Goal: Information Seeking & Learning: Learn about a topic

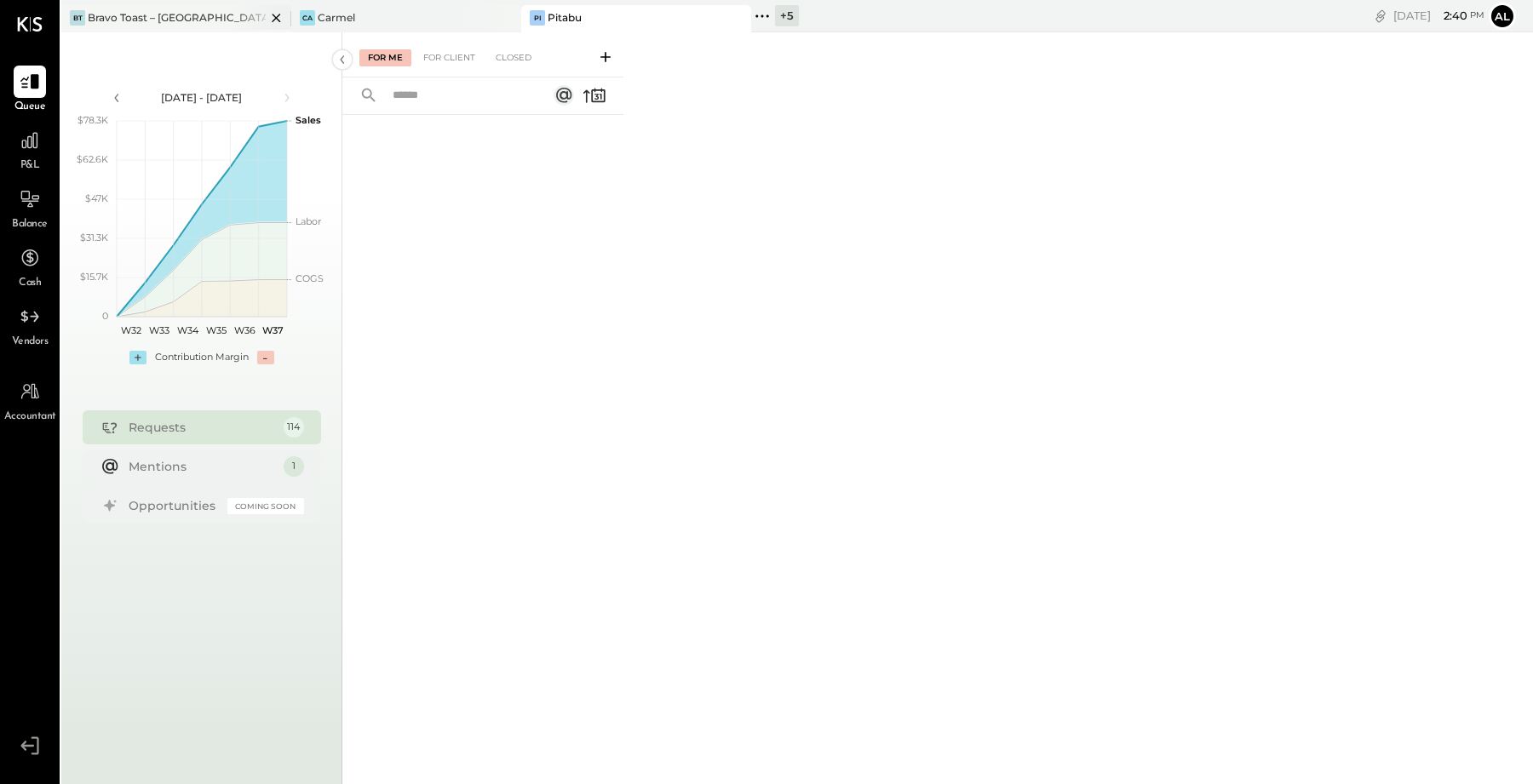
click at [224, 21] on div "Bravo Toast – [GEOGRAPHIC_DATA]" at bounding box center [176, 17] width 178 height 14
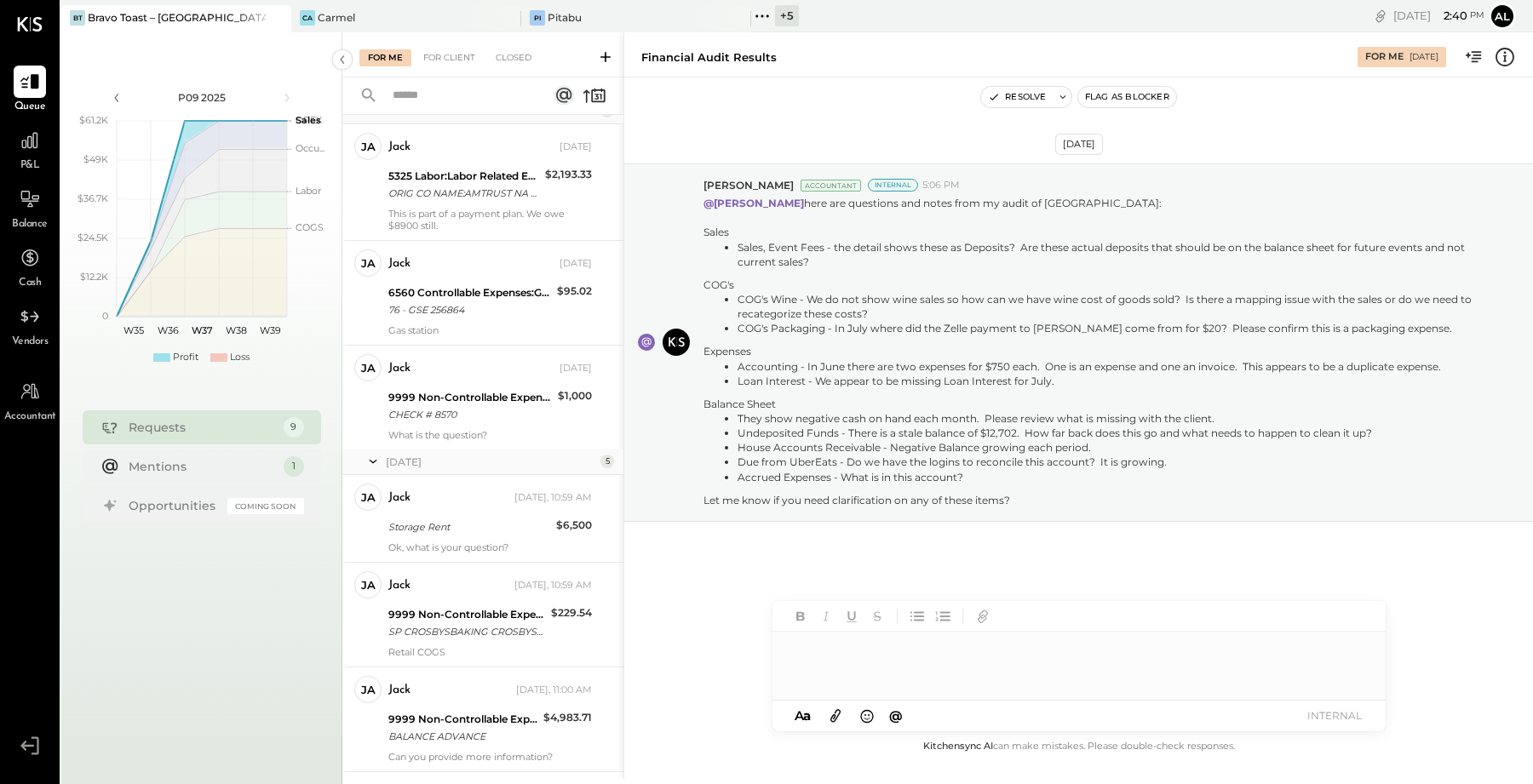
scroll to position [757, 0]
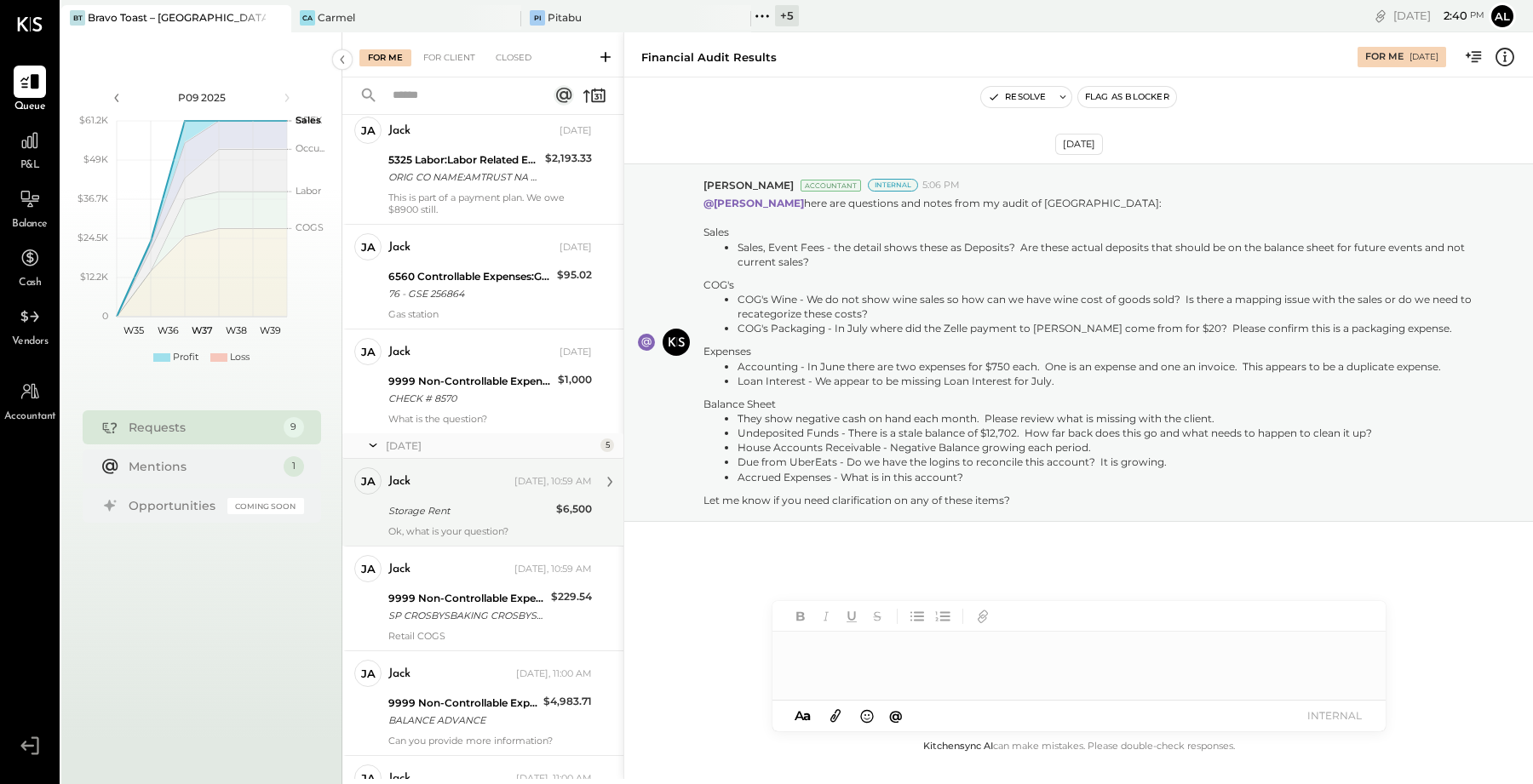
click at [474, 520] on div "Storage Rent" at bounding box center [469, 511] width 163 height 17
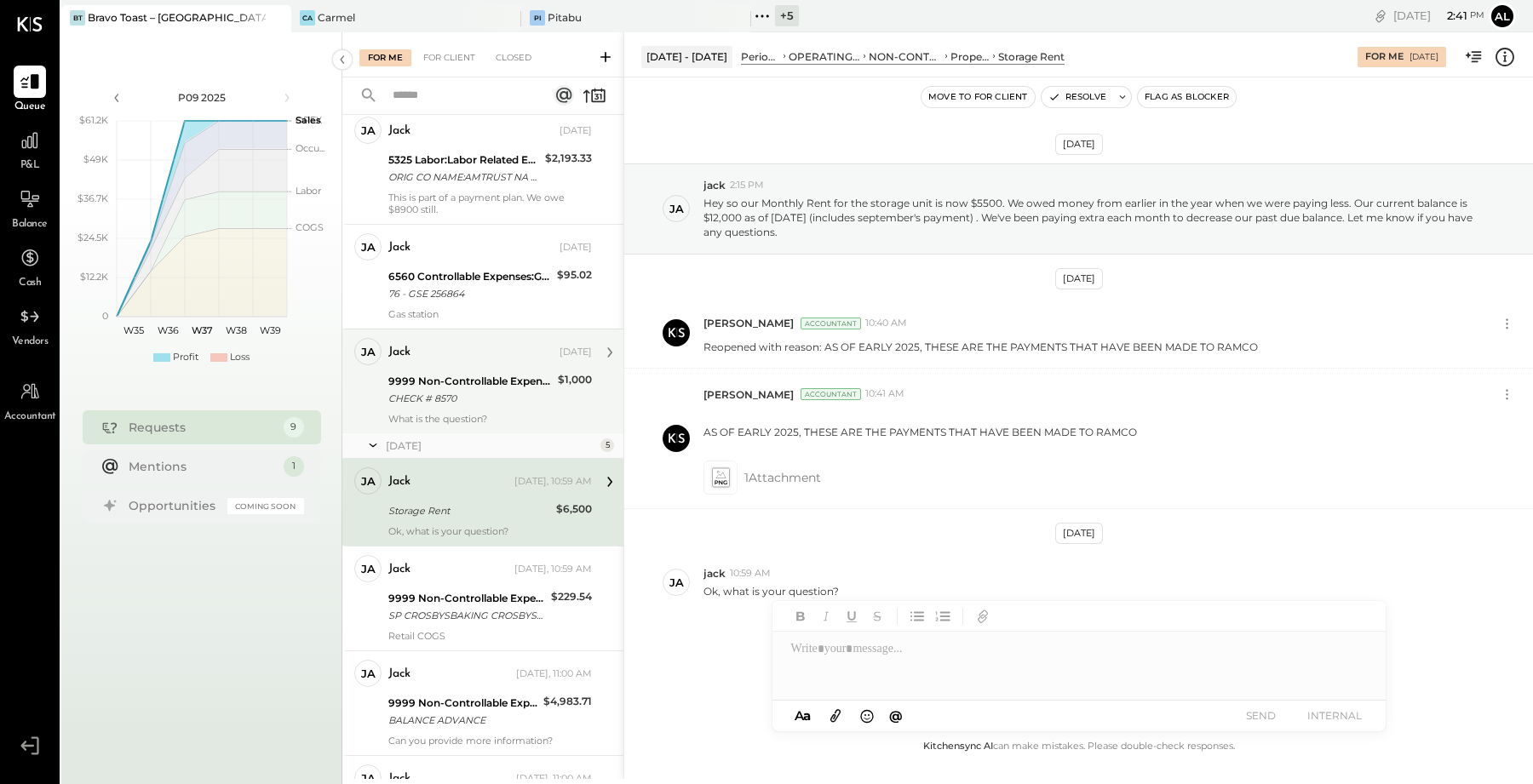
click at [479, 407] on div "CHECK # 8570" at bounding box center [470, 398] width 164 height 17
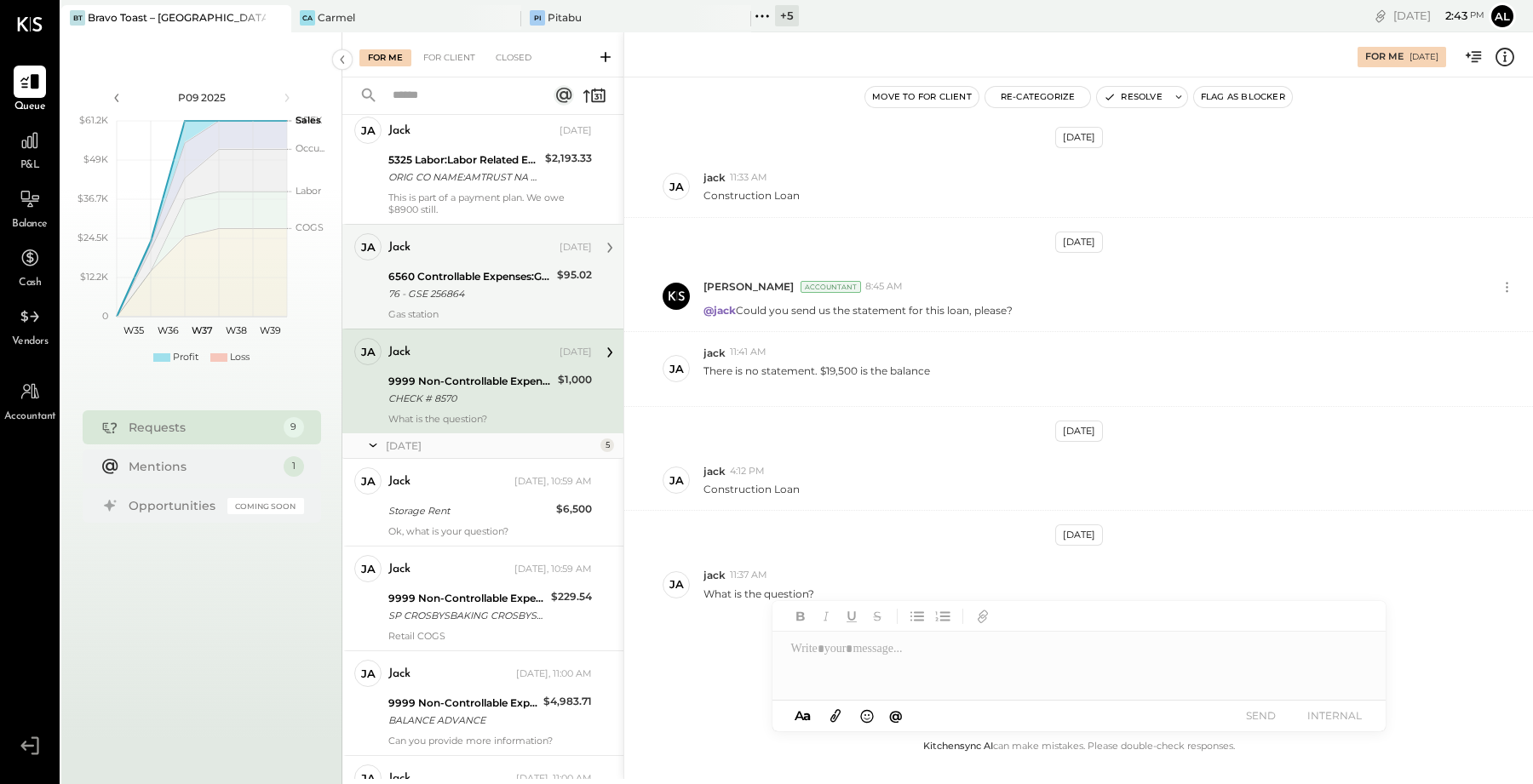
click at [489, 302] on div "76 - GSE 256864" at bounding box center [470, 294] width 163 height 17
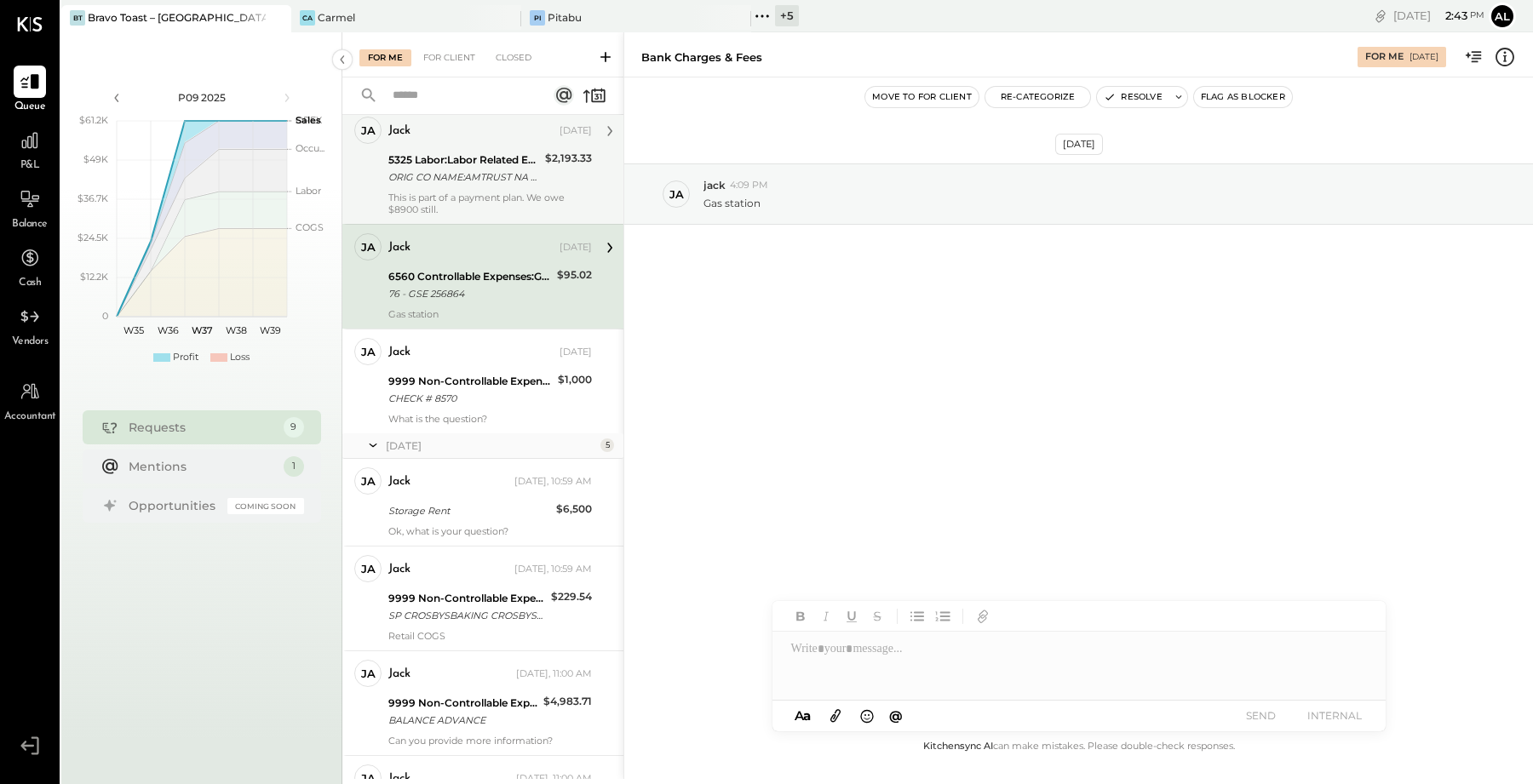
click at [449, 187] on div "5325 Labor:Labor Related Expenses:Workers Comp Insurance ORIG CO NAME:AMTRUST N…" at bounding box center [464, 168] width 151 height 37
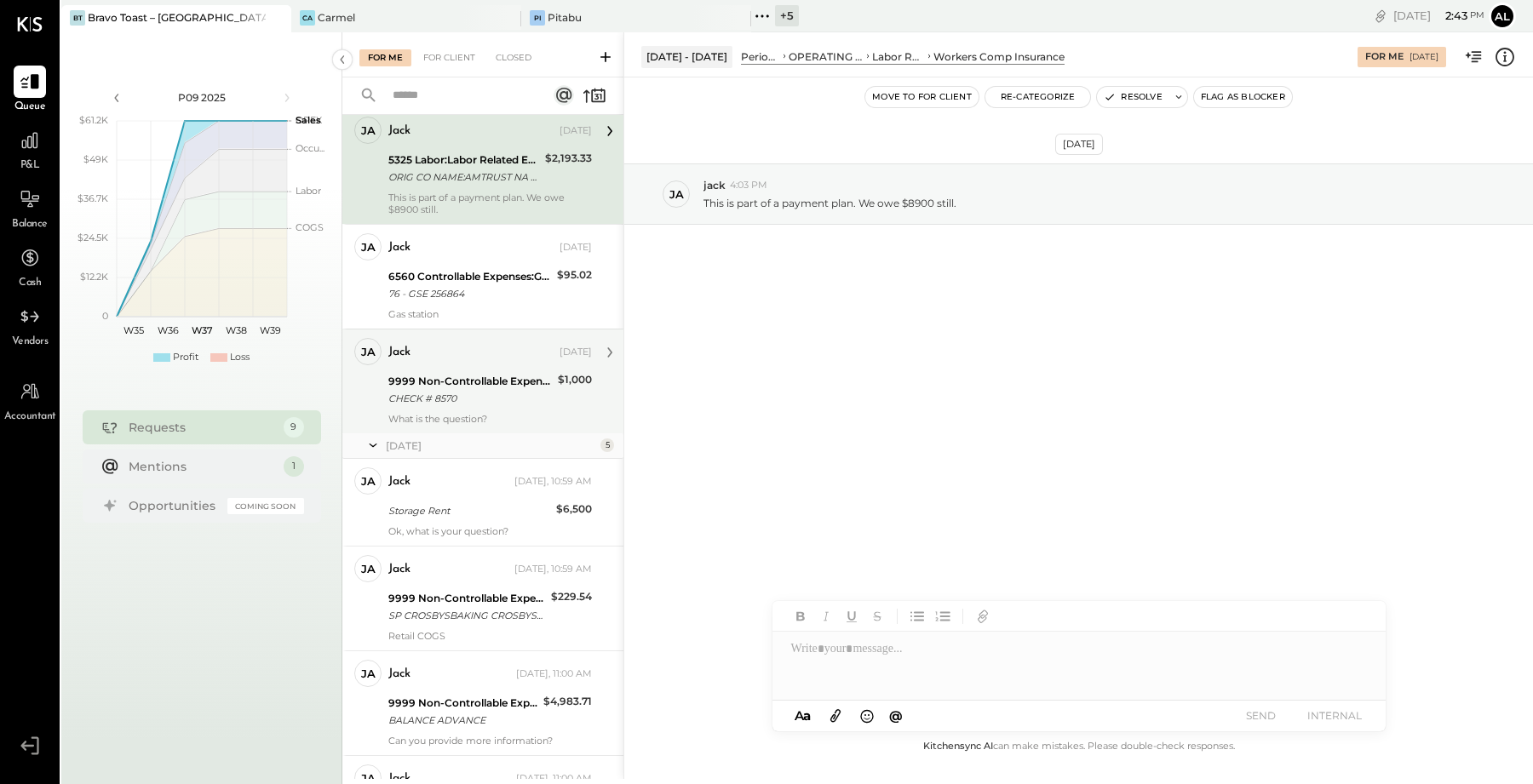
click at [496, 433] on div "[PERSON_NAME] Owner jack [DATE] 9999 Non-Controllable Expenses:Other Income and…" at bounding box center [483, 381] width 281 height 105
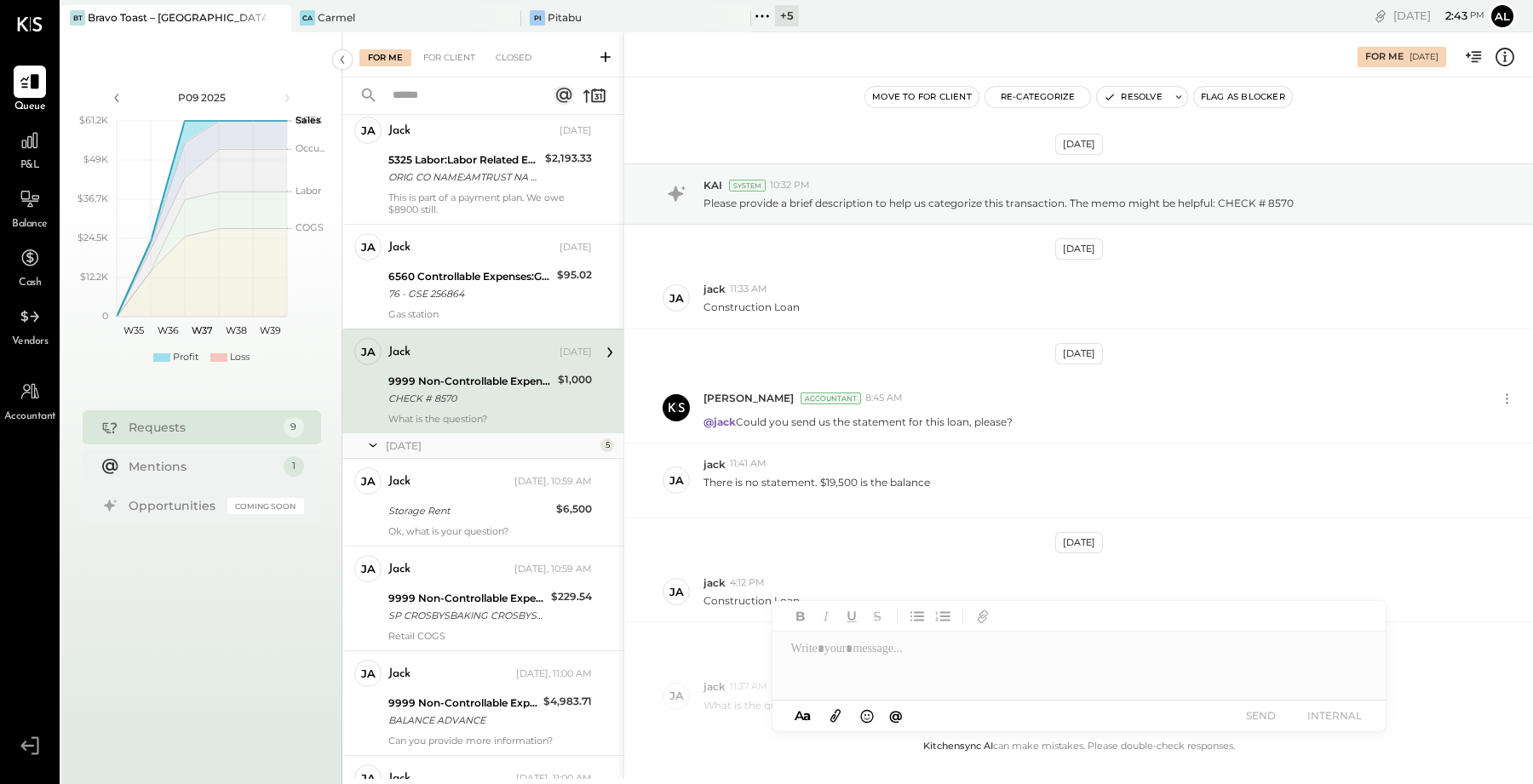
scroll to position [111, 0]
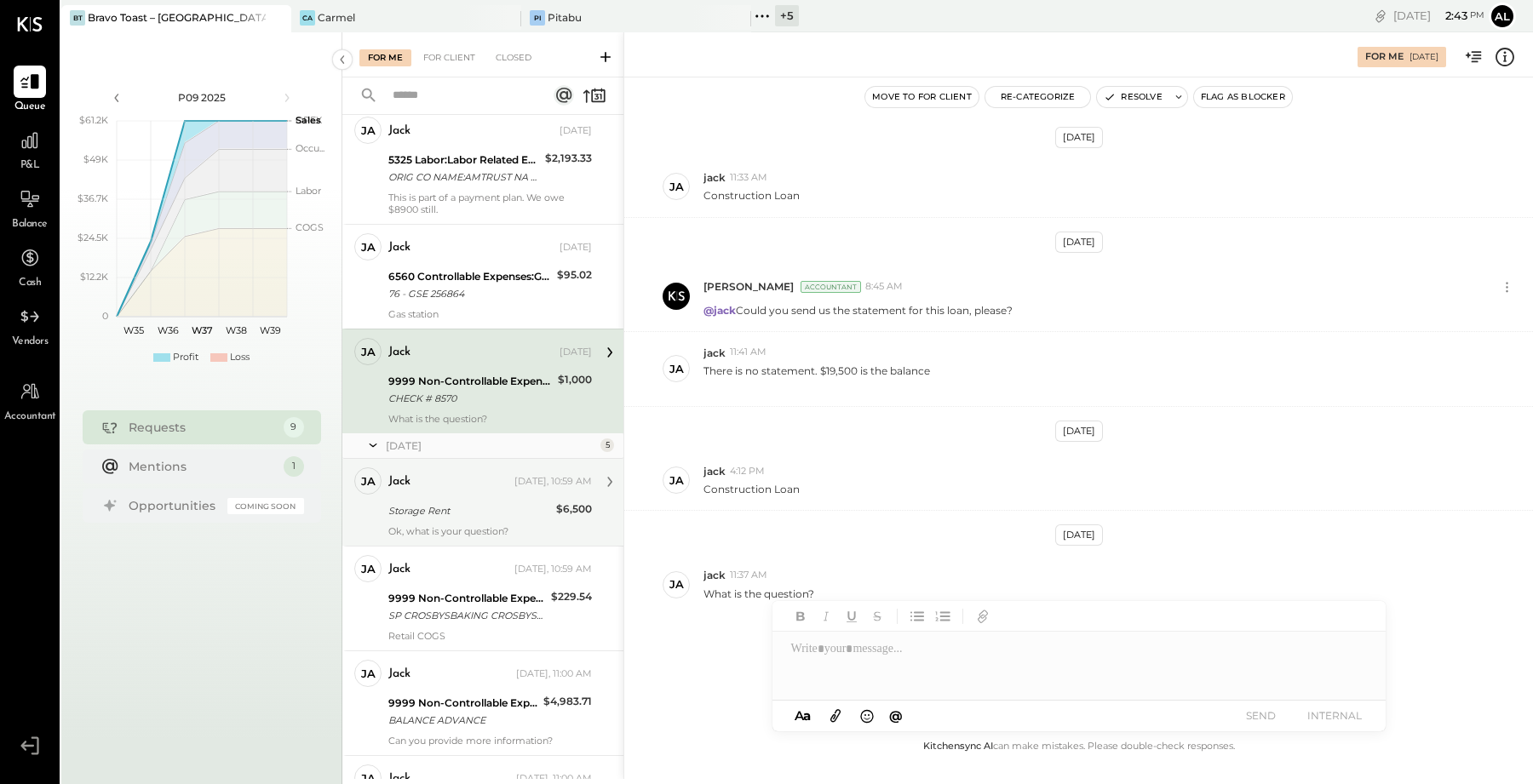
click at [488, 520] on div "Storage Rent" at bounding box center [469, 511] width 163 height 17
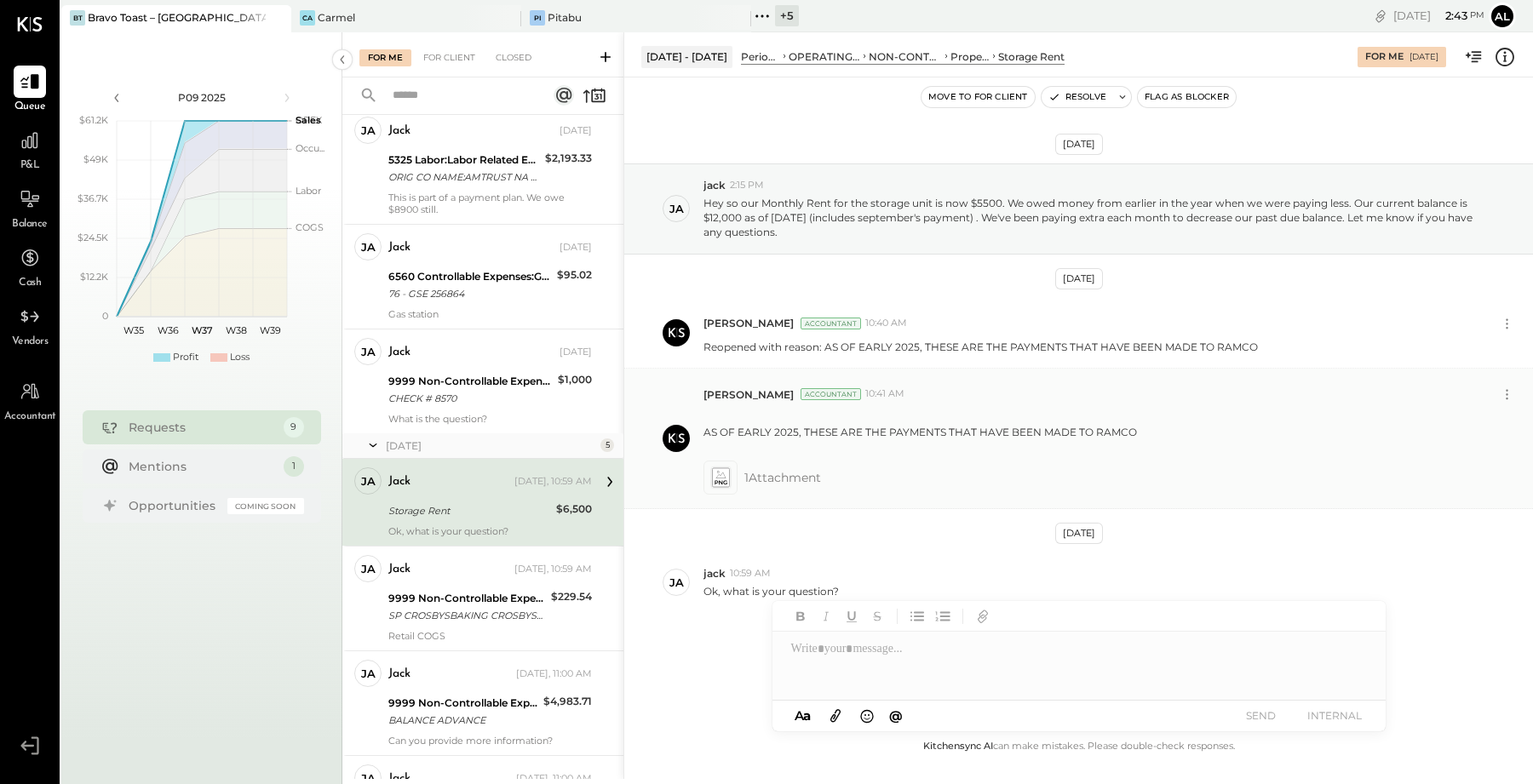
click at [798, 478] on span "1 Attachment" at bounding box center [782, 478] width 77 height 34
click at [725, 479] on icon at bounding box center [719, 478] width 18 height 20
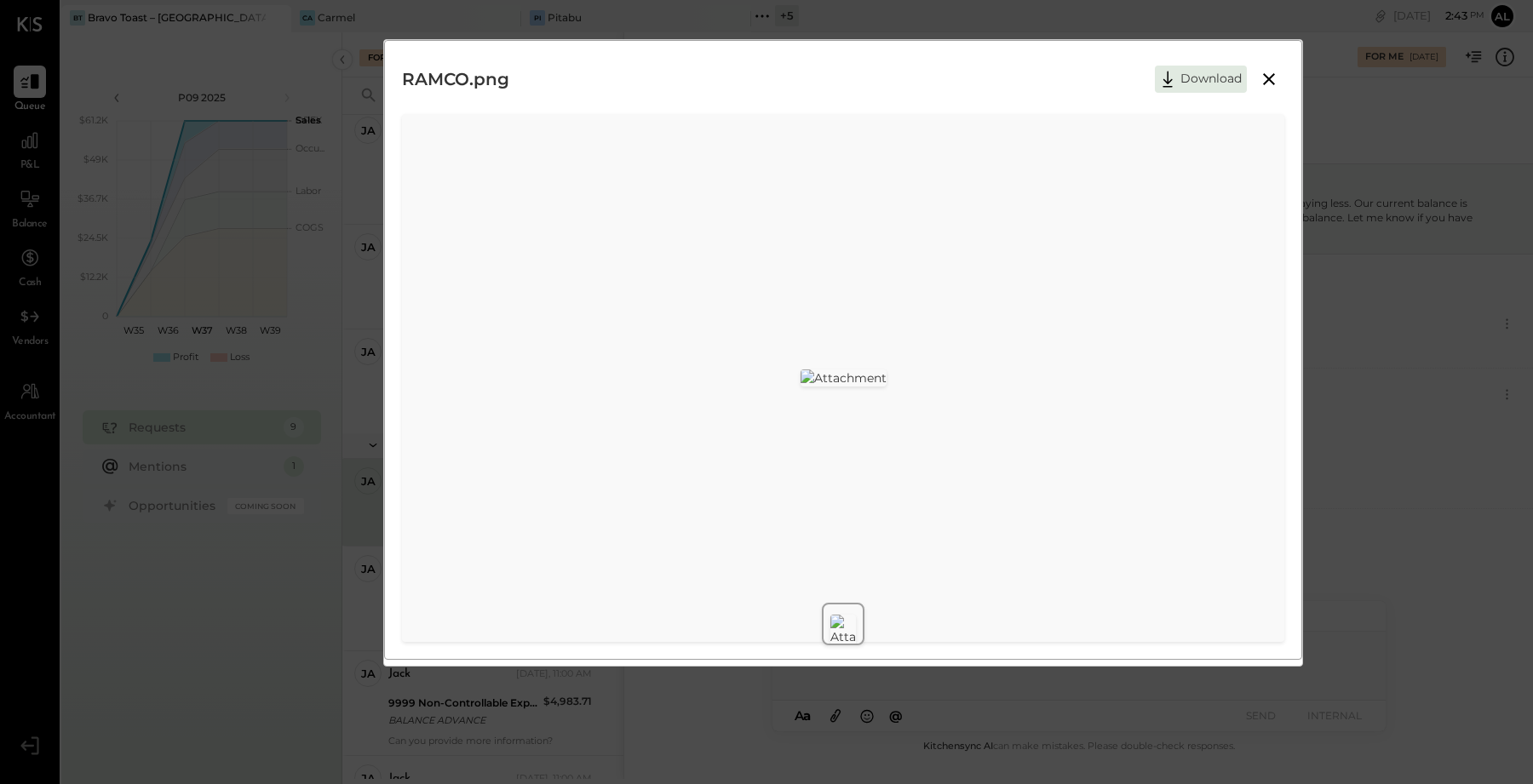
click at [1272, 69] on icon at bounding box center [1269, 80] width 21 height 21
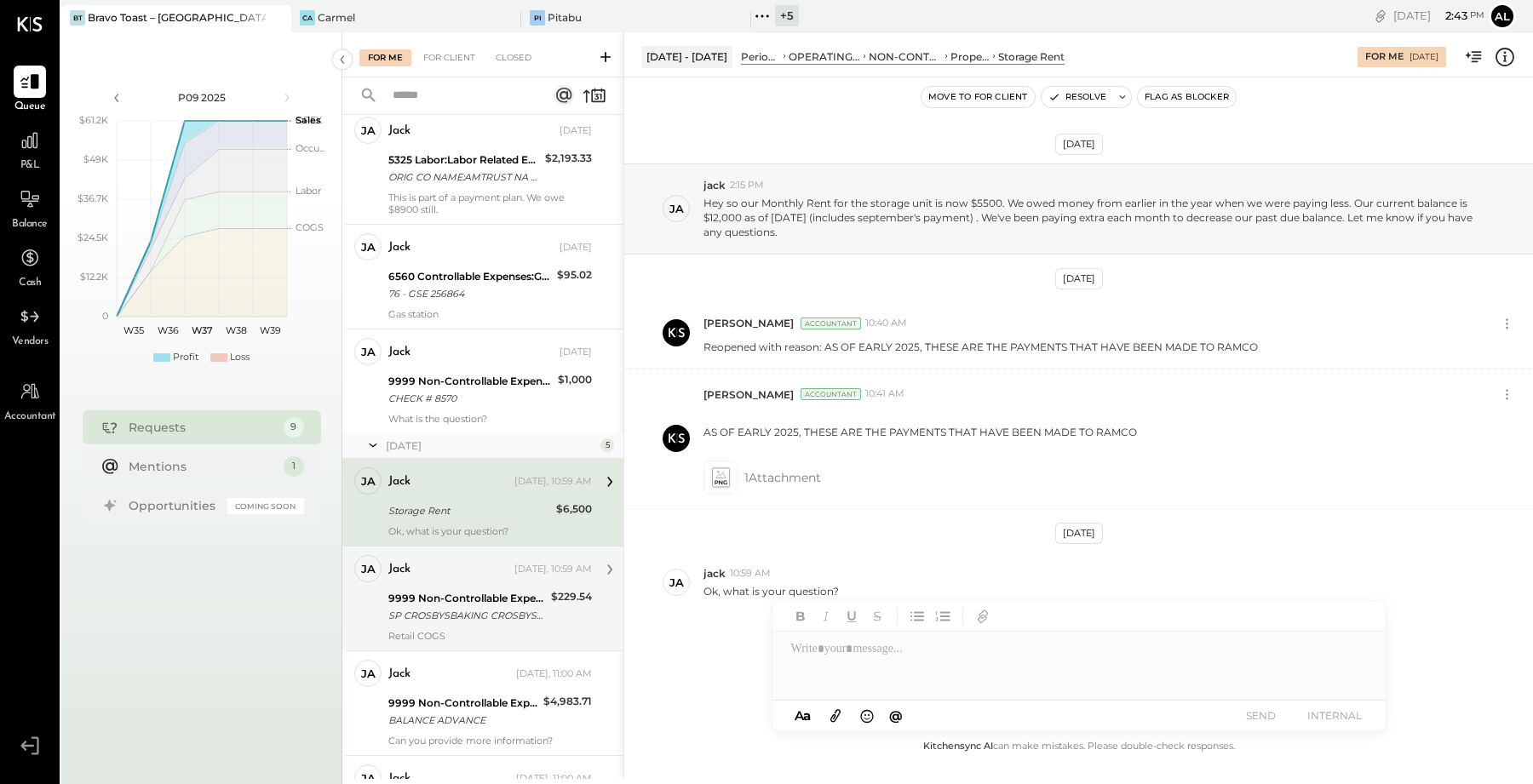
click at [493, 605] on div "jack [DATE], 10:59 AM 9999 Non-Controllable Expenses:Other Income and Expenses:…" at bounding box center [490, 598] width 203 height 86
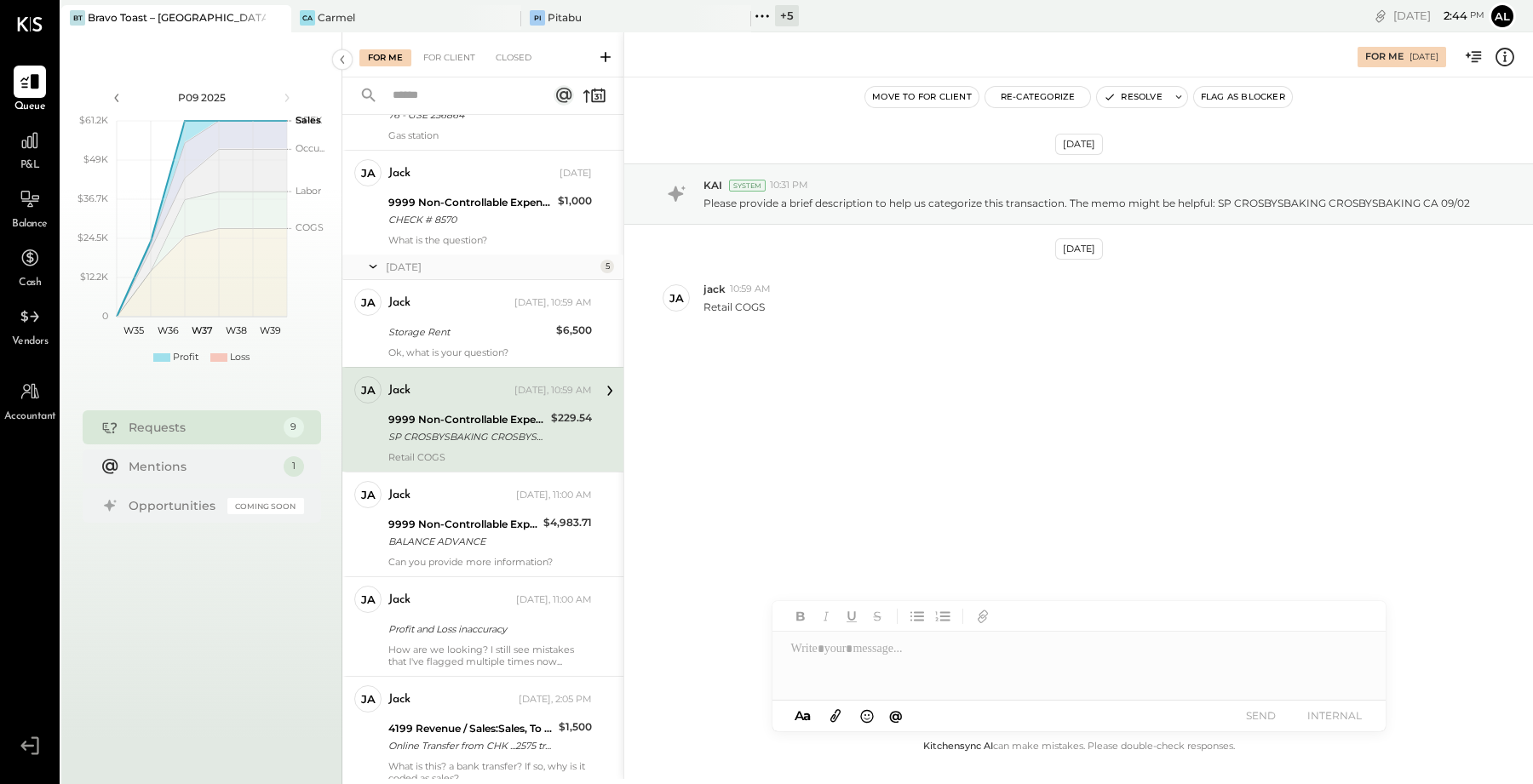
scroll to position [938, 0]
click at [1059, 99] on button "Re-Categorize" at bounding box center [1038, 97] width 105 height 21
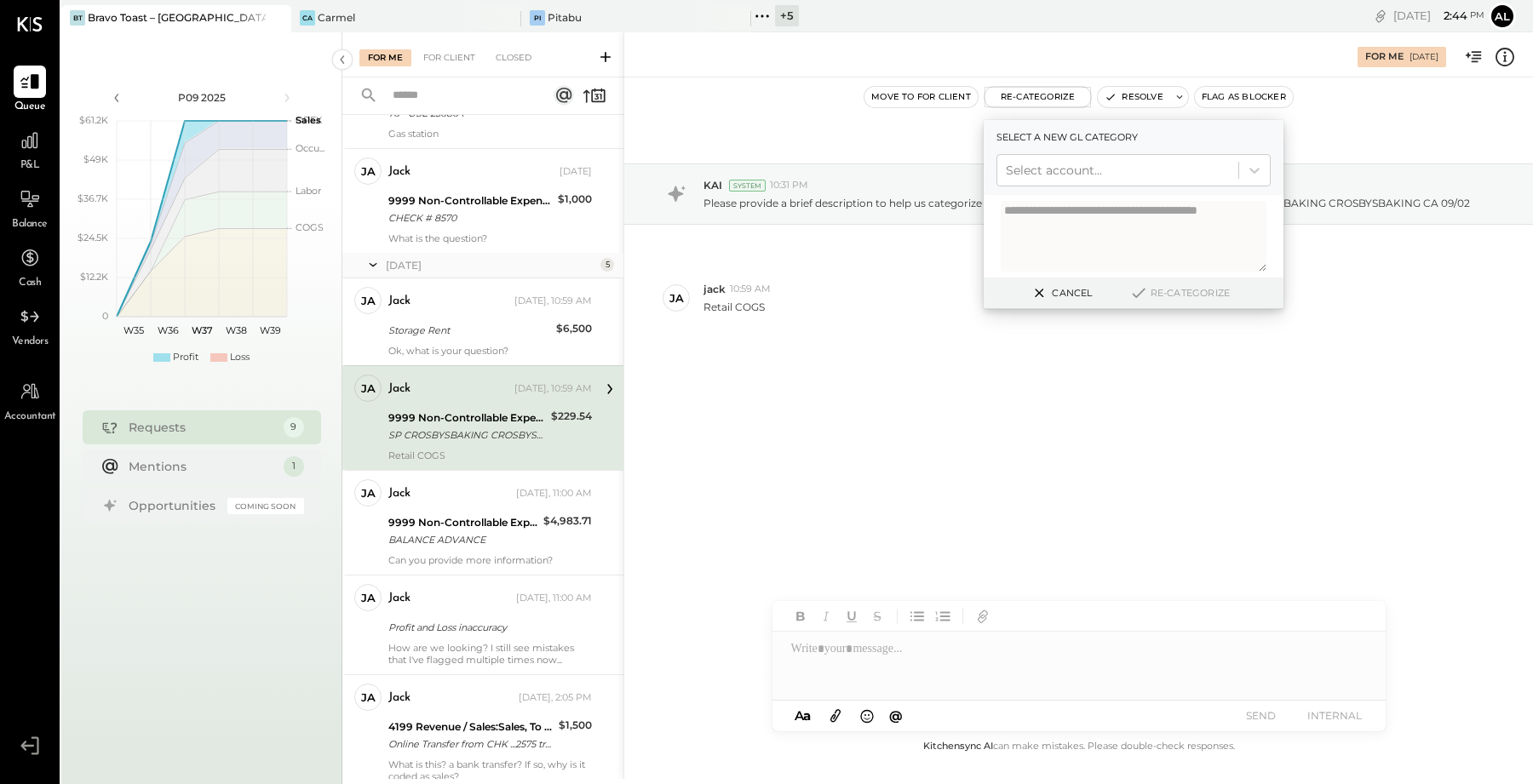
click at [1074, 167] on div at bounding box center [1118, 170] width 224 height 21
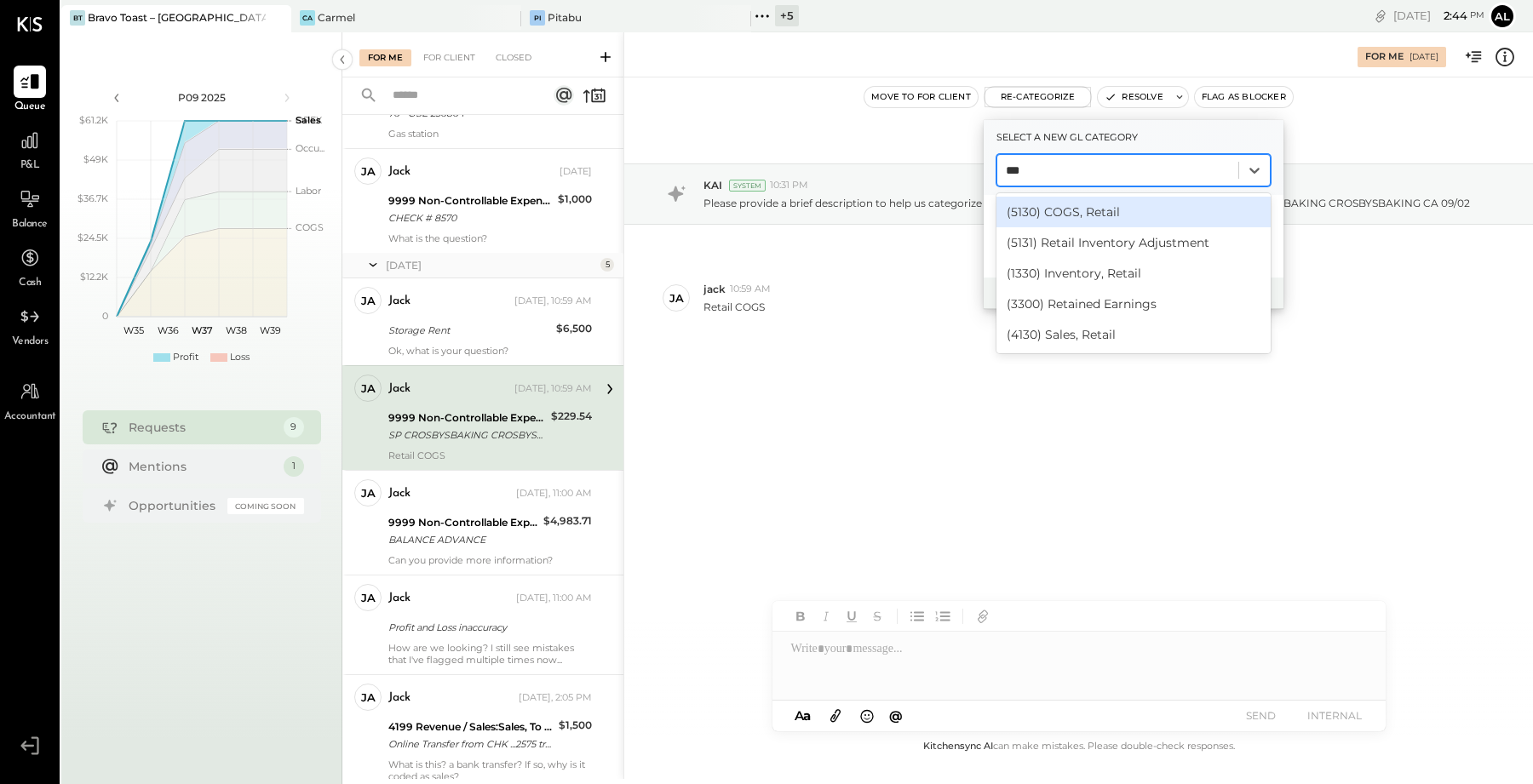
type input "****"
click at [1081, 218] on div "(5130) COGS, Retail" at bounding box center [1133, 212] width 275 height 30
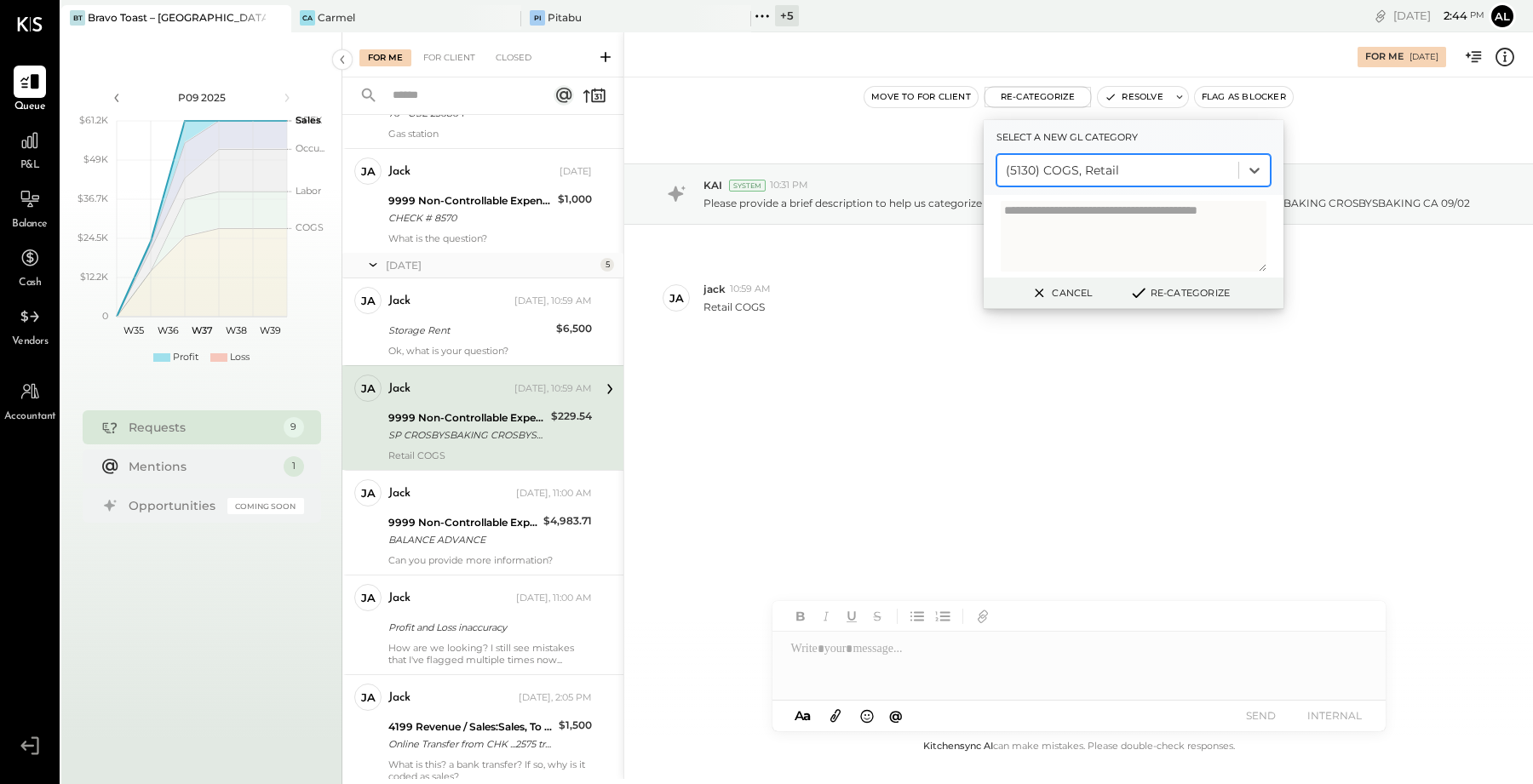
click at [1166, 285] on button "Re-Categorize" at bounding box center [1179, 293] width 112 height 21
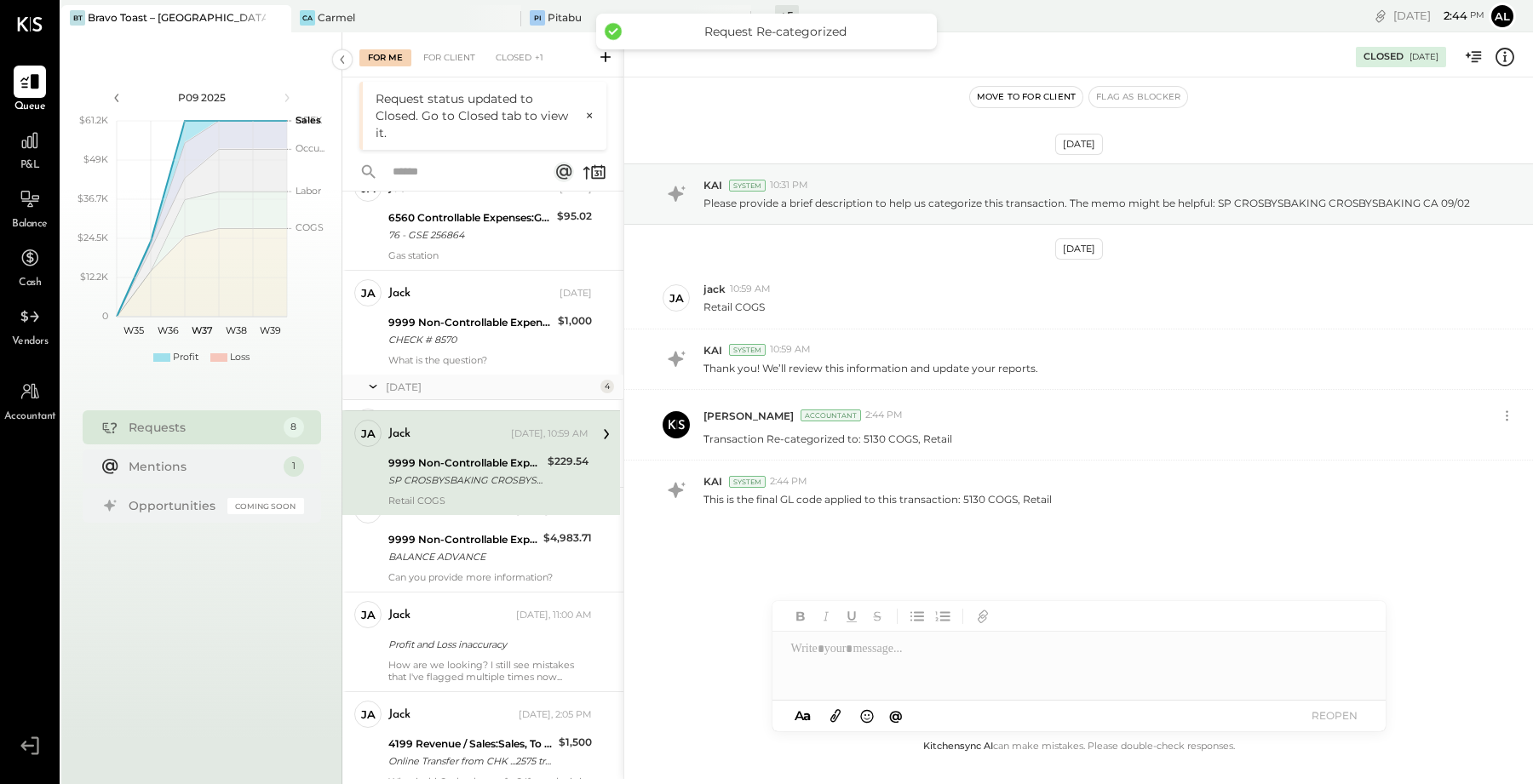
scroll to position [851, 0]
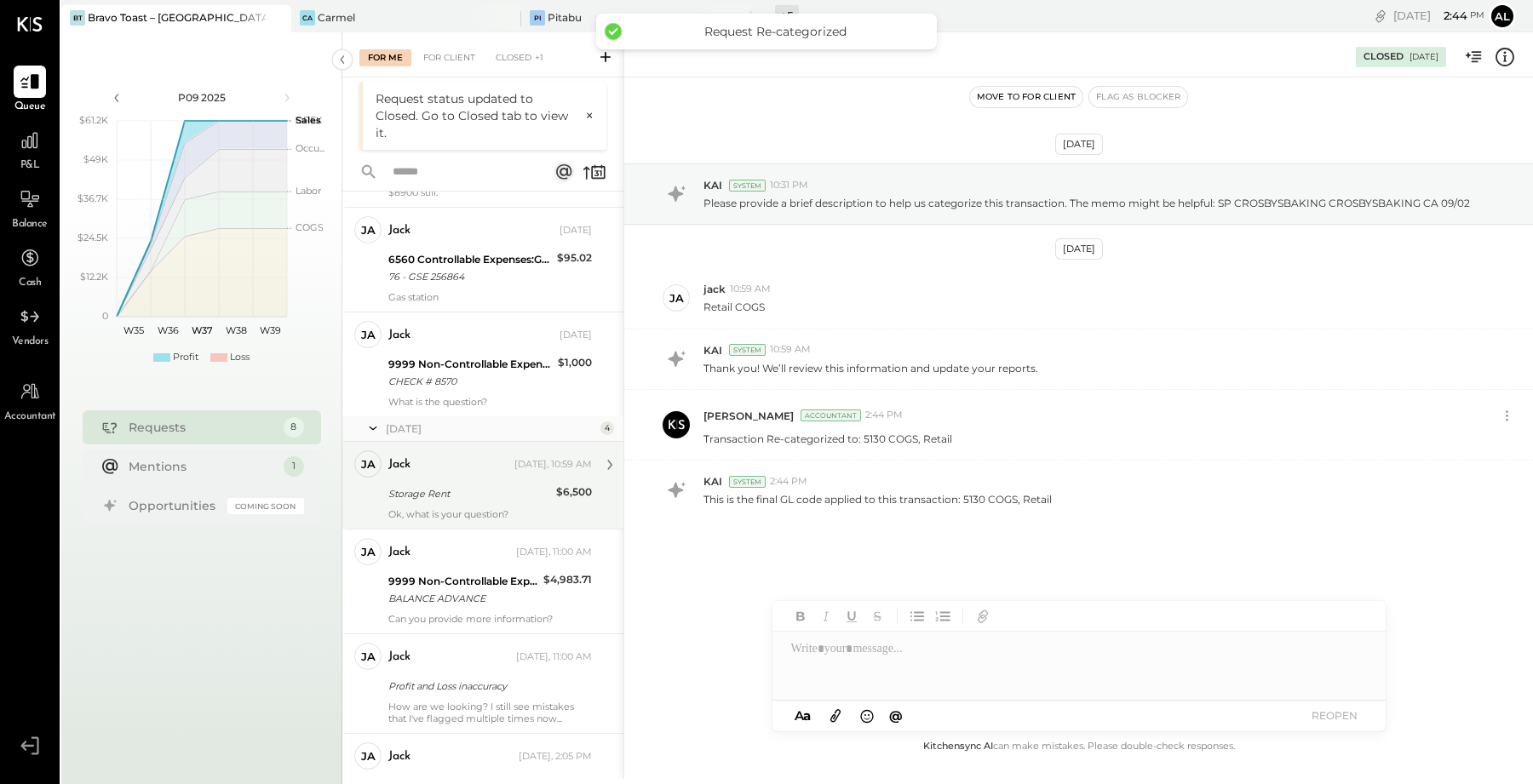
click at [481, 504] on div "Storage Rent" at bounding box center [469, 494] width 163 height 21
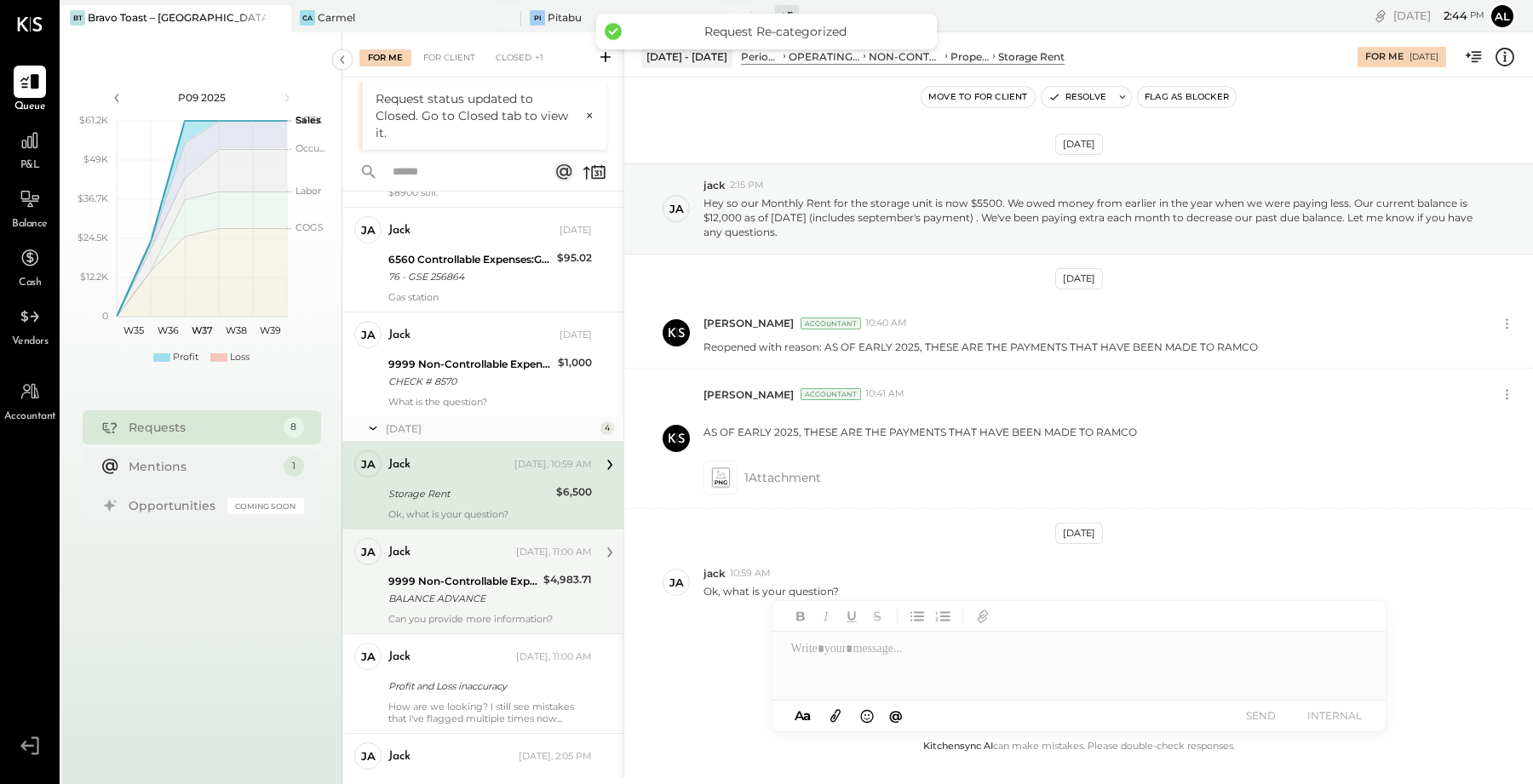
click at [472, 590] on div "jack [DATE], 11:00 AM 9999 Non-Controllable Expenses:Other Income and Expenses:…" at bounding box center [490, 581] width 203 height 86
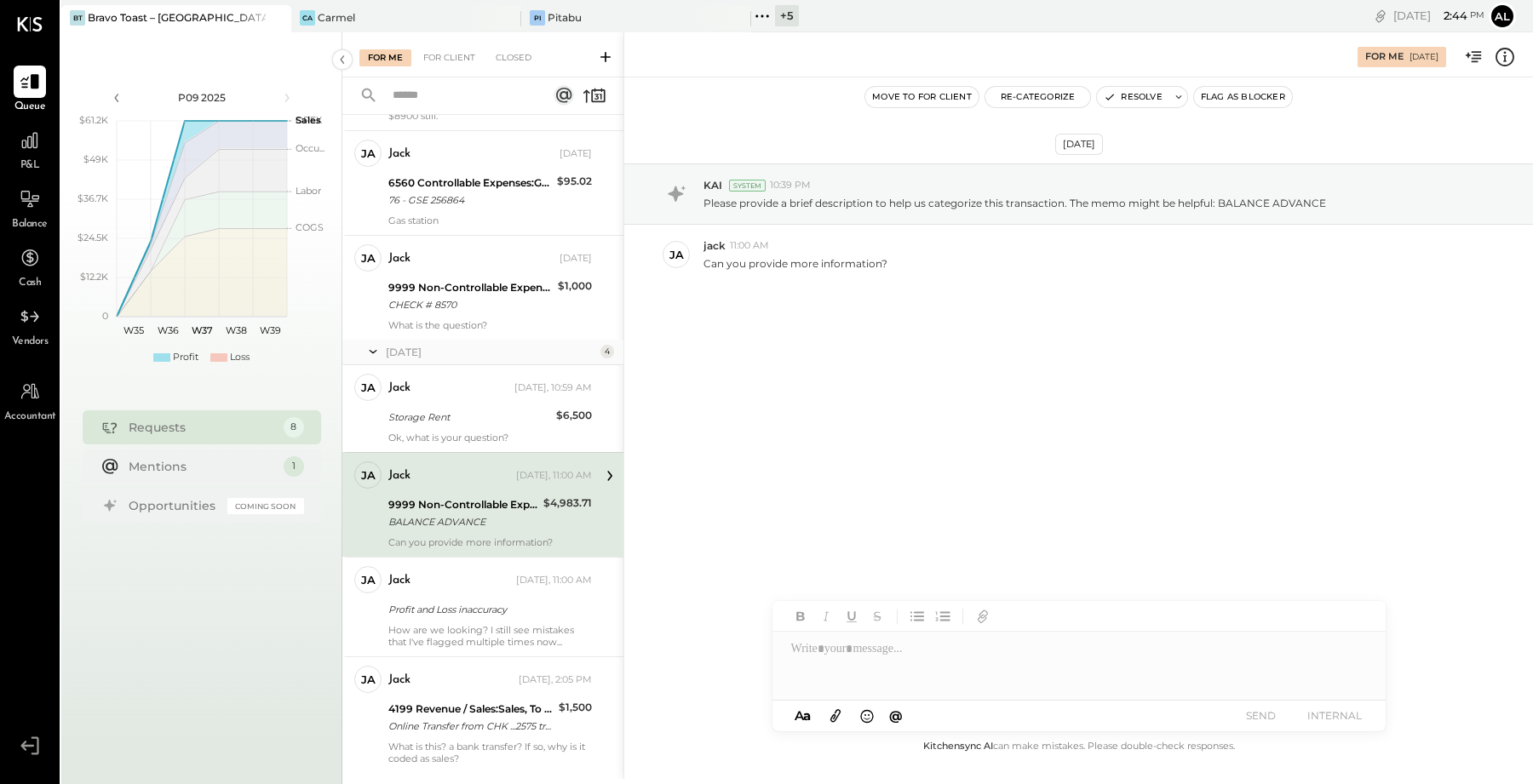
click at [496, 513] on div "9999 Non-Controllable Expenses:Other Income and Expenses:To Be Classified P&L" at bounding box center [464, 505] width 150 height 17
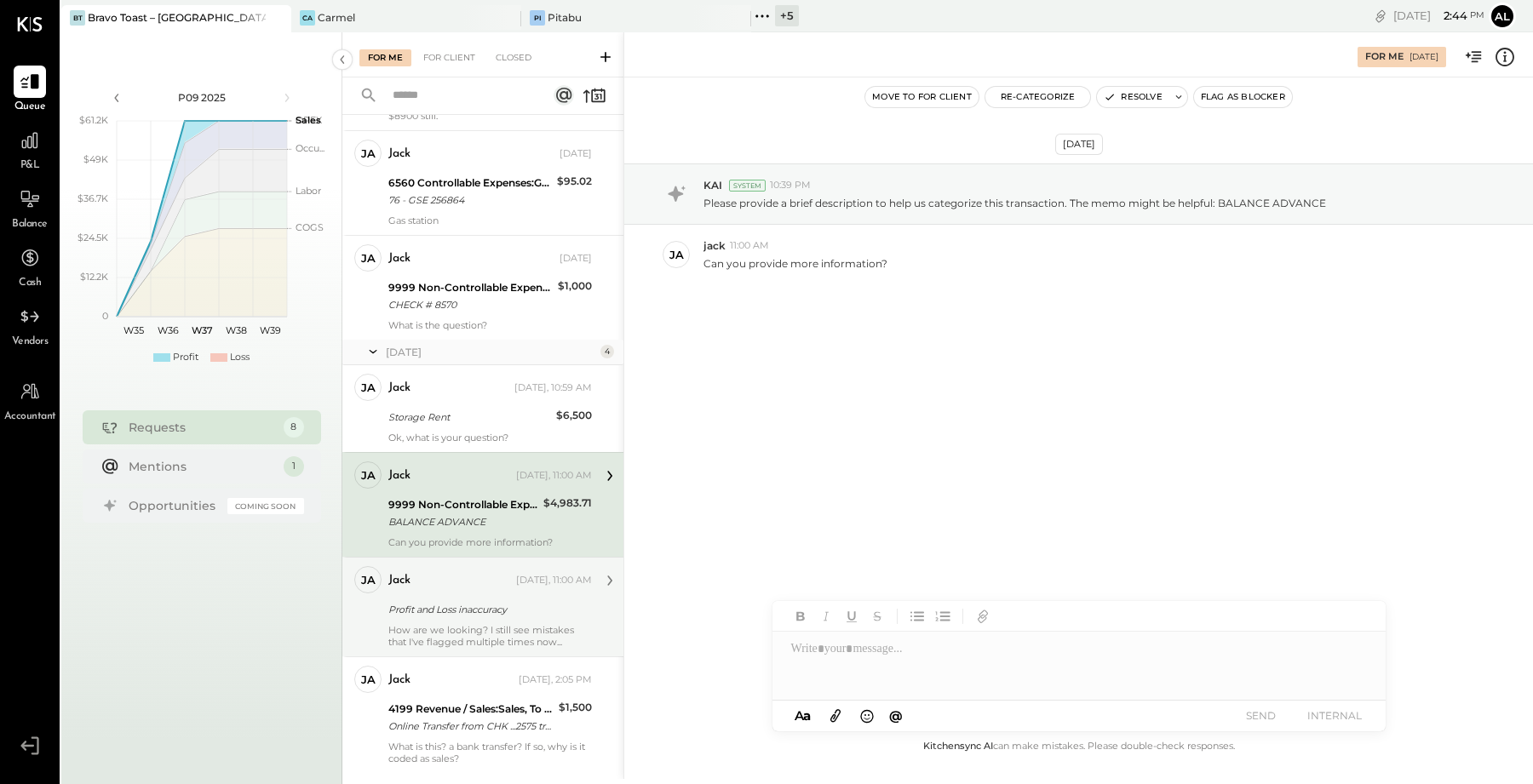
click at [486, 620] on div "Profit and Loss inaccuracy" at bounding box center [488, 610] width 199 height 21
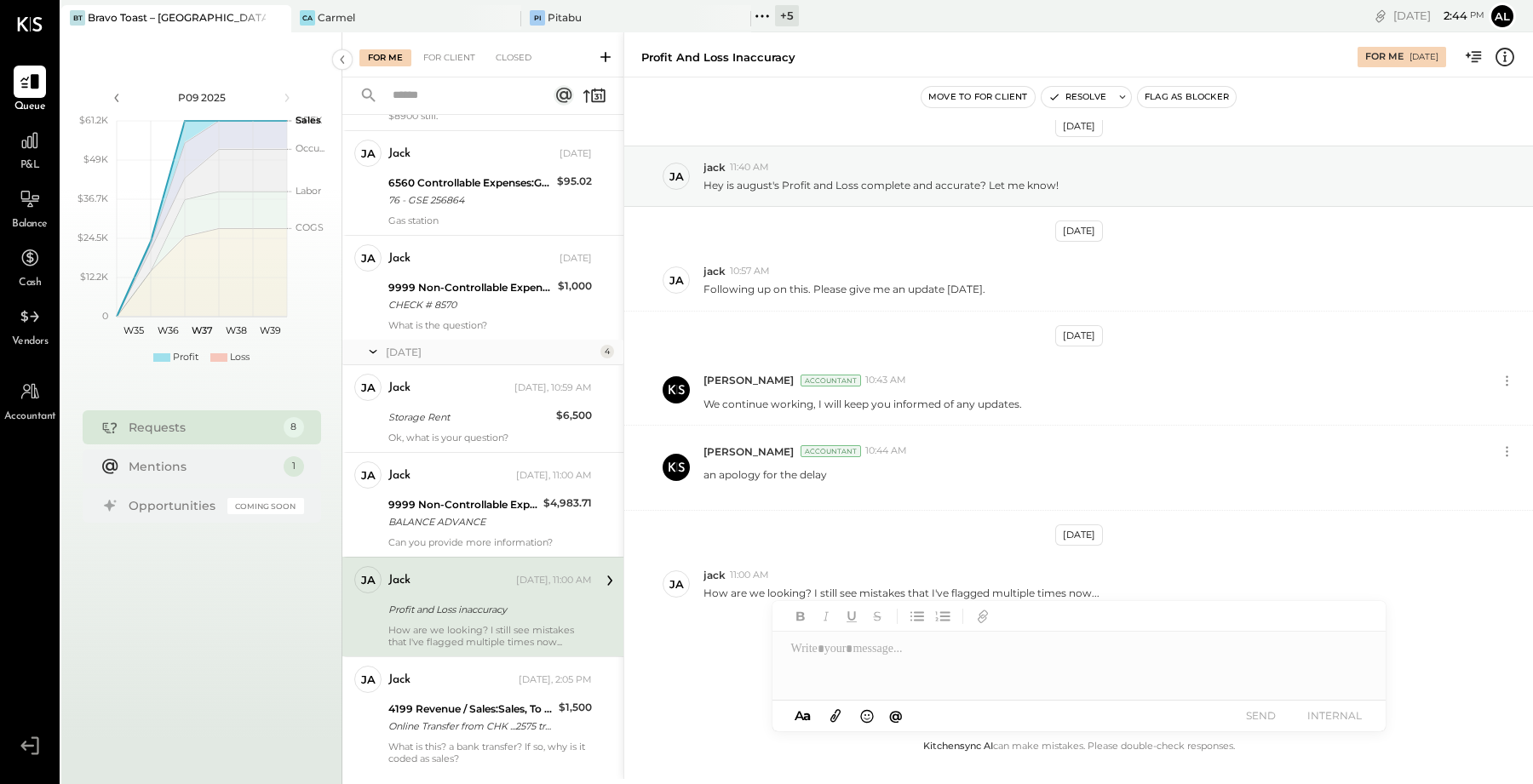
scroll to position [913, 0]
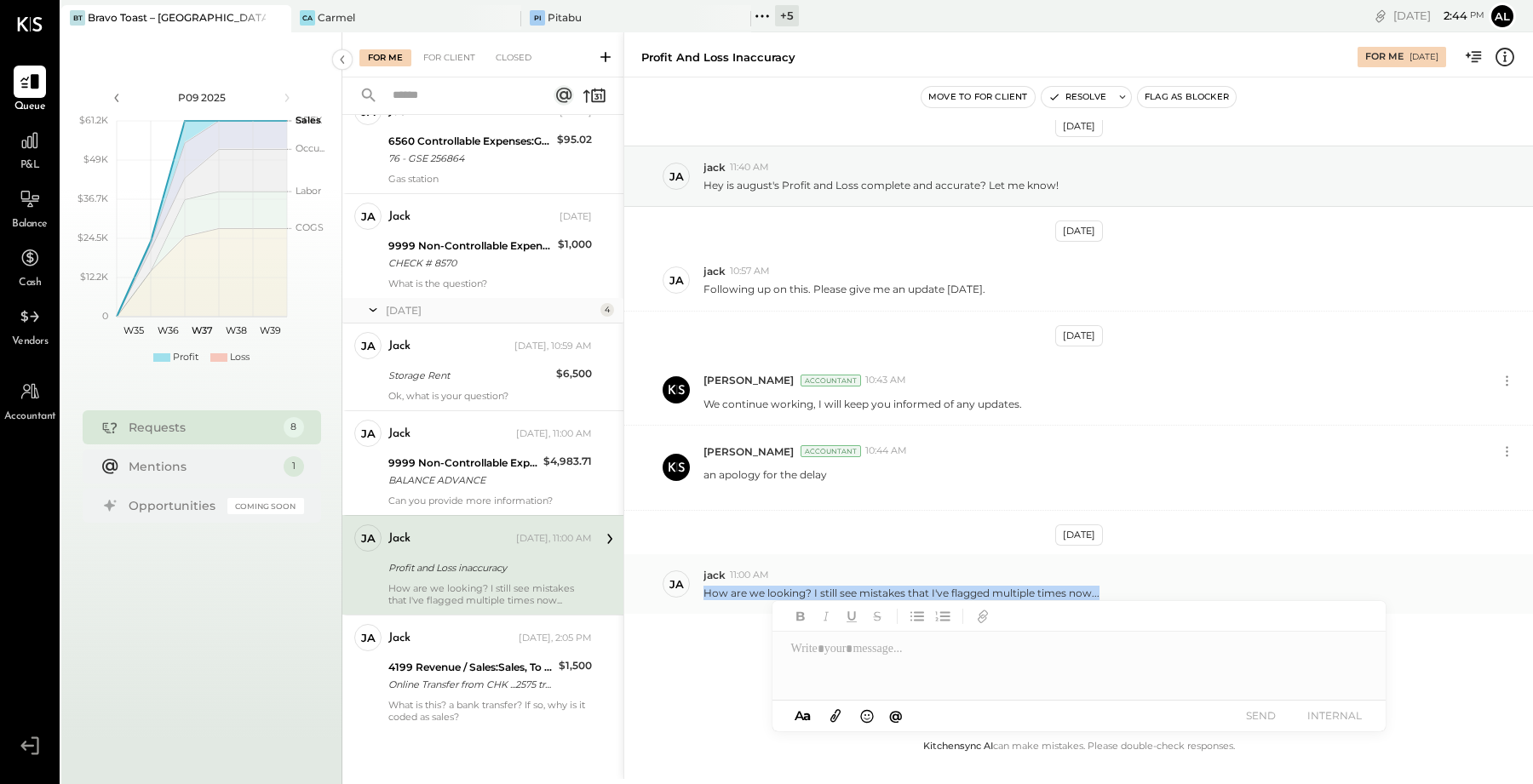
drag, startPoint x: 1109, startPoint y: 586, endPoint x: 704, endPoint y: 584, distance: 405.0
click at [704, 584] on div "How are we looking? I still see mistakes that I've flagged multiple times now..." at bounding box center [1111, 591] width 815 height 18
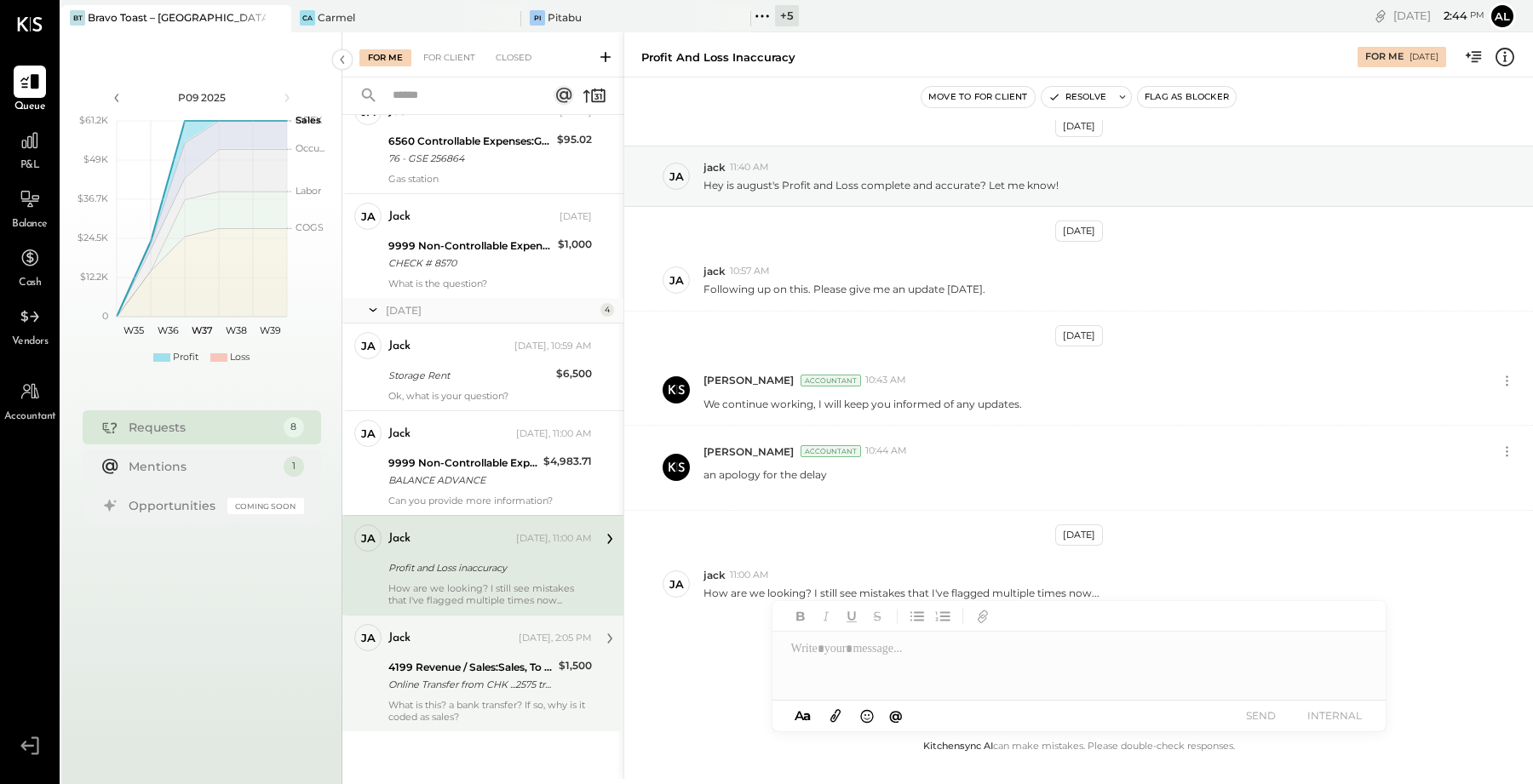
click at [467, 684] on div "Online Transfer from CHK ...2575 transaction#: 25812133188" at bounding box center [471, 684] width 165 height 17
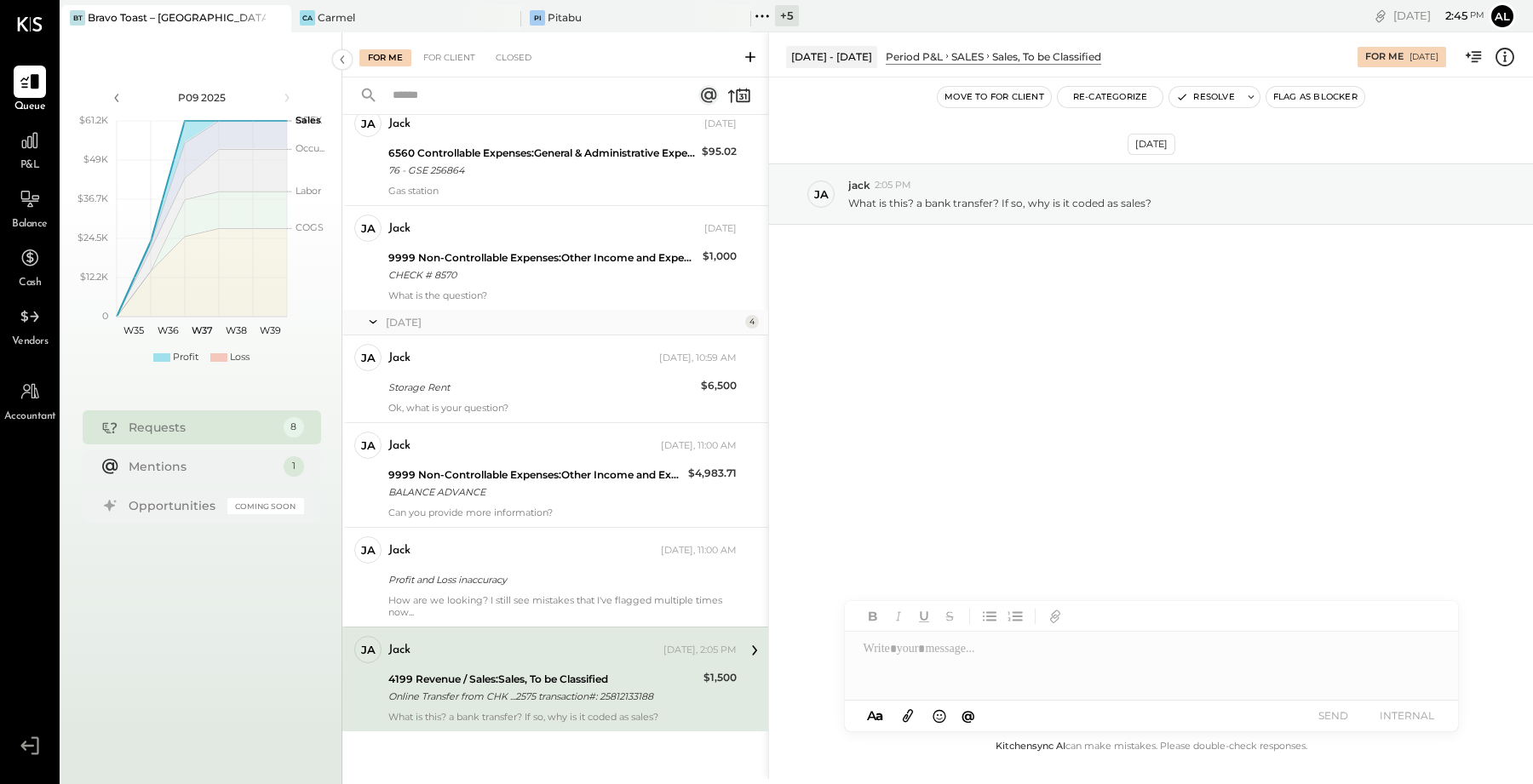
scroll to position [663, 0]
drag, startPoint x: 623, startPoint y: 627, endPoint x: 886, endPoint y: 651, distance: 264.1
click at [886, 651] on div "For Me For Client Closed Requests Last Month 1 [PERSON_NAME] Accountant [PERSON…" at bounding box center [937, 406] width 1191 height 747
drag, startPoint x: 661, startPoint y: 691, endPoint x: 610, endPoint y: 698, distance: 51.5
click at [610, 698] on div "Online Transfer from CHK ...2575 transaction#: 25812133188" at bounding box center [544, 699] width 310 height 17
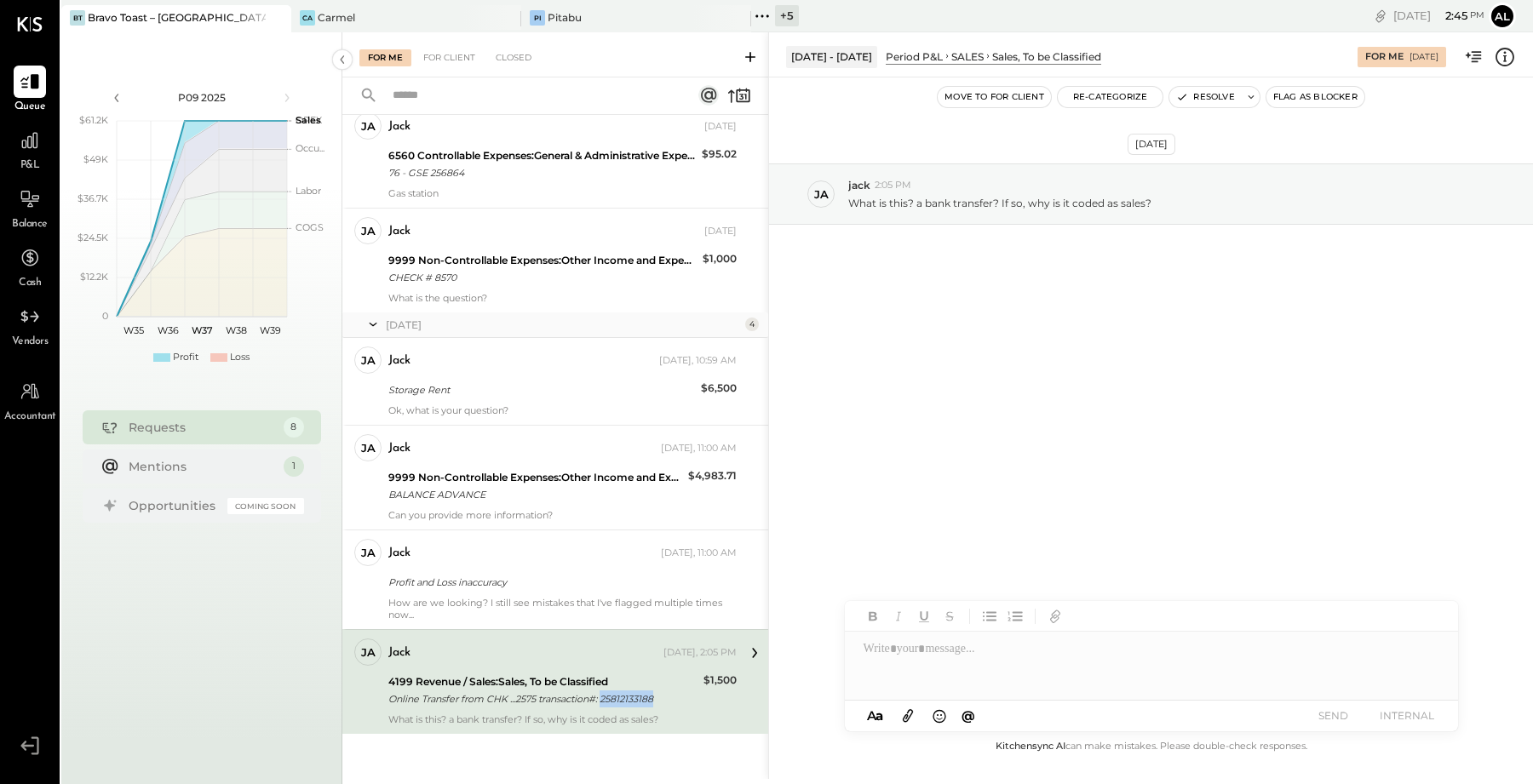
copy div "25812133188"
click at [1479, 51] on icon at bounding box center [1476, 57] width 10 height 11
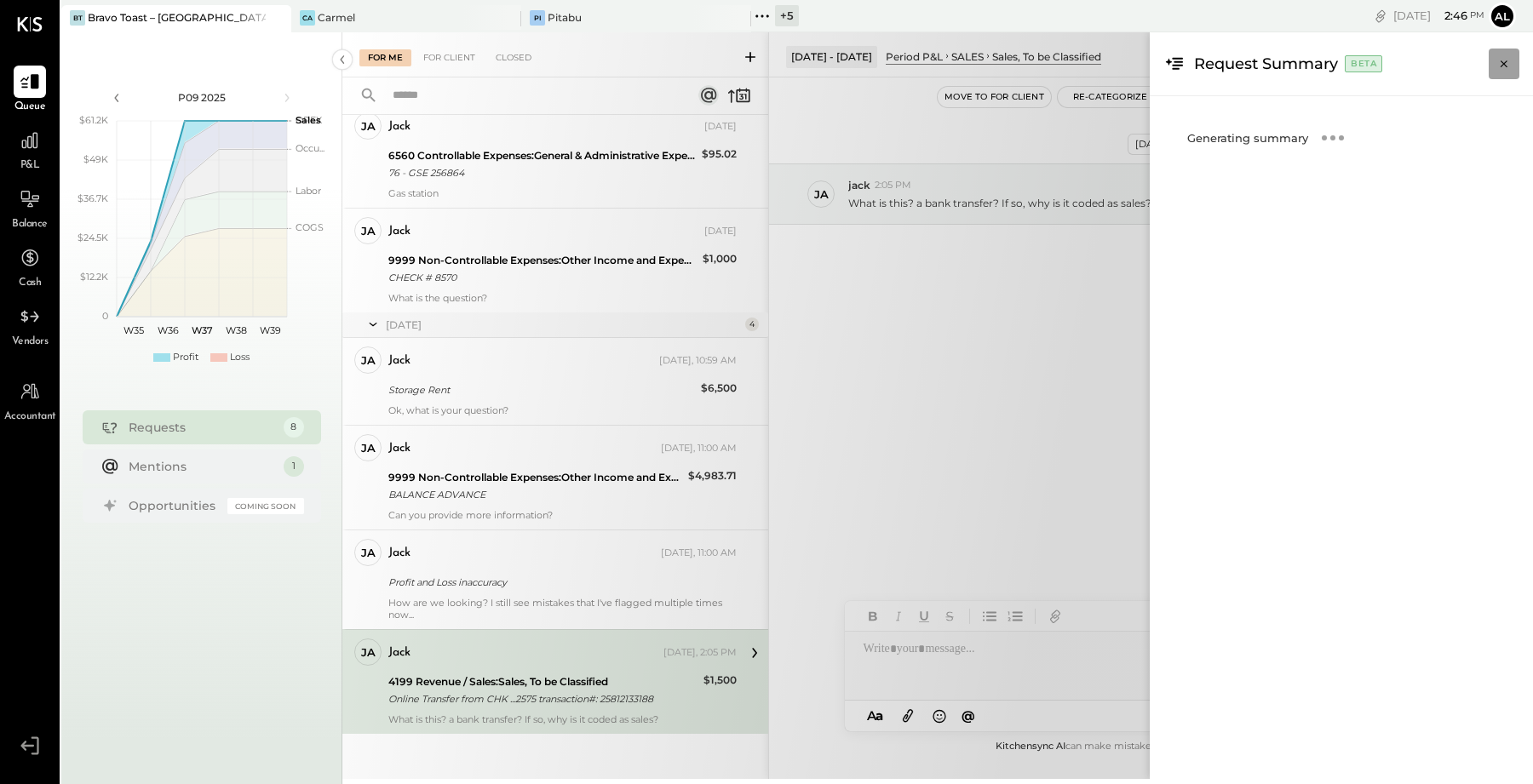
click at [1505, 67] on icon "Close panel" at bounding box center [1504, 64] width 7 height 7
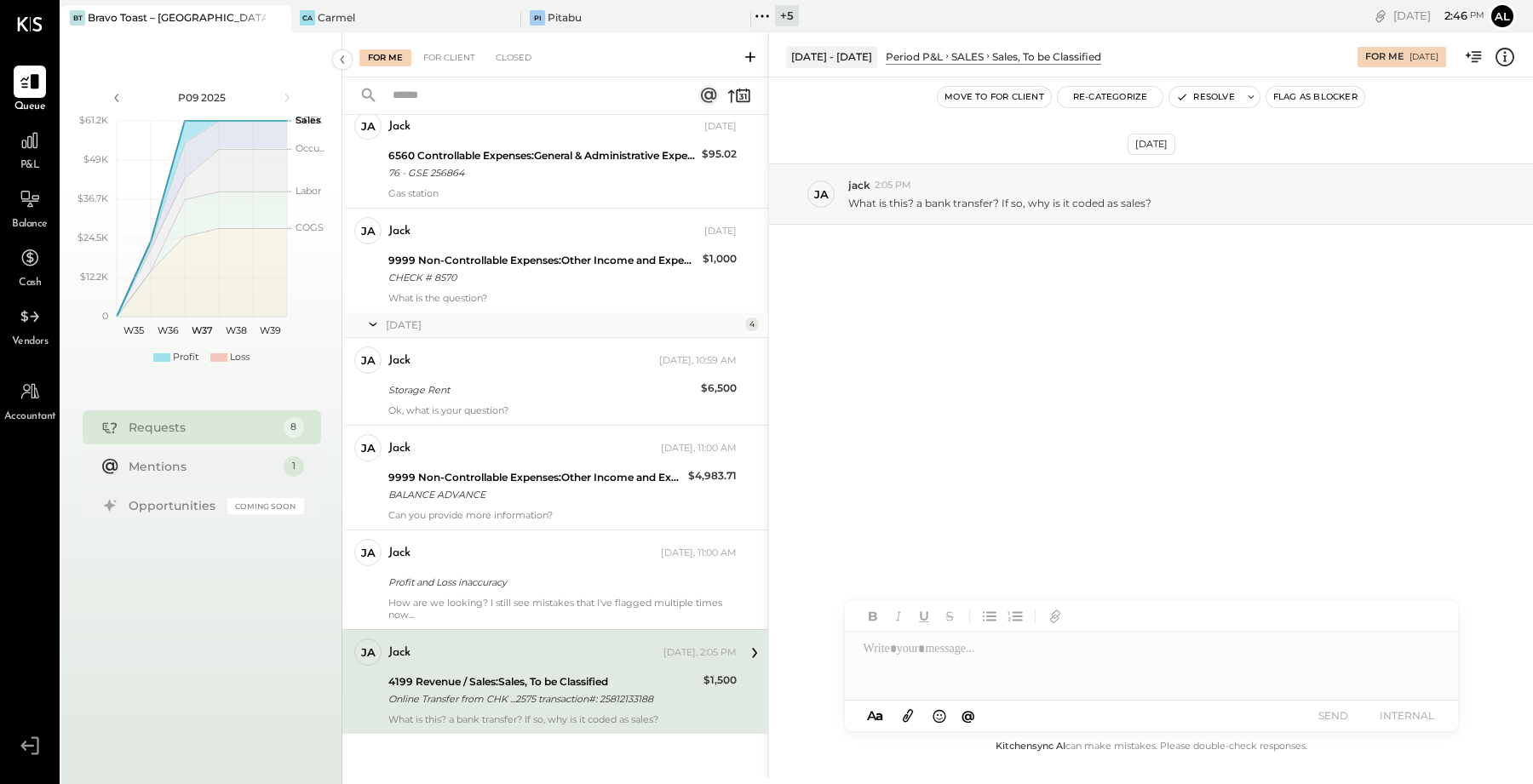
click at [1506, 64] on icon at bounding box center [1504, 56] width 22 height 22
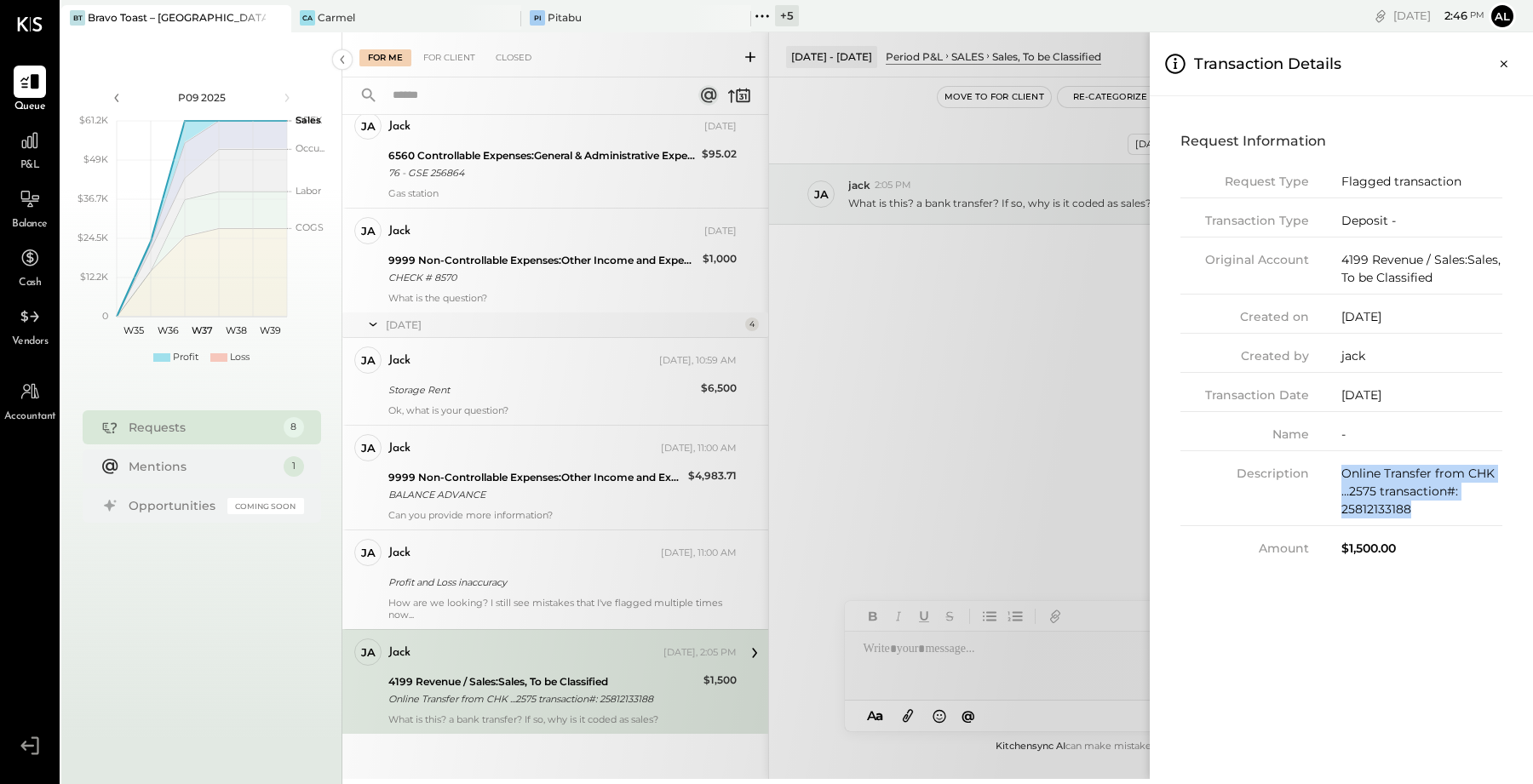
drag, startPoint x: 1413, startPoint y: 509, endPoint x: 1343, endPoint y: 476, distance: 77.4
click at [1343, 474] on div "Online Transfer from CHK ...2575 transaction#: 25812133188" at bounding box center [1421, 491] width 161 height 53
copy div "Online Transfer from CHK ...2575 transaction#: 25812133188"
click at [1496, 59] on icon "Close panel" at bounding box center [1504, 64] width 17 height 17
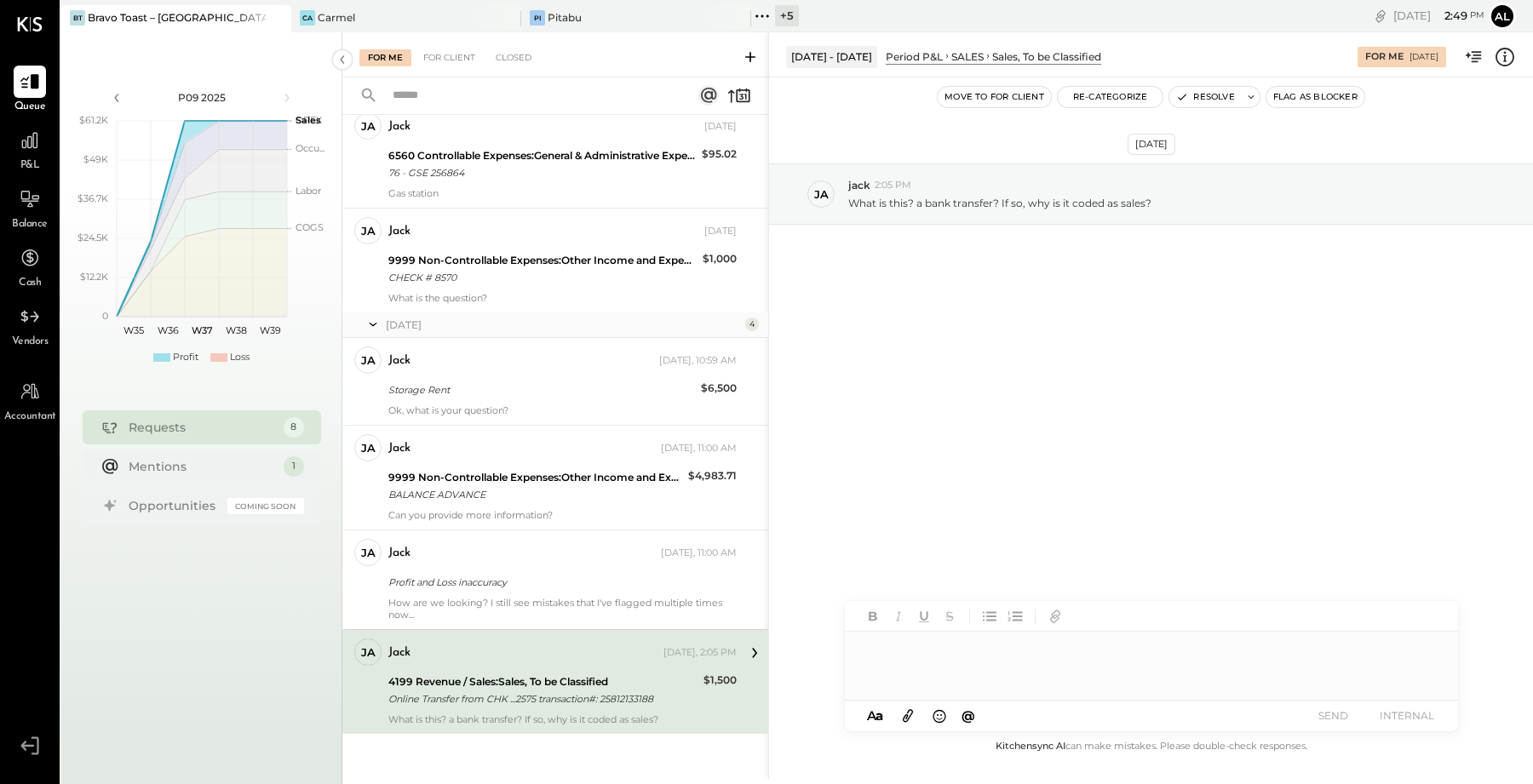
click at [979, 652] on div at bounding box center [1151, 666] width 613 height 68
click at [1217, 97] on button "Resolve" at bounding box center [1204, 97] width 71 height 21
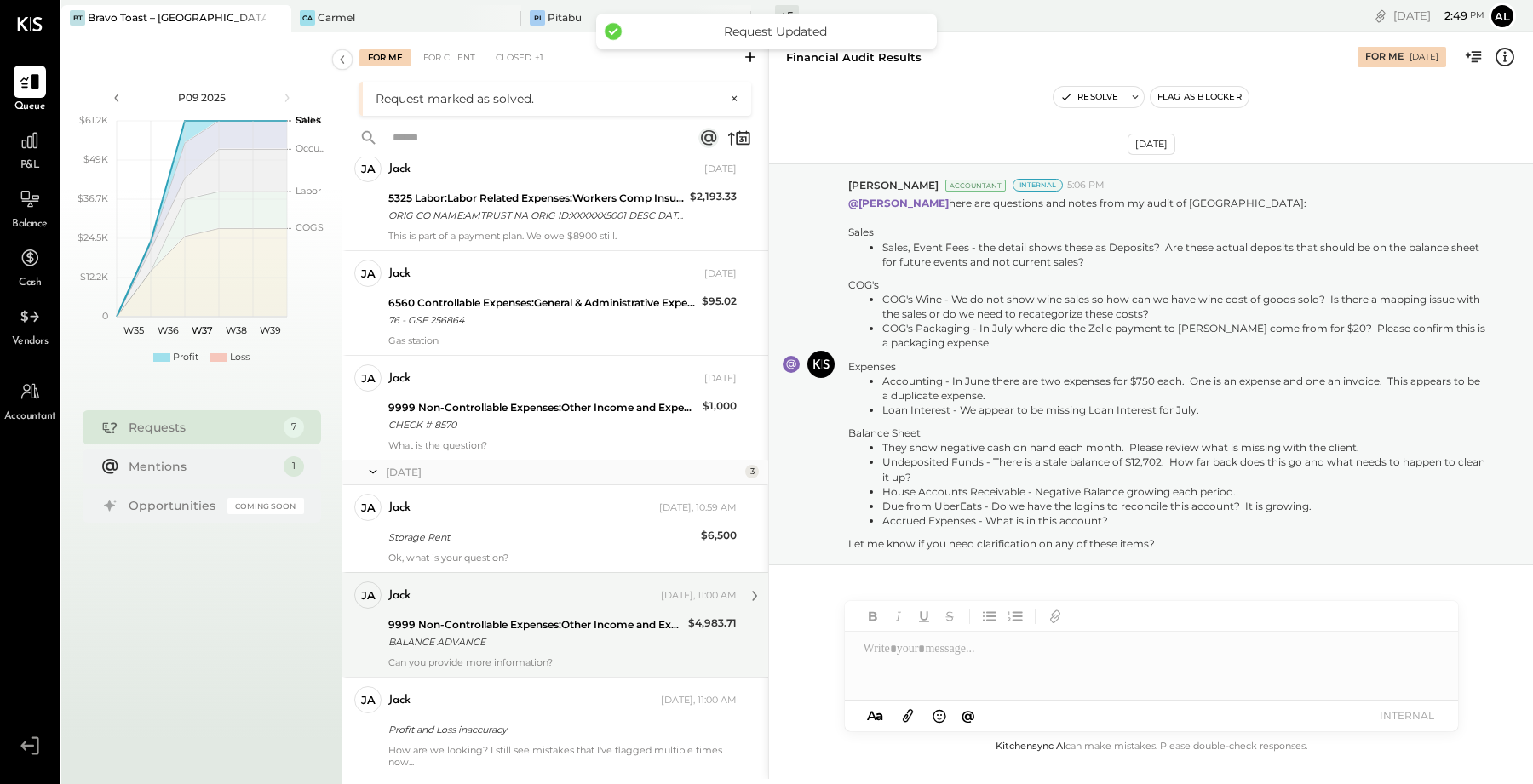
scroll to position [559, 0]
click at [554, 622] on div "9999 Non-Controllable Expenses:Other Income and Expenses:To Be Classified P&L" at bounding box center [536, 625] width 295 height 17
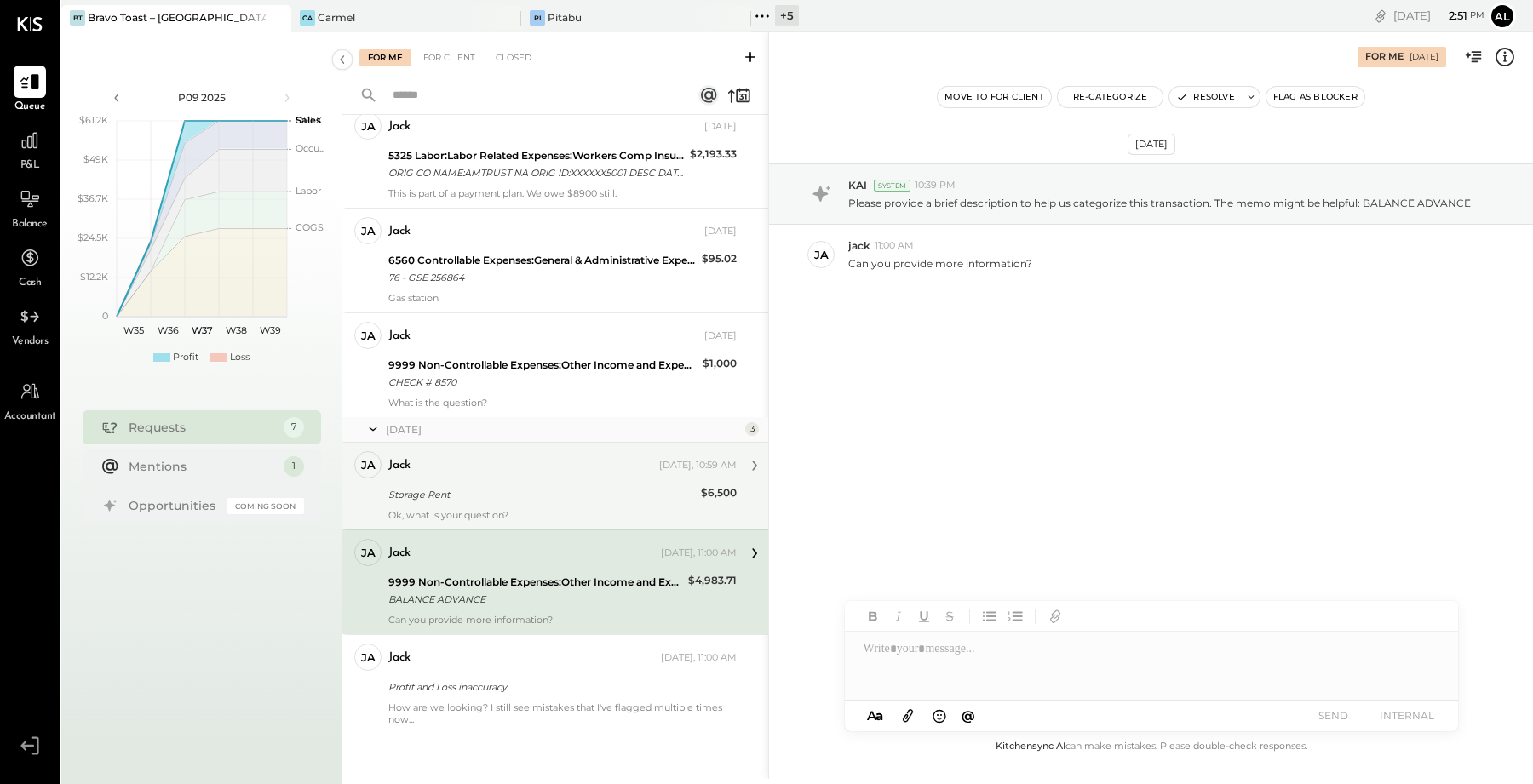
click at [598, 474] on div "jack [DATE], 10:59 AM" at bounding box center [563, 466] width 348 height 24
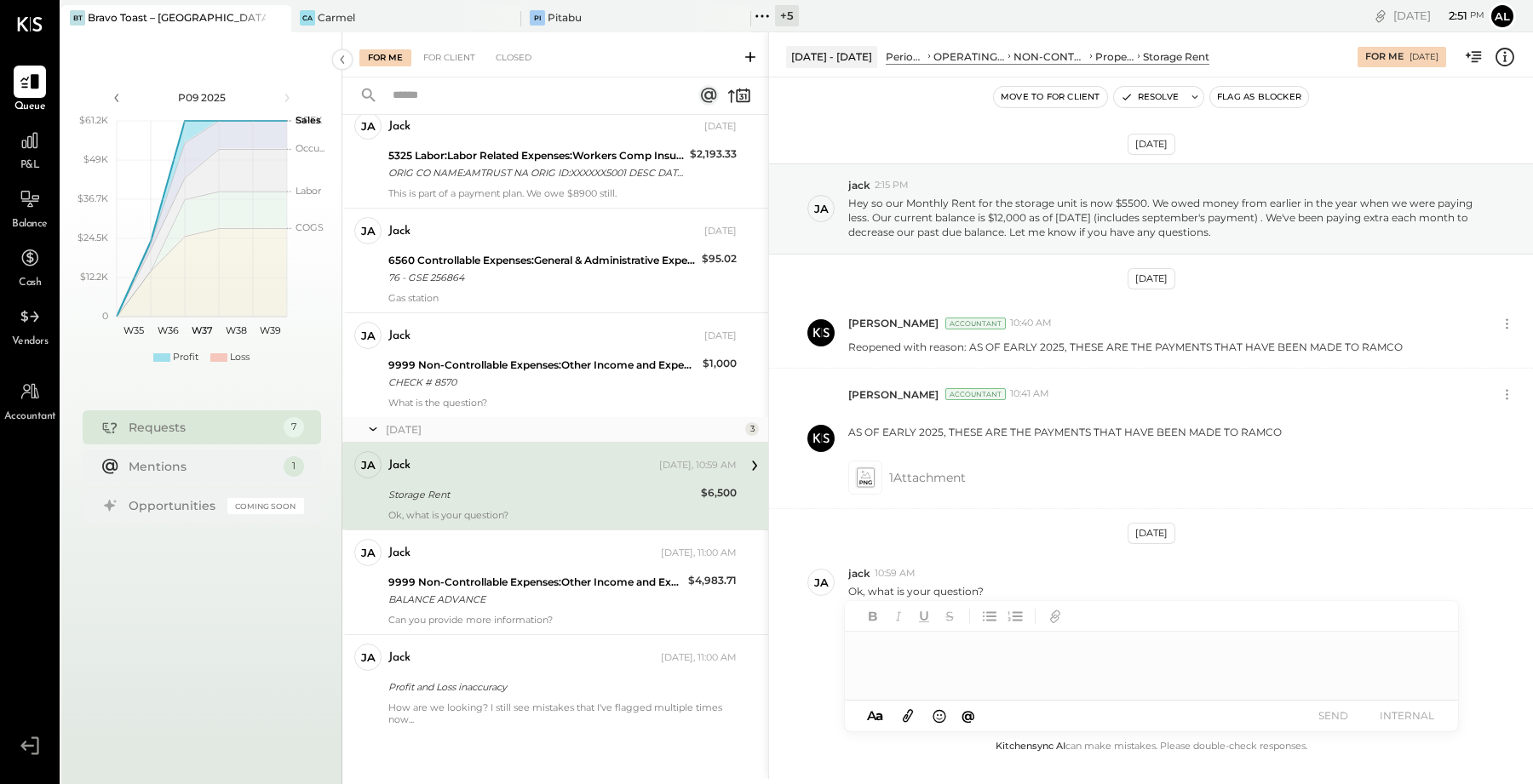
click at [979, 657] on div at bounding box center [1151, 666] width 613 height 68
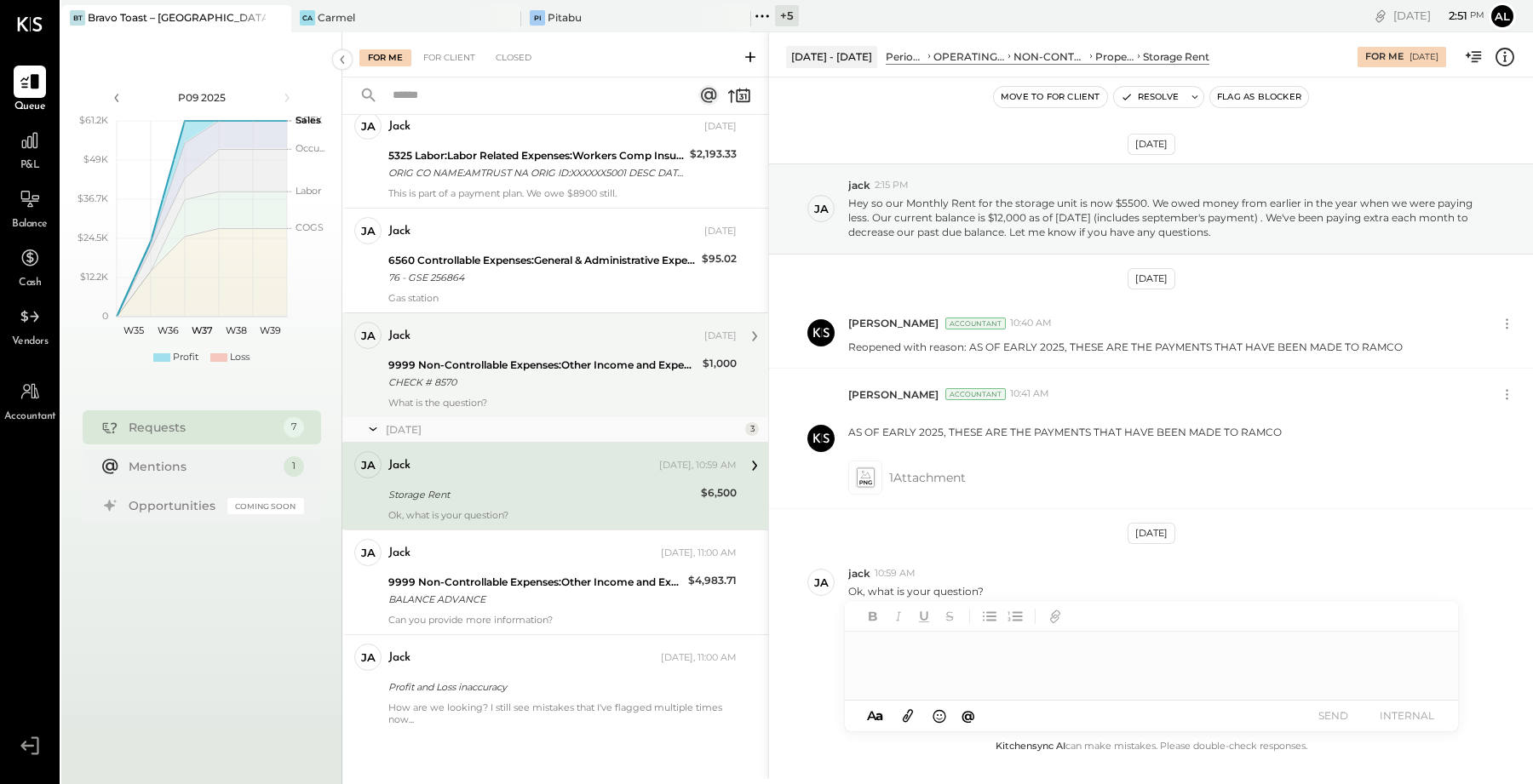
click at [559, 373] on div "CHECK # 8570" at bounding box center [543, 382] width 309 height 17
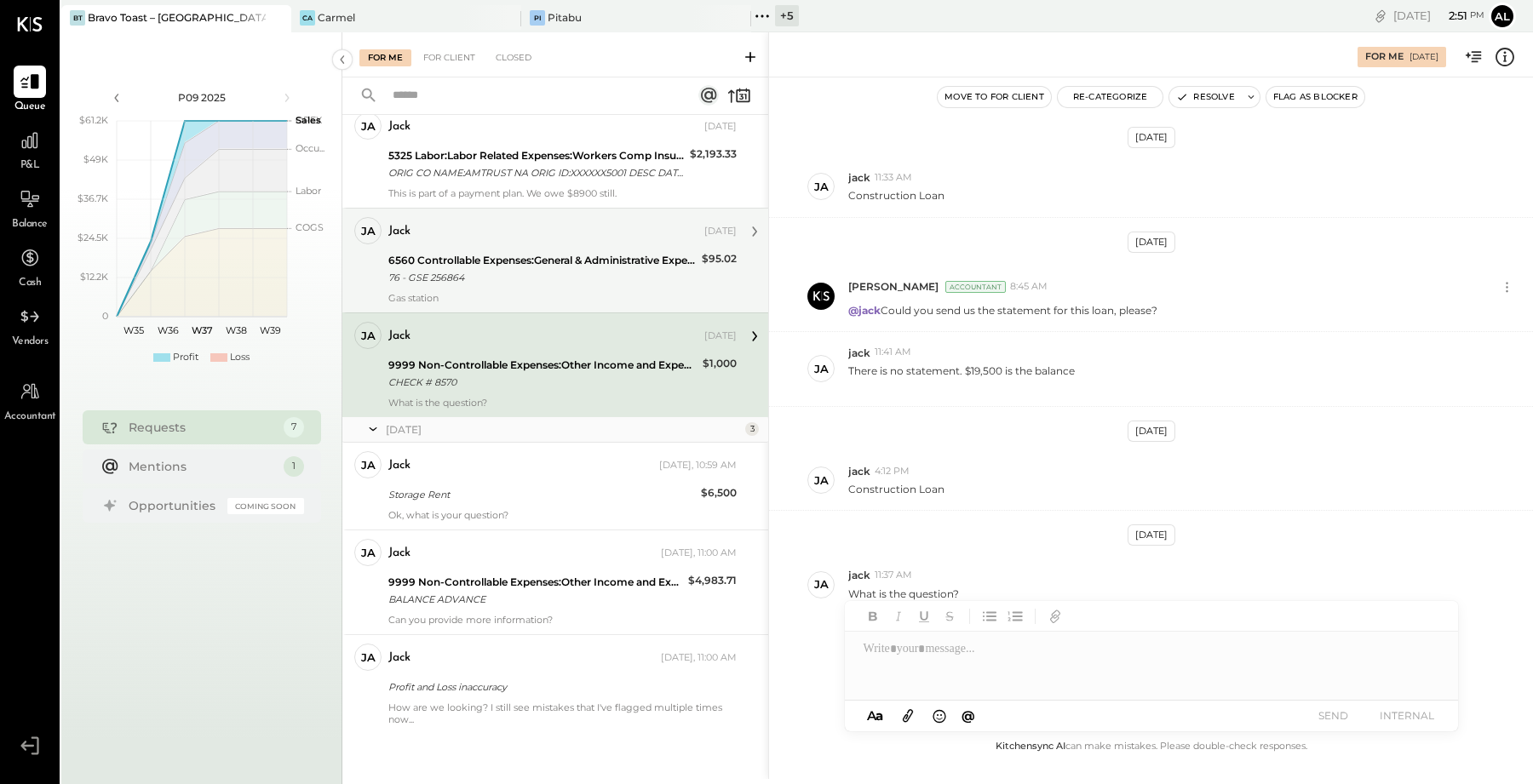
click at [524, 238] on div "jack" at bounding box center [545, 232] width 313 height 17
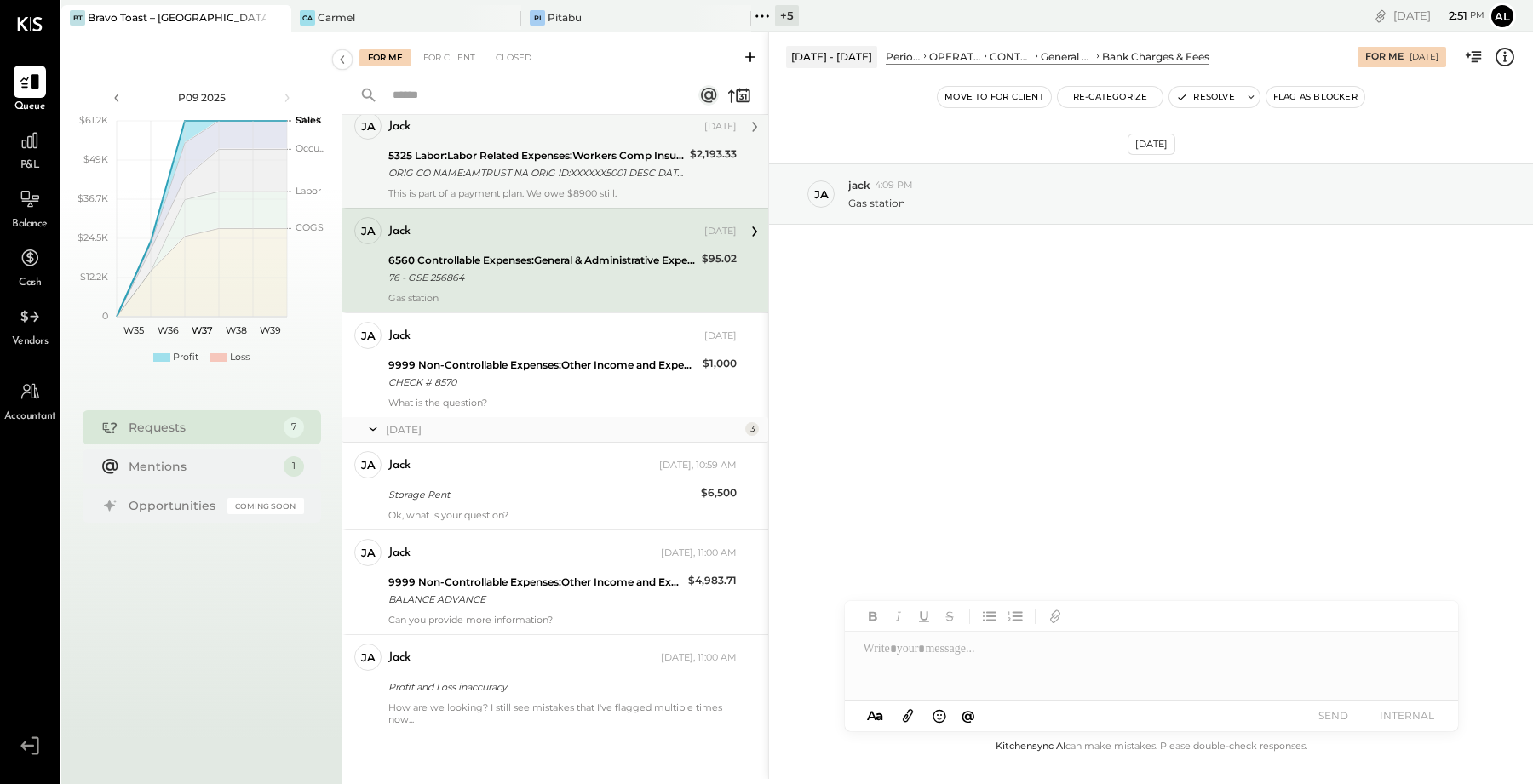
click at [545, 193] on div "This is part of a payment plan. We owe $8900 still." at bounding box center [563, 193] width 348 height 12
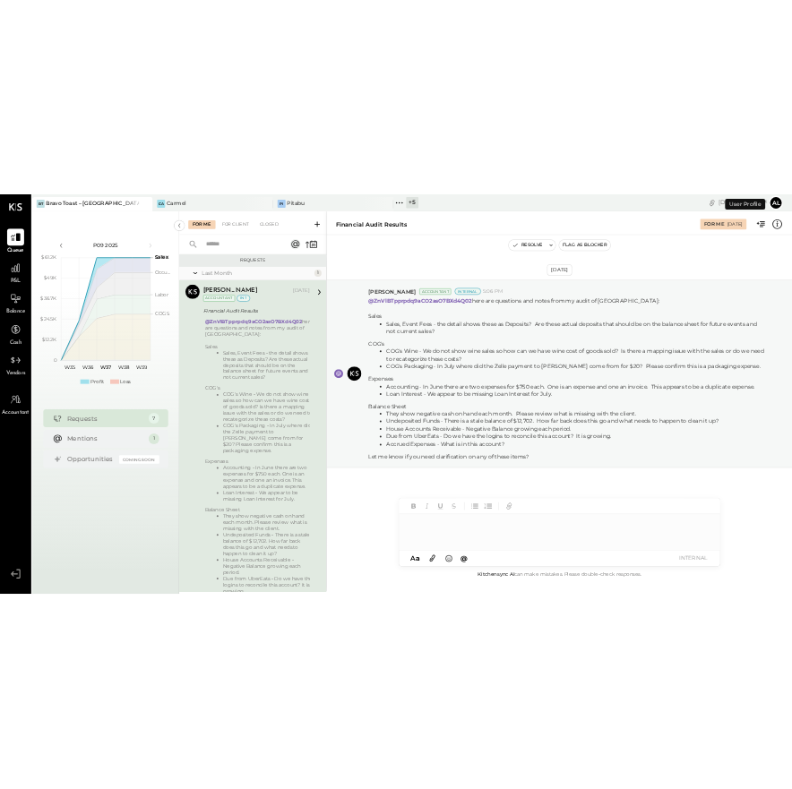
scroll to position [79, 0]
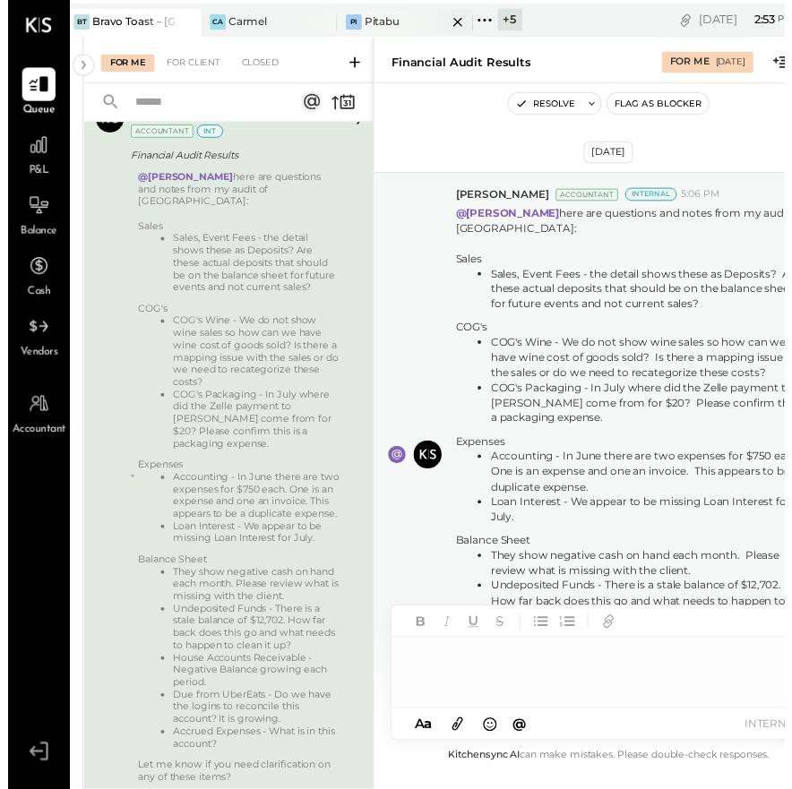
click at [413, 19] on div at bounding box center [443, 22] width 63 height 26
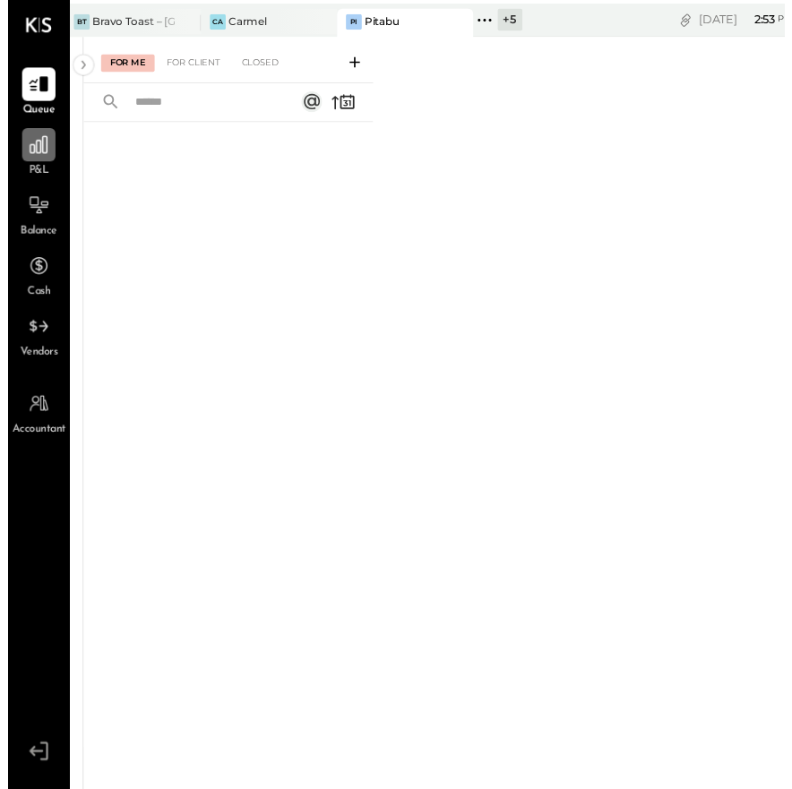
click at [39, 158] on icon at bounding box center [31, 147] width 23 height 23
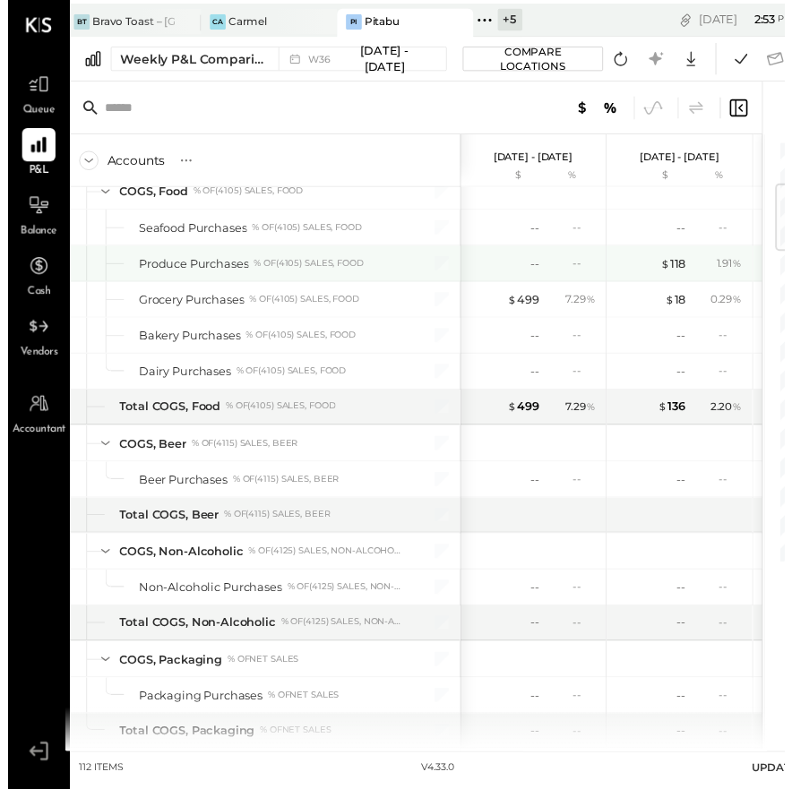
scroll to position [526, 0]
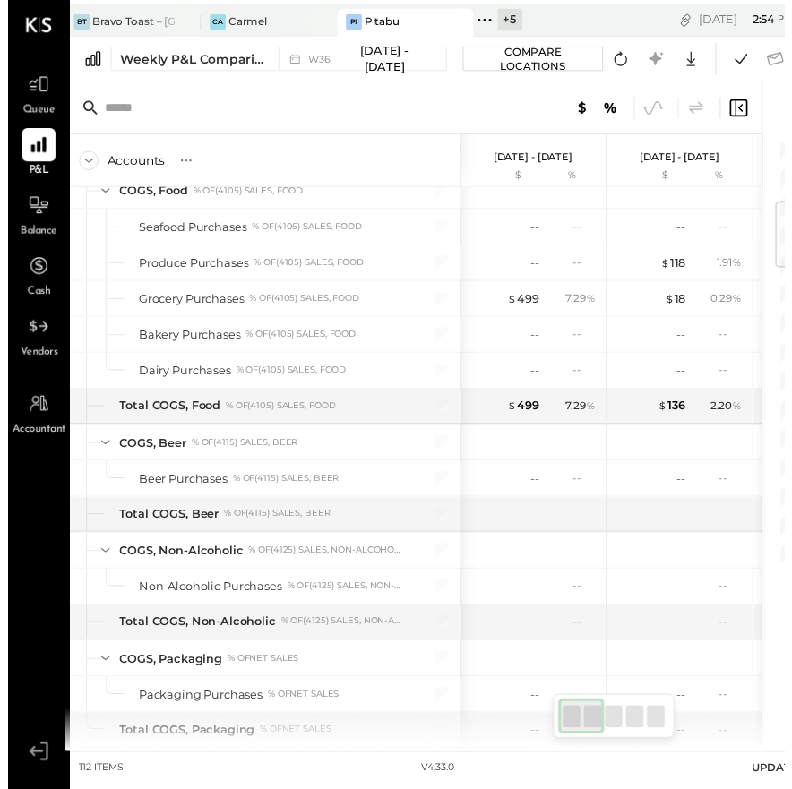
click at [384, 112] on div at bounding box center [413, 110] width 711 height 54
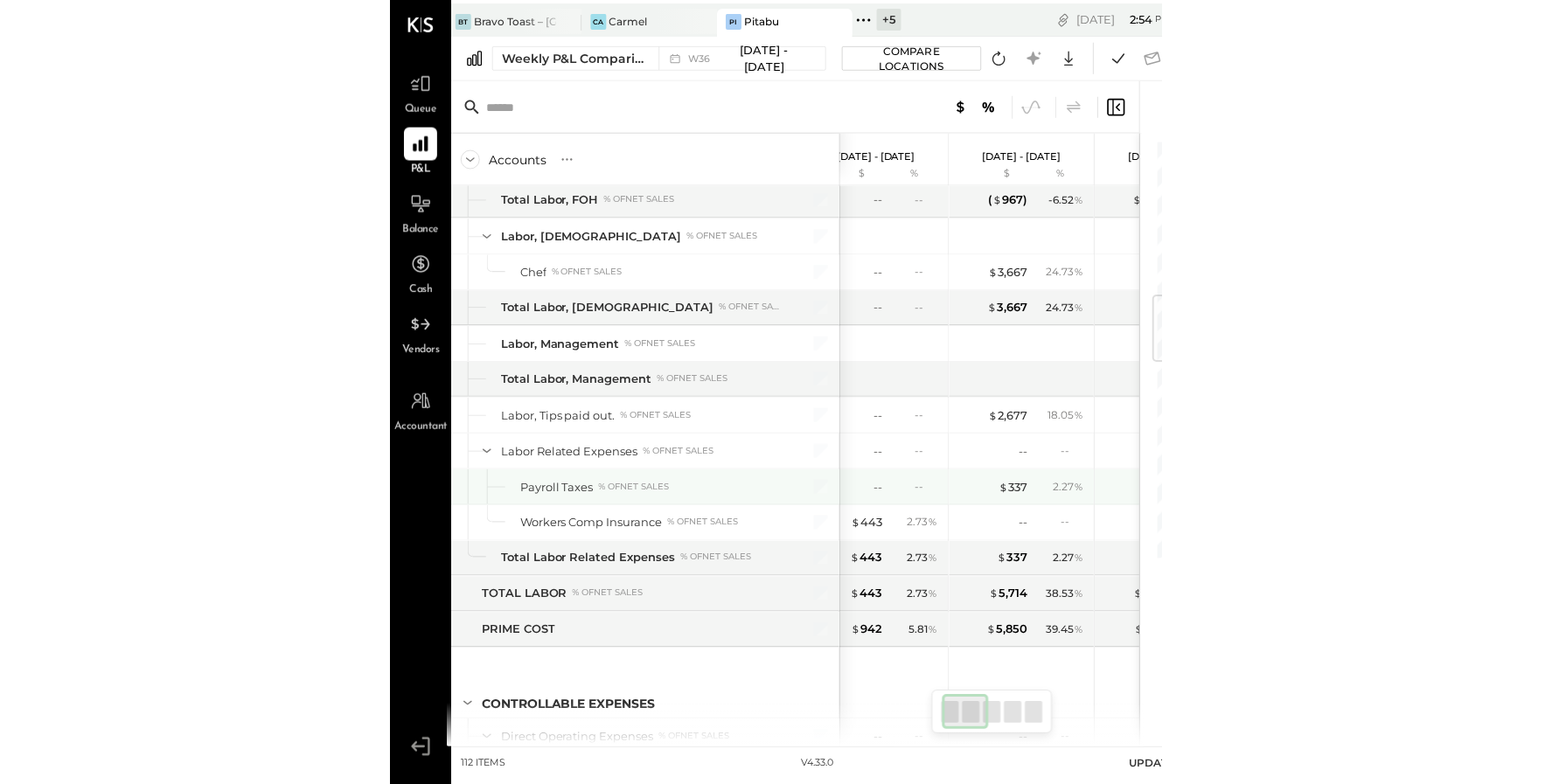
scroll to position [0, 0]
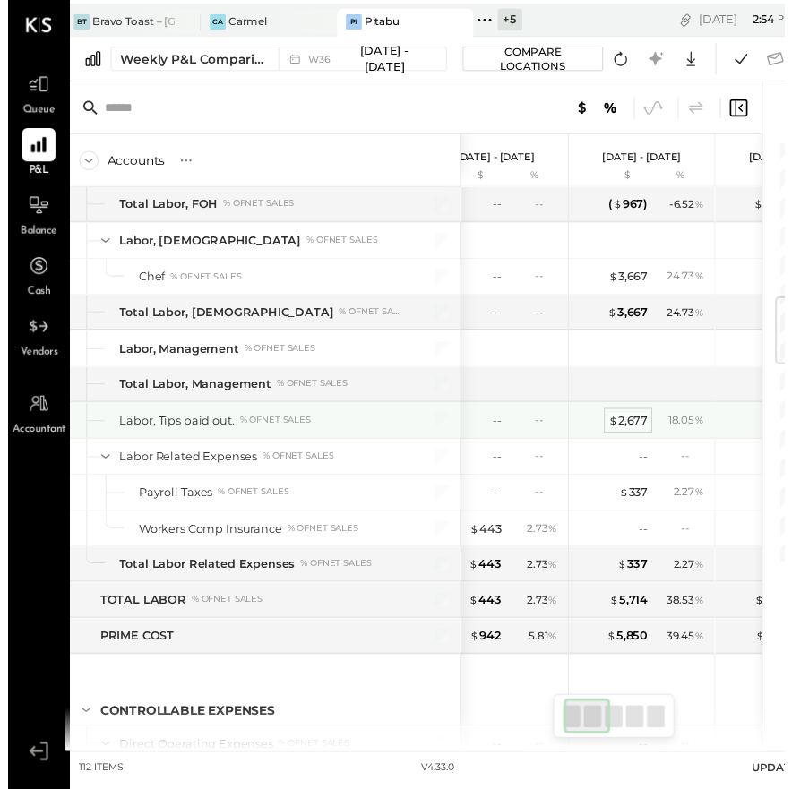
click at [634, 421] on div "$ 2,677" at bounding box center [633, 429] width 40 height 17
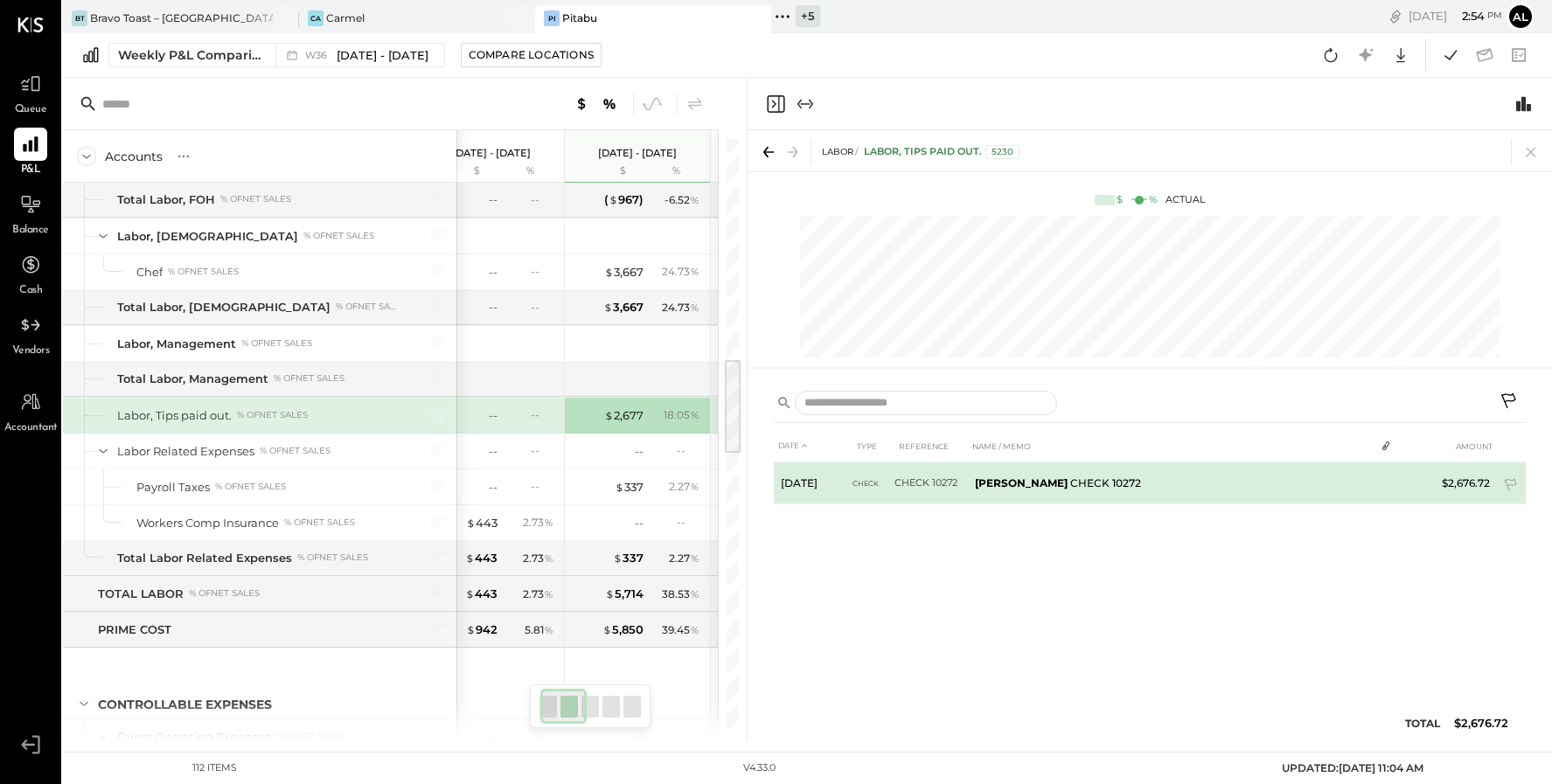
click at [1030, 486] on b "Zeferino Ruiz Santiago" at bounding box center [1020, 482] width 93 height 13
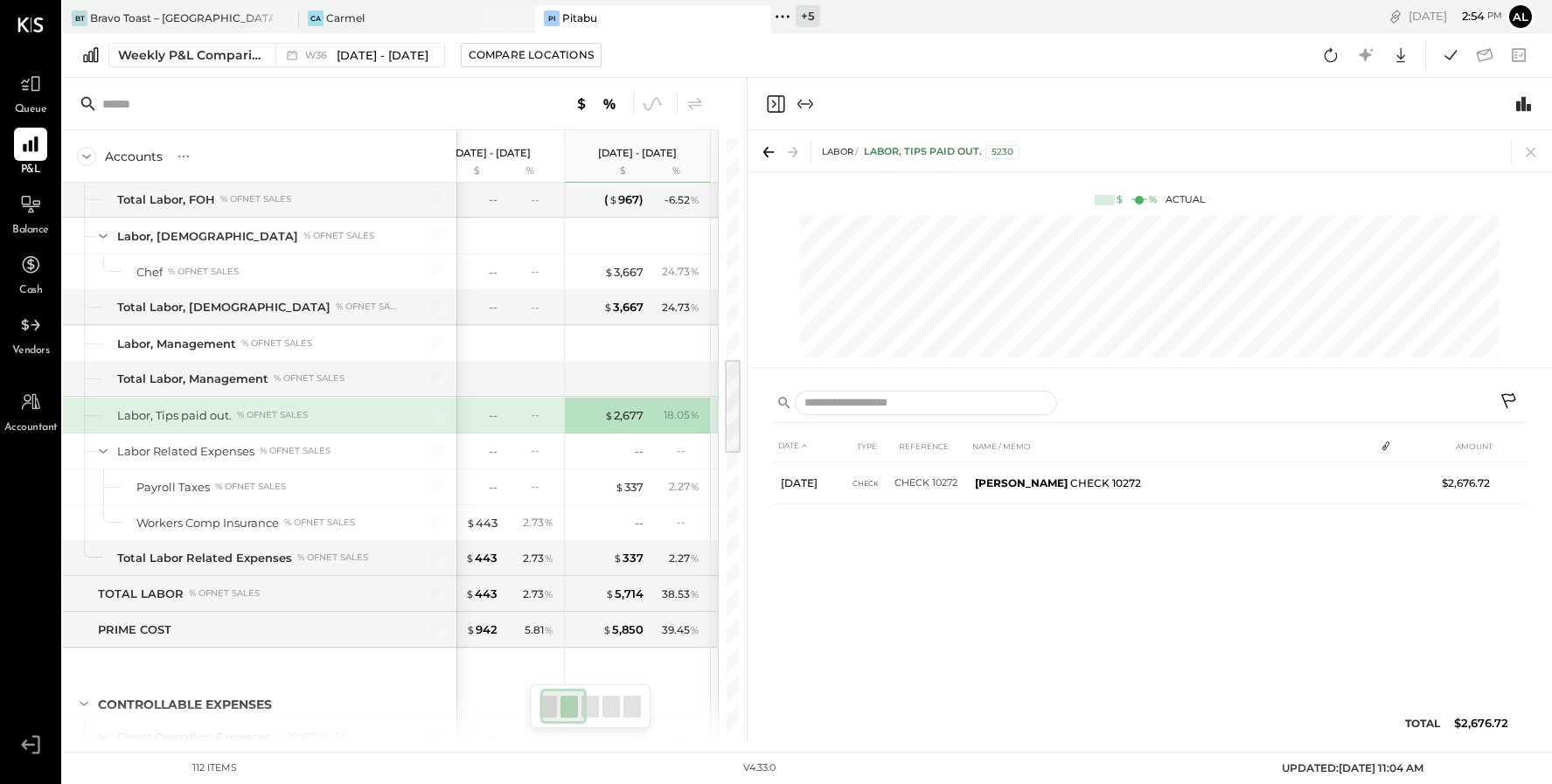
click at [767, 151] on icon at bounding box center [768, 151] width 24 height 24
click at [792, 151] on icon at bounding box center [792, 152] width 10 height 2
click at [804, 107] on icon "Expand panel (e)" at bounding box center [806, 104] width 21 height 21
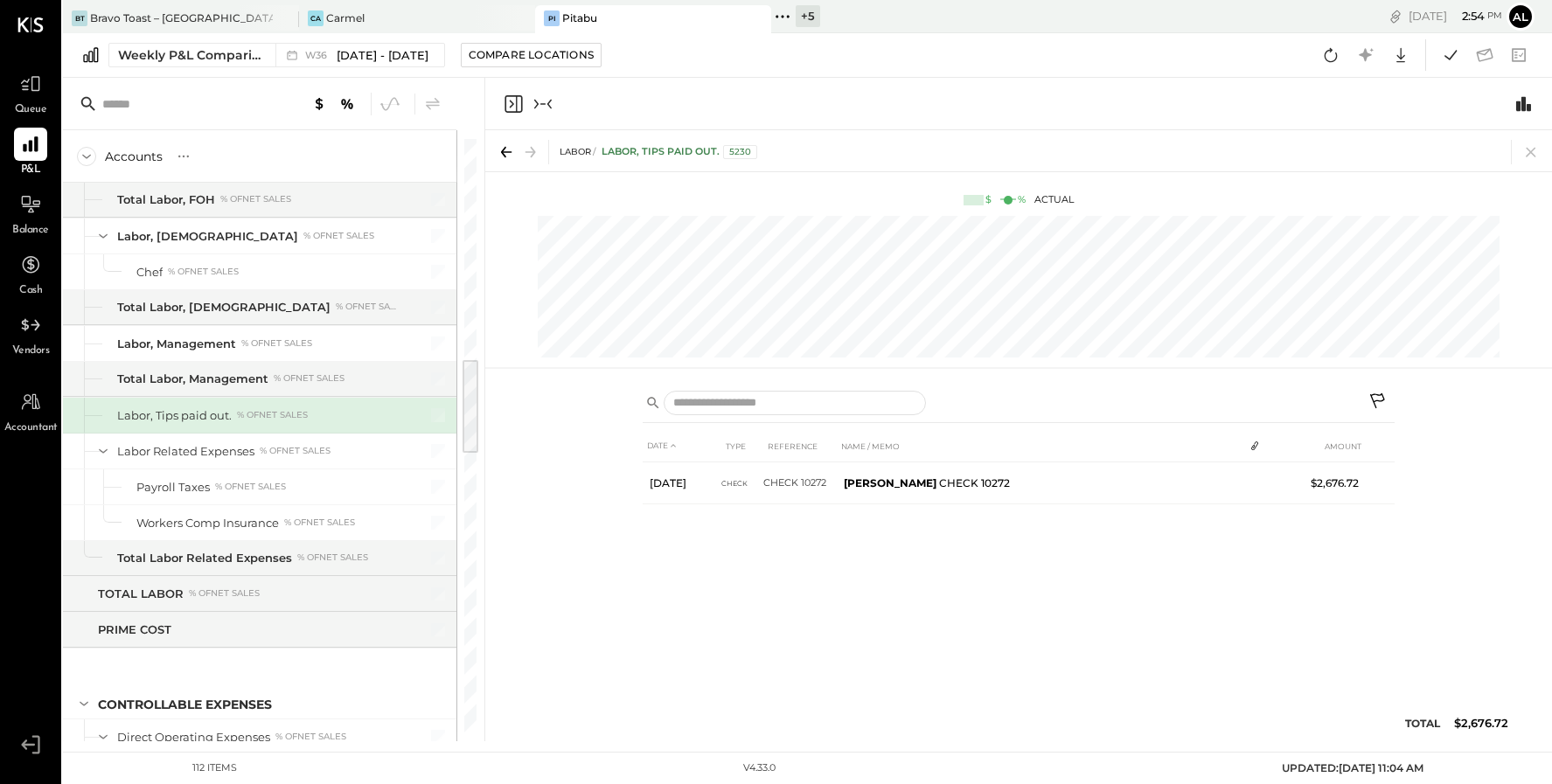
click at [518, 104] on icon "Close panel" at bounding box center [513, 104] width 21 height 21
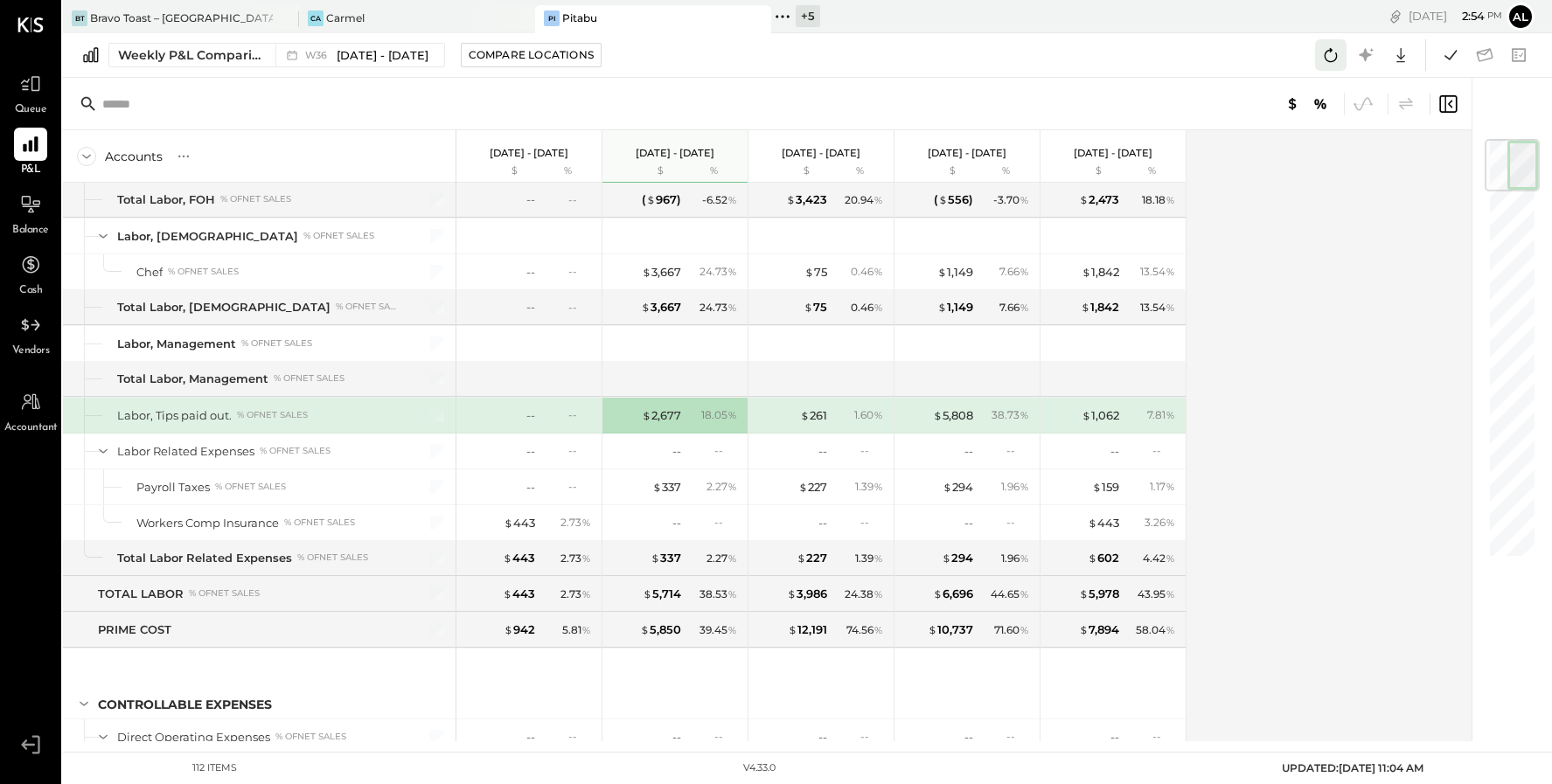
click at [1333, 54] on icon at bounding box center [1330, 55] width 22 height 22
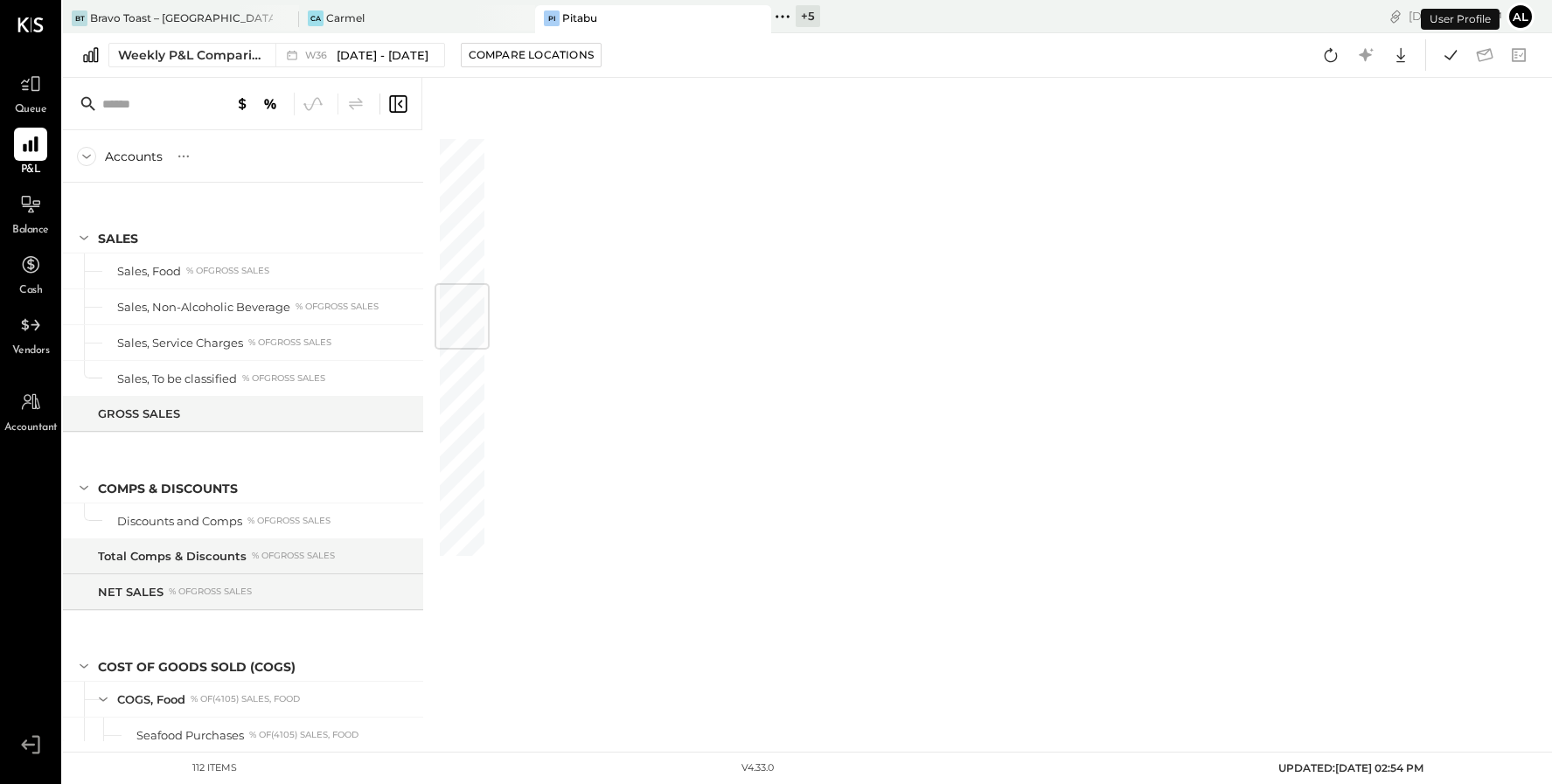
scroll to position [1245, 0]
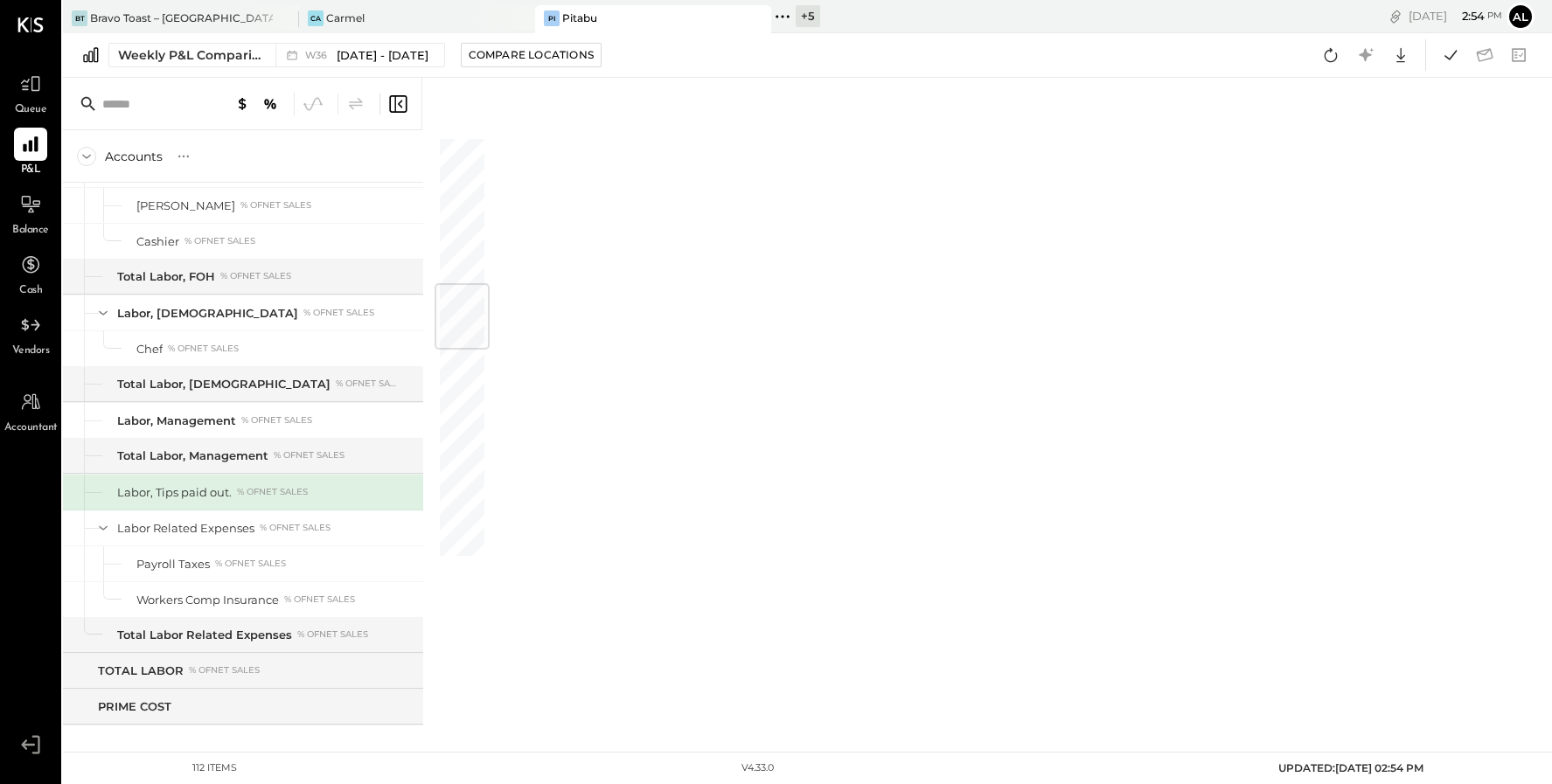
click at [331, 484] on div "Labor, Tips paid out. % of NET SALES" at bounding box center [258, 491] width 281 height 17
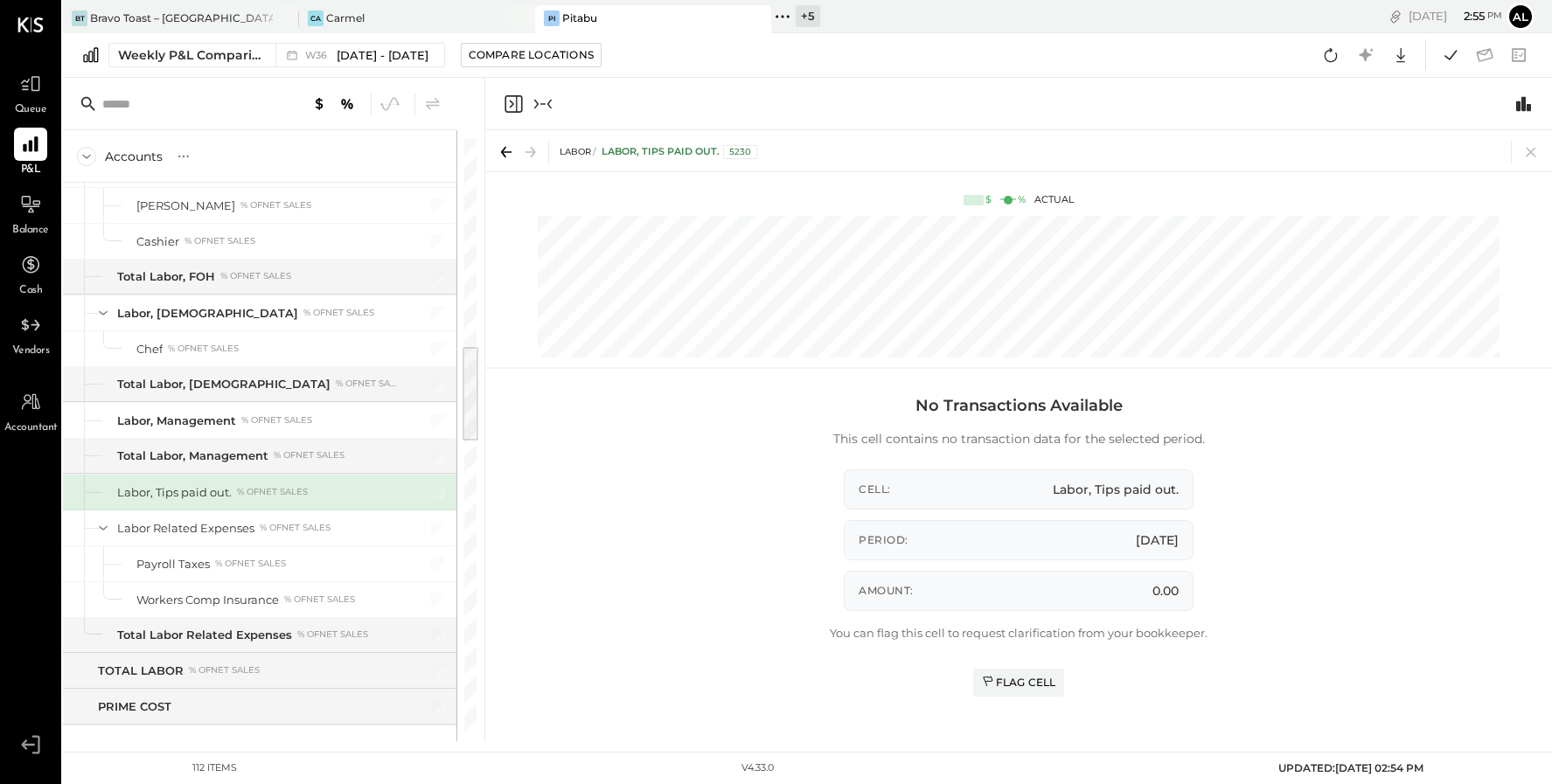
click at [542, 98] on icon "Collapse panel (e)" at bounding box center [543, 104] width 21 height 21
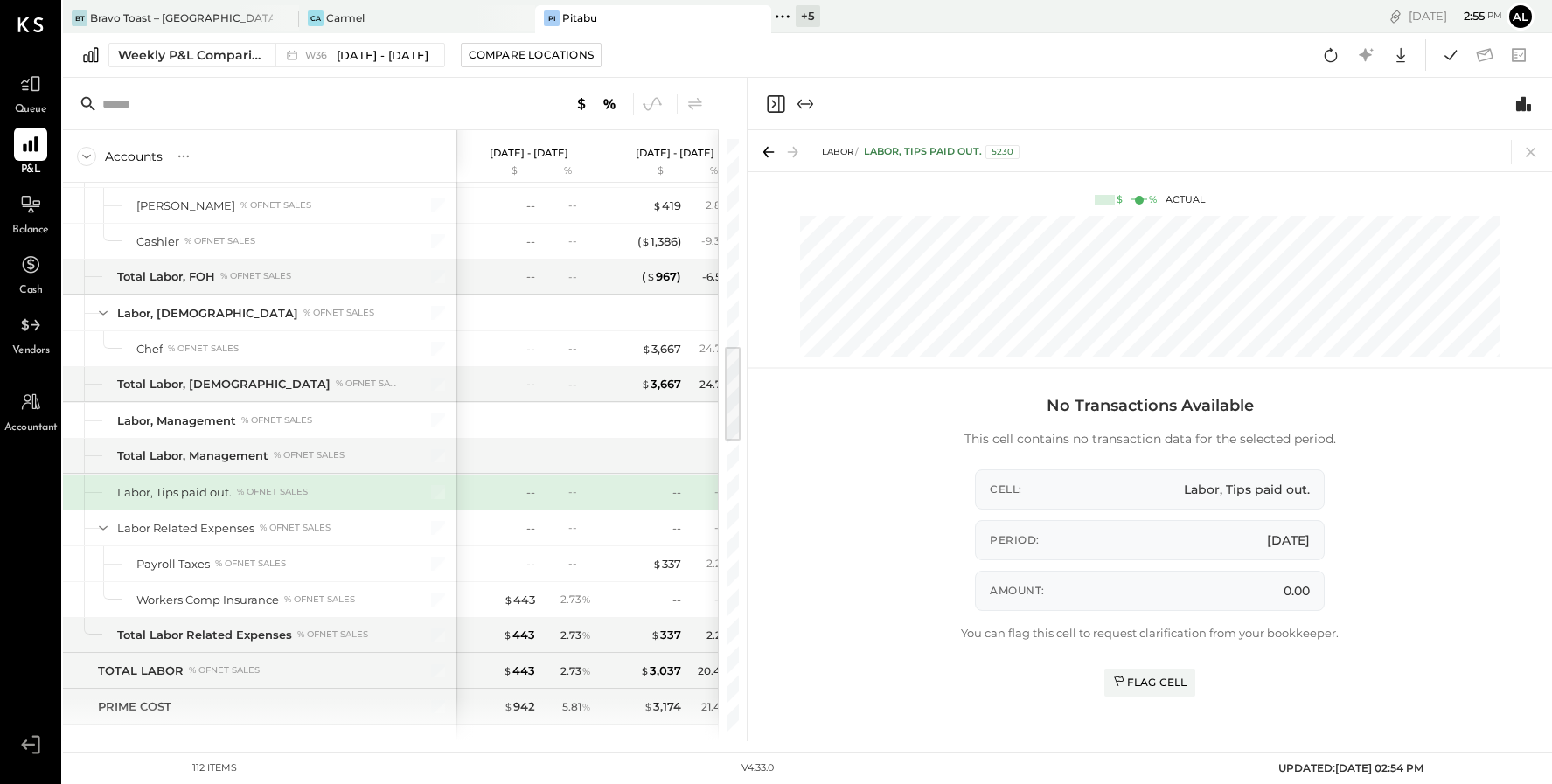
click at [770, 97] on icon "Close panel" at bounding box center [776, 104] width 18 height 18
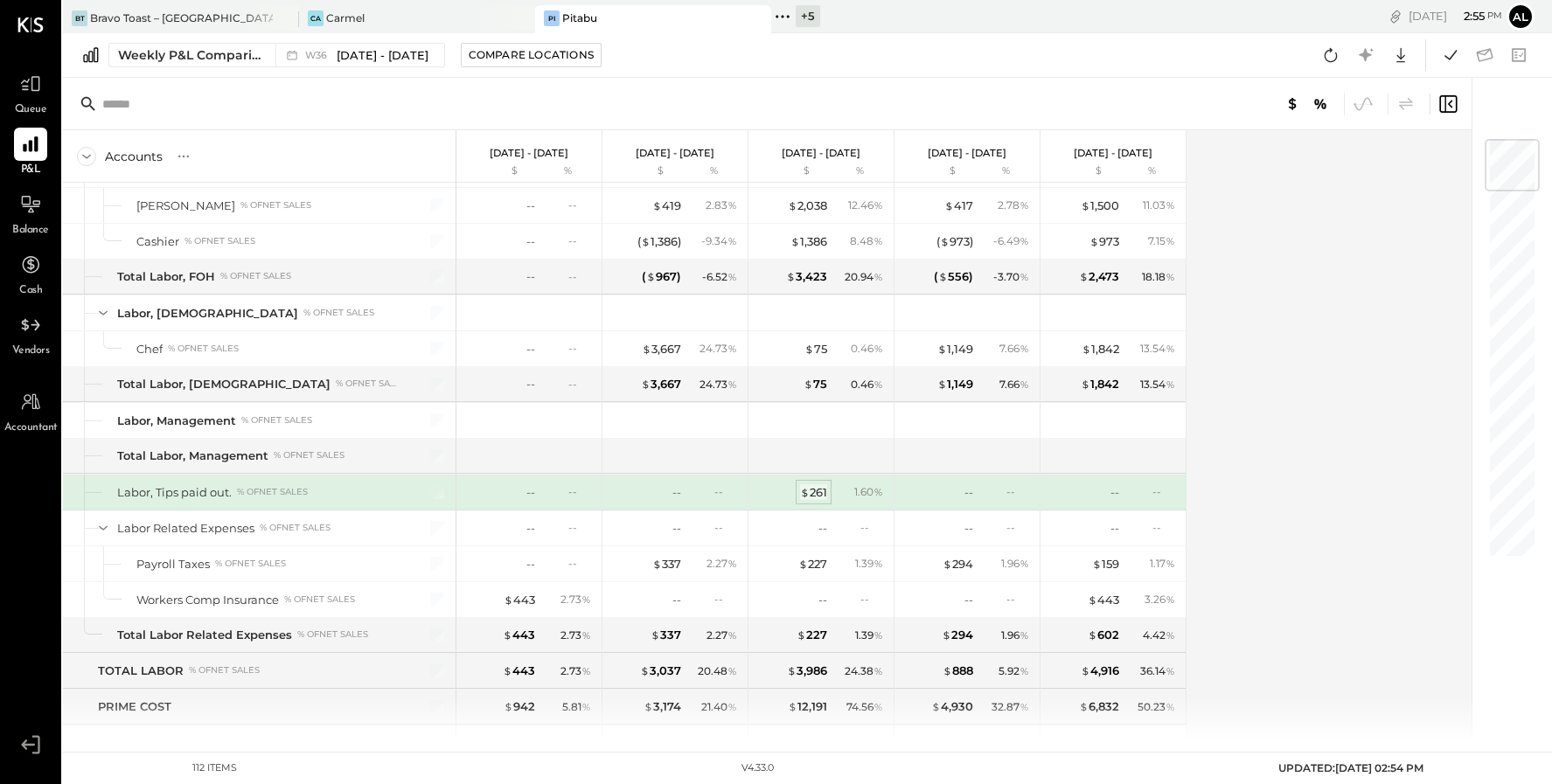
click at [820, 484] on div "$ 261" at bounding box center [814, 491] width 27 height 17
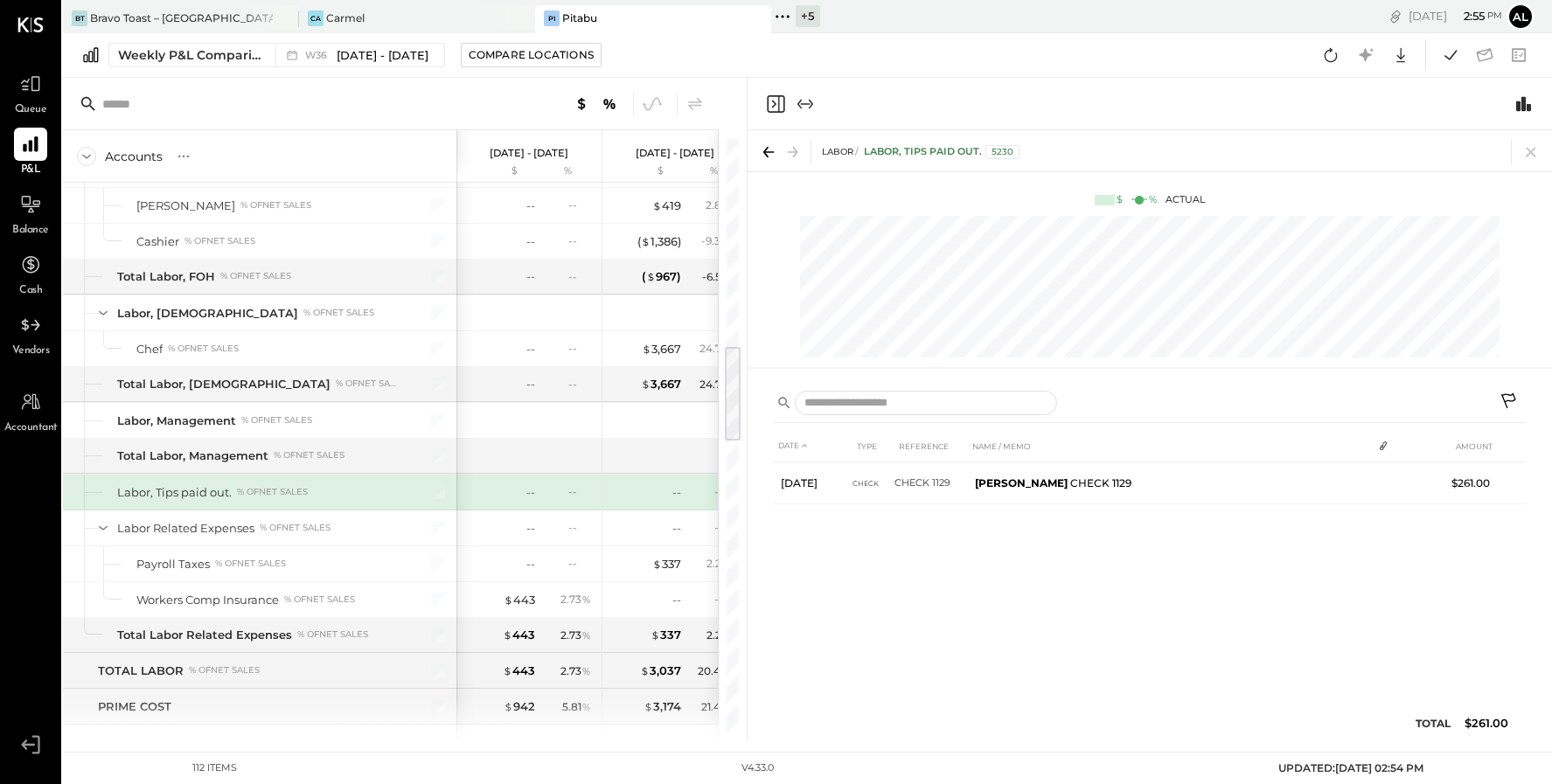
click at [849, 46] on div "Weekly P&L Comparison W36 Sep 1 - 7, 2025 Compare Locations Google Sheets Excel" at bounding box center [808, 56] width 1489 height 45
click at [40, 208] on icon at bounding box center [30, 204] width 22 height 22
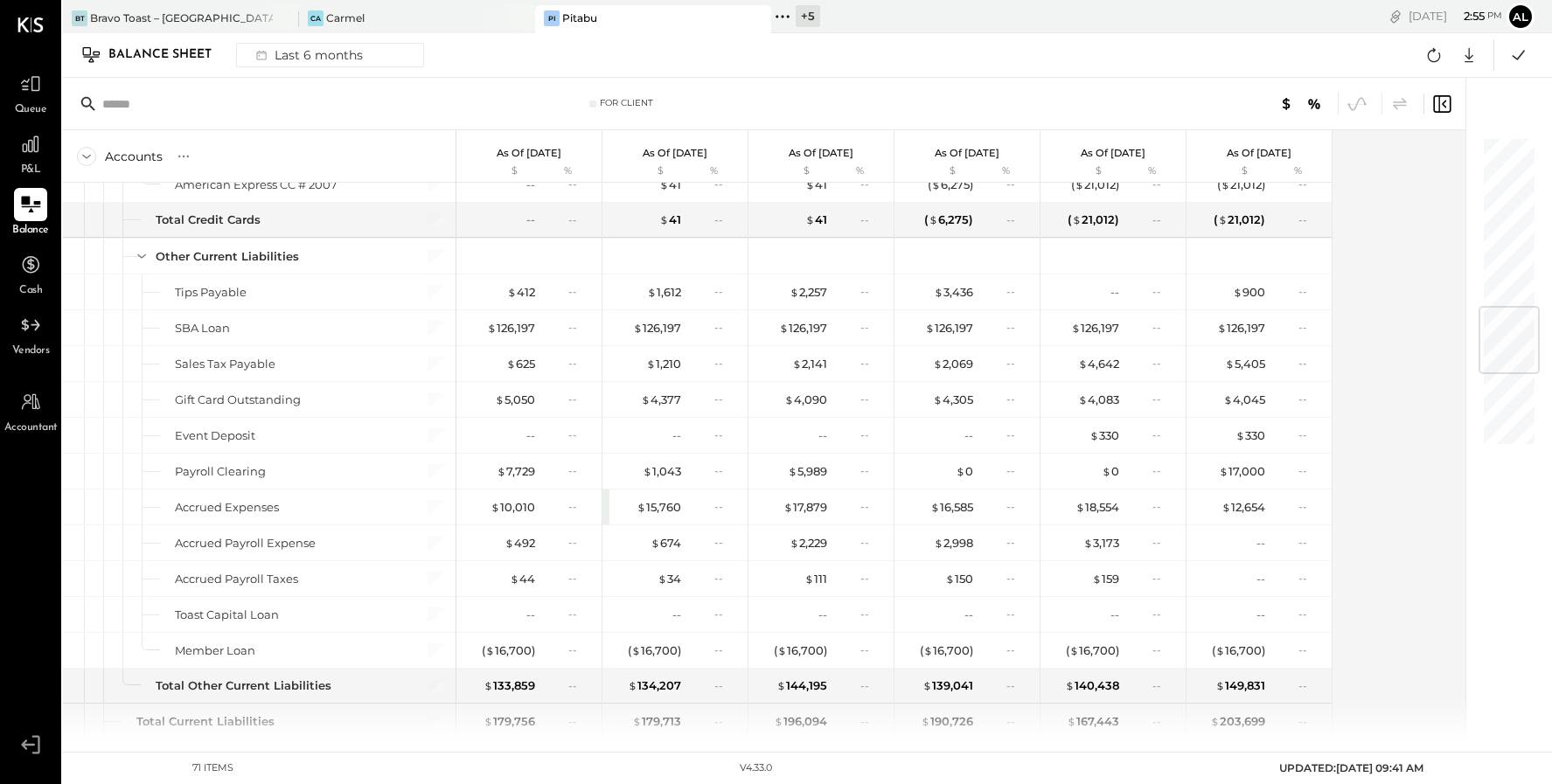
scroll to position [1415, 0]
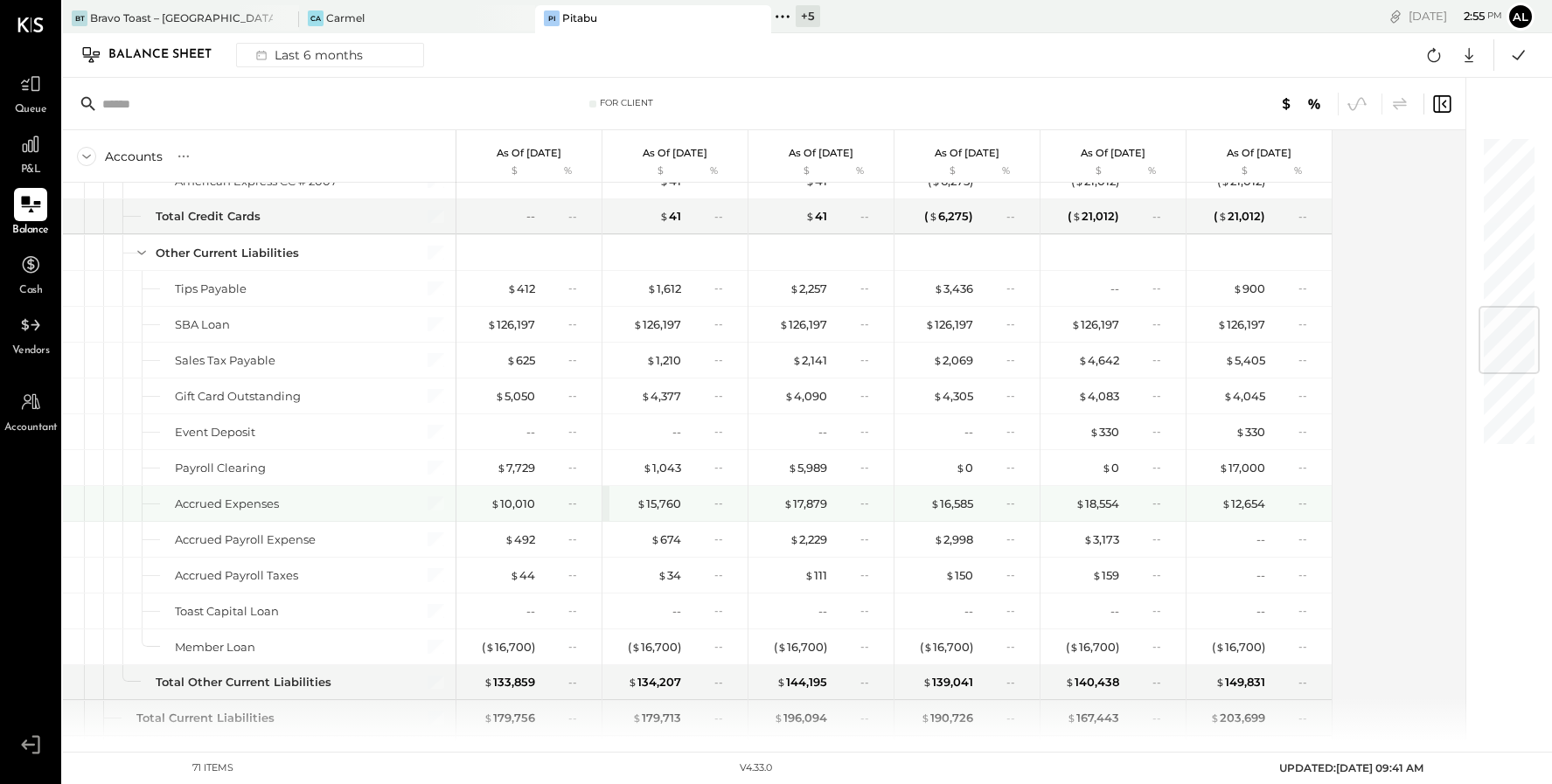
click at [606, 489] on div "$ 15,760 --" at bounding box center [674, 503] width 145 height 35
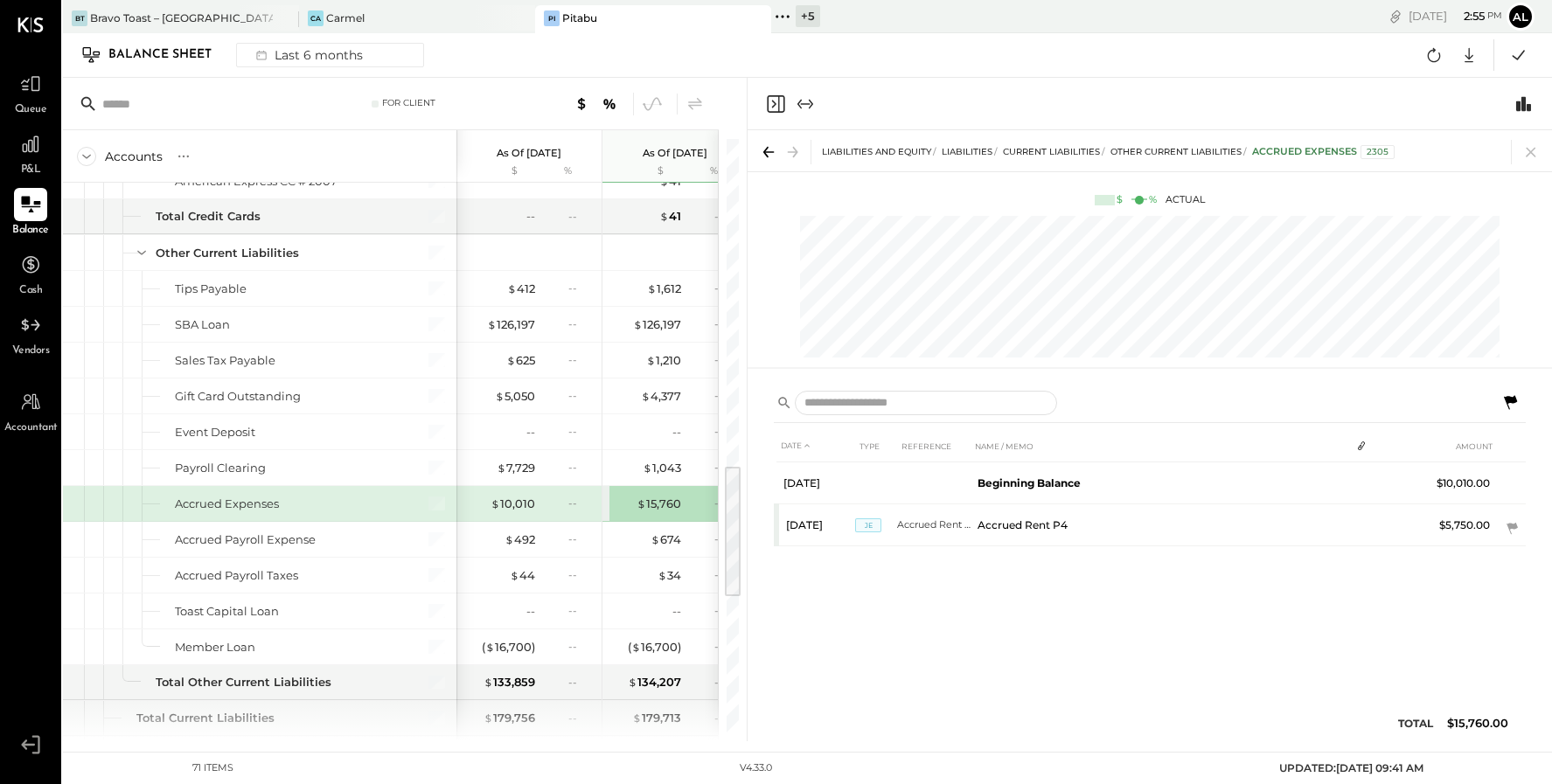
click at [1343, 58] on div "Balance Sheet Last 6 months Google Sheets Excel" at bounding box center [808, 56] width 1489 height 45
click at [772, 96] on icon "Close panel" at bounding box center [776, 104] width 18 height 18
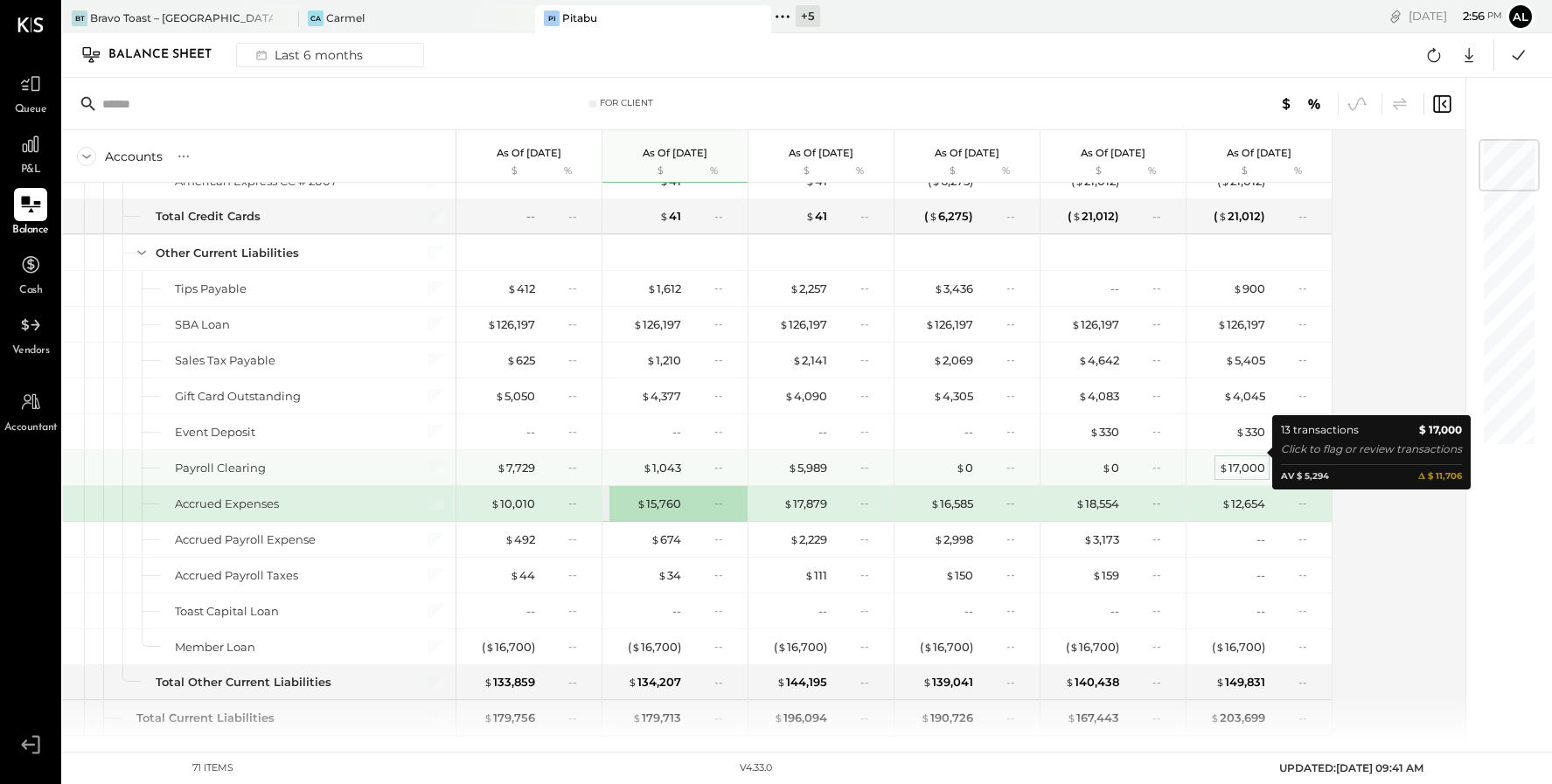
click at [1243, 459] on div "$ 17,000" at bounding box center [1241, 467] width 46 height 17
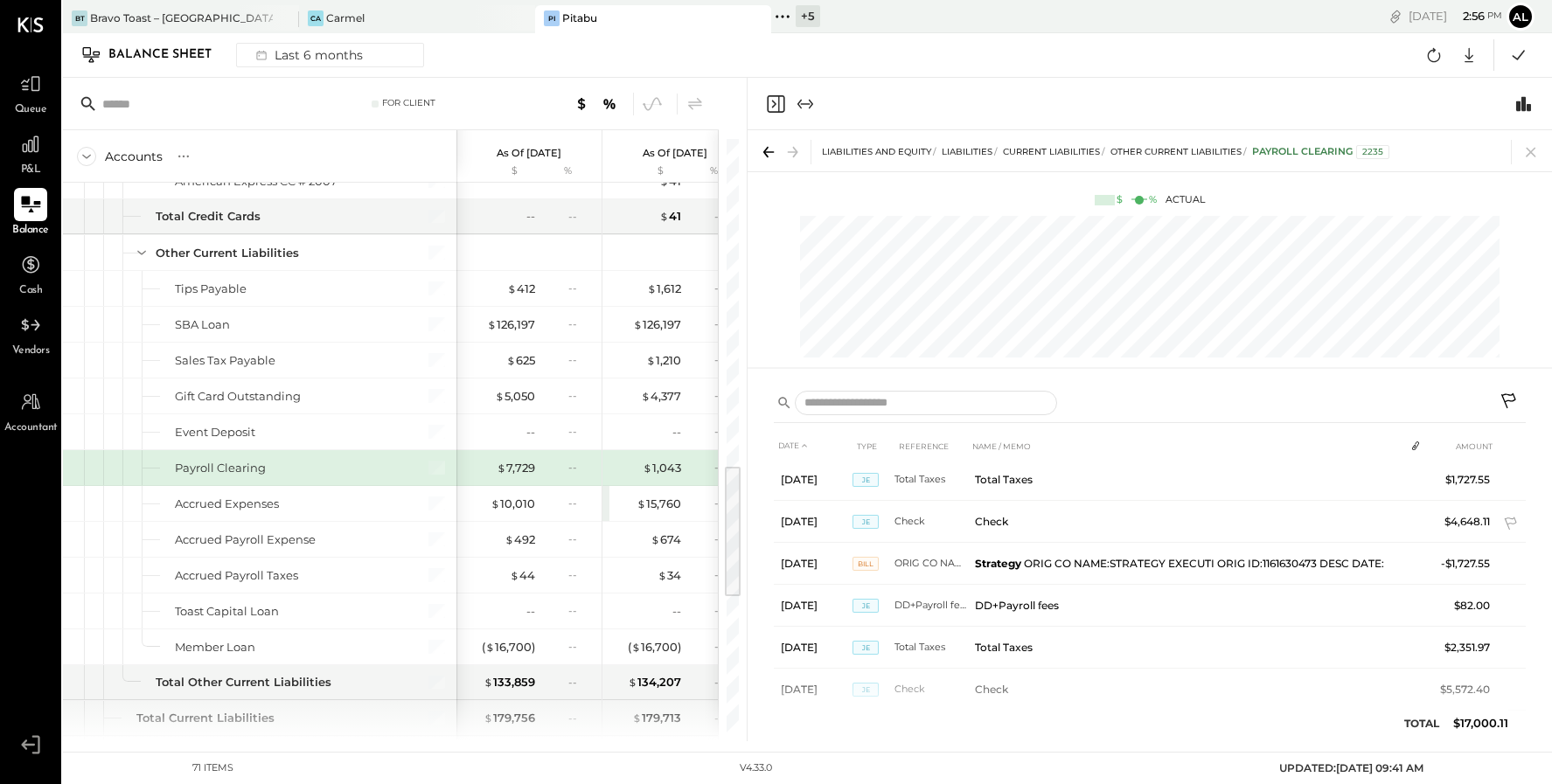
scroll to position [322, 0]
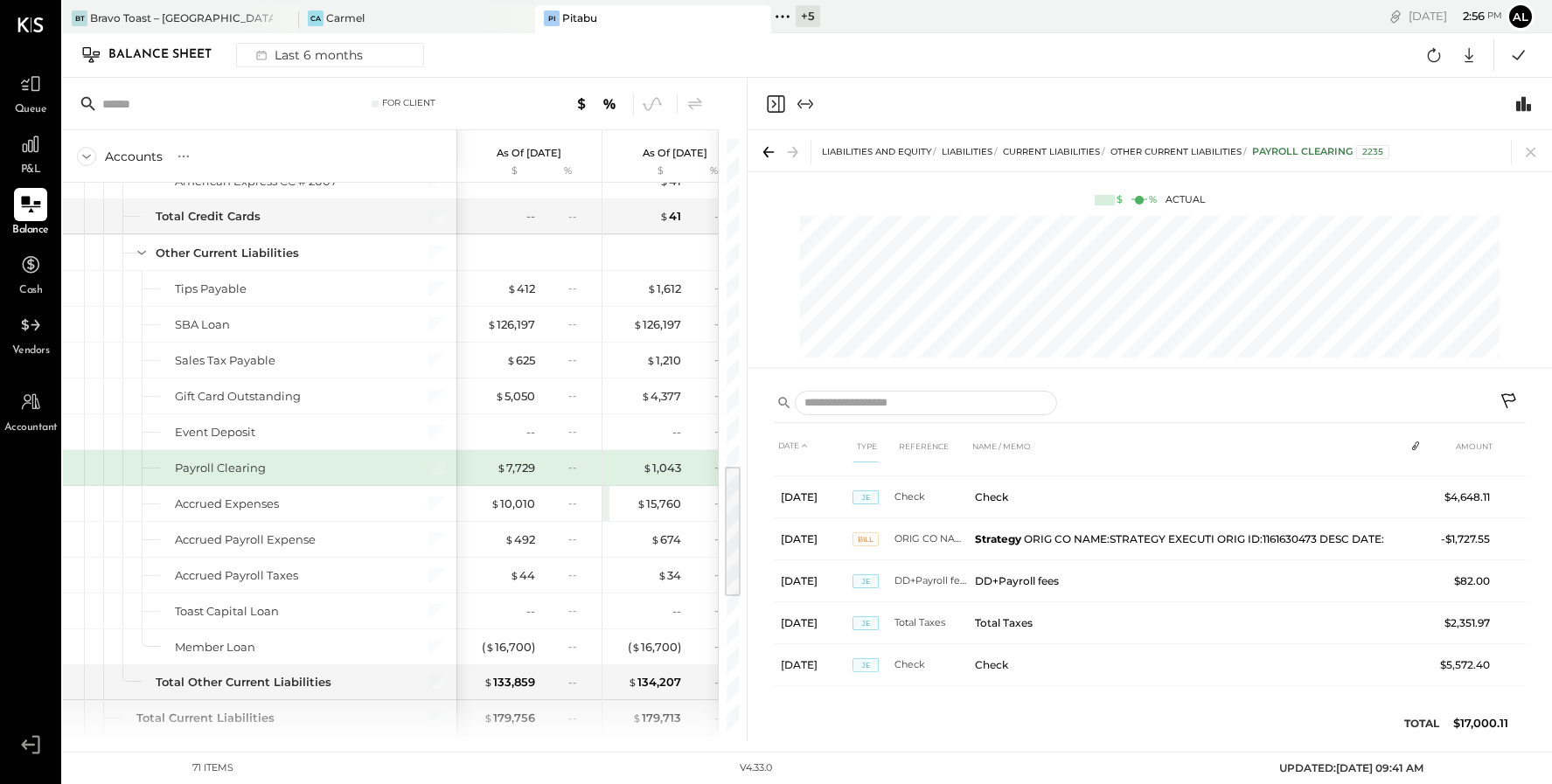
click at [779, 104] on icon "Close panel" at bounding box center [776, 104] width 21 height 21
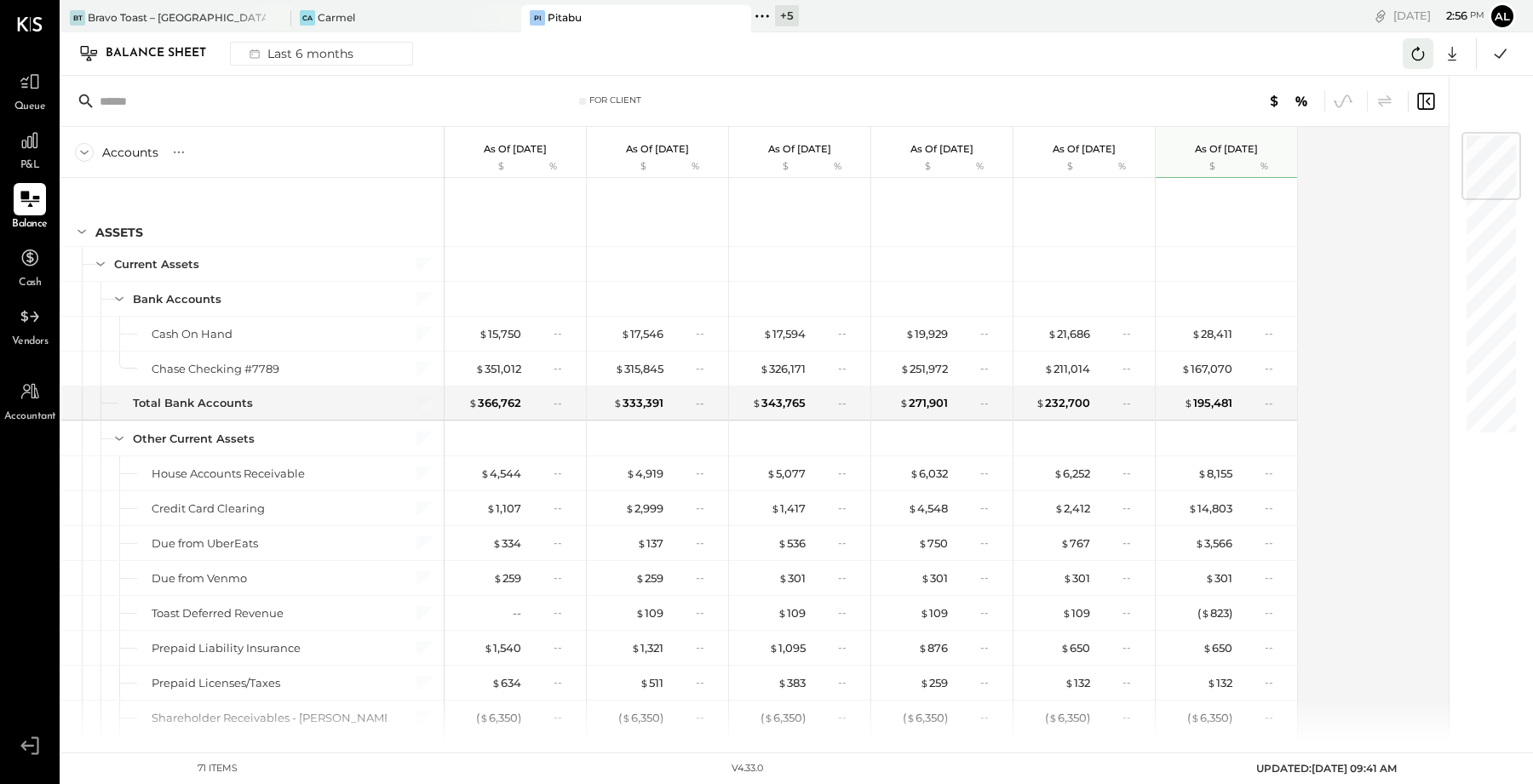
click at [1408, 51] on icon at bounding box center [1417, 53] width 22 height 22
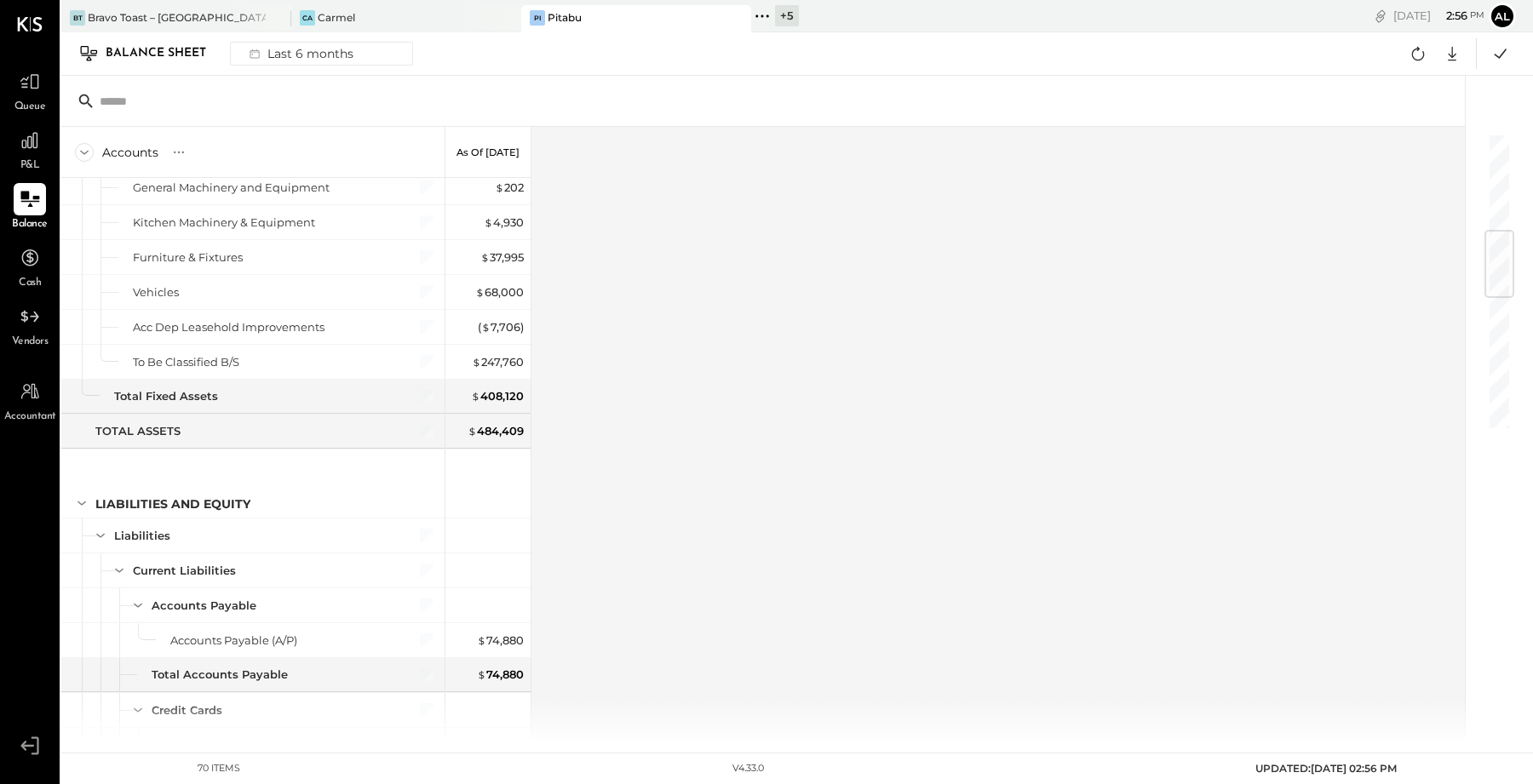
scroll to position [1359, 0]
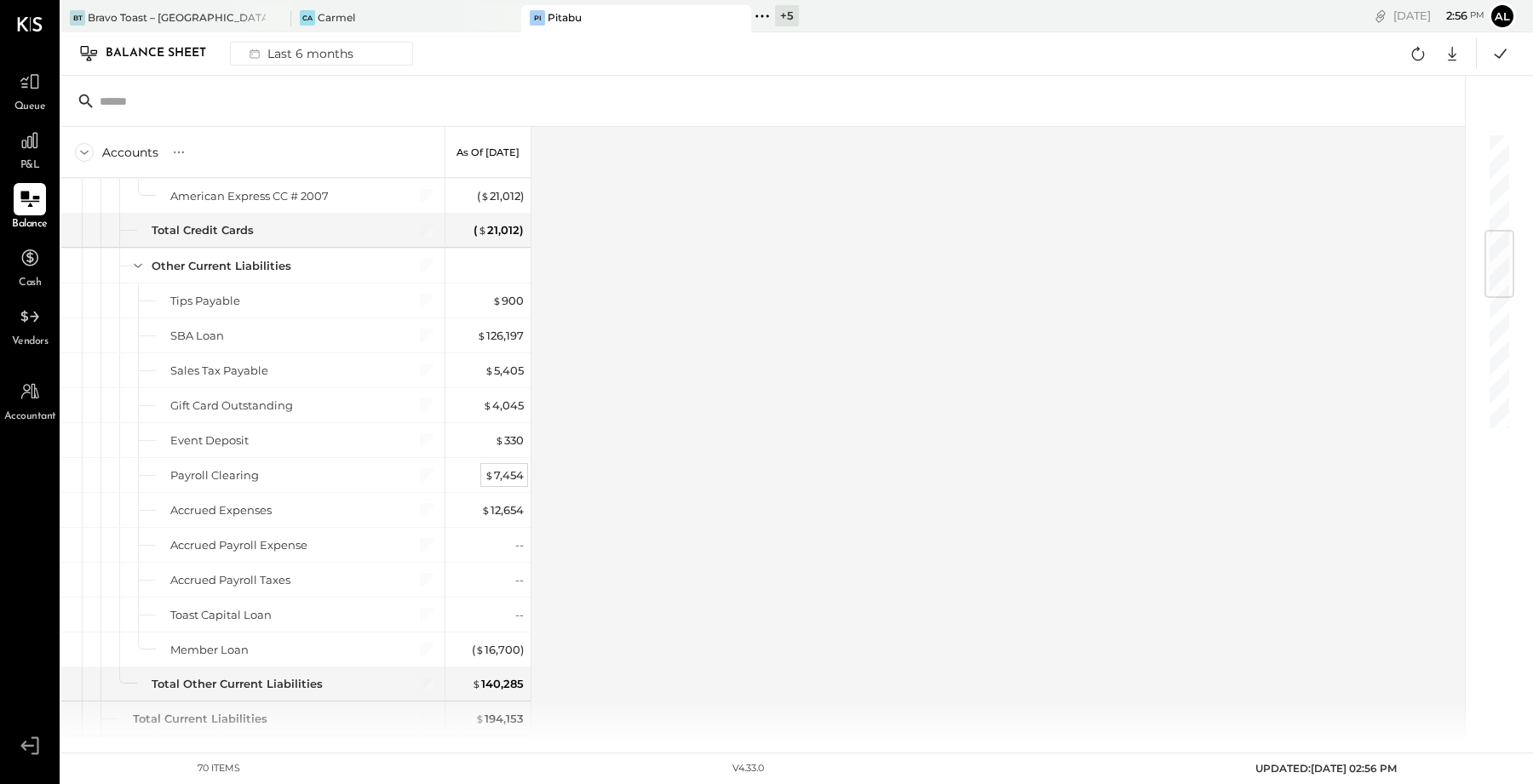
click at [510, 468] on div "$ 7,454" at bounding box center [504, 475] width 39 height 16
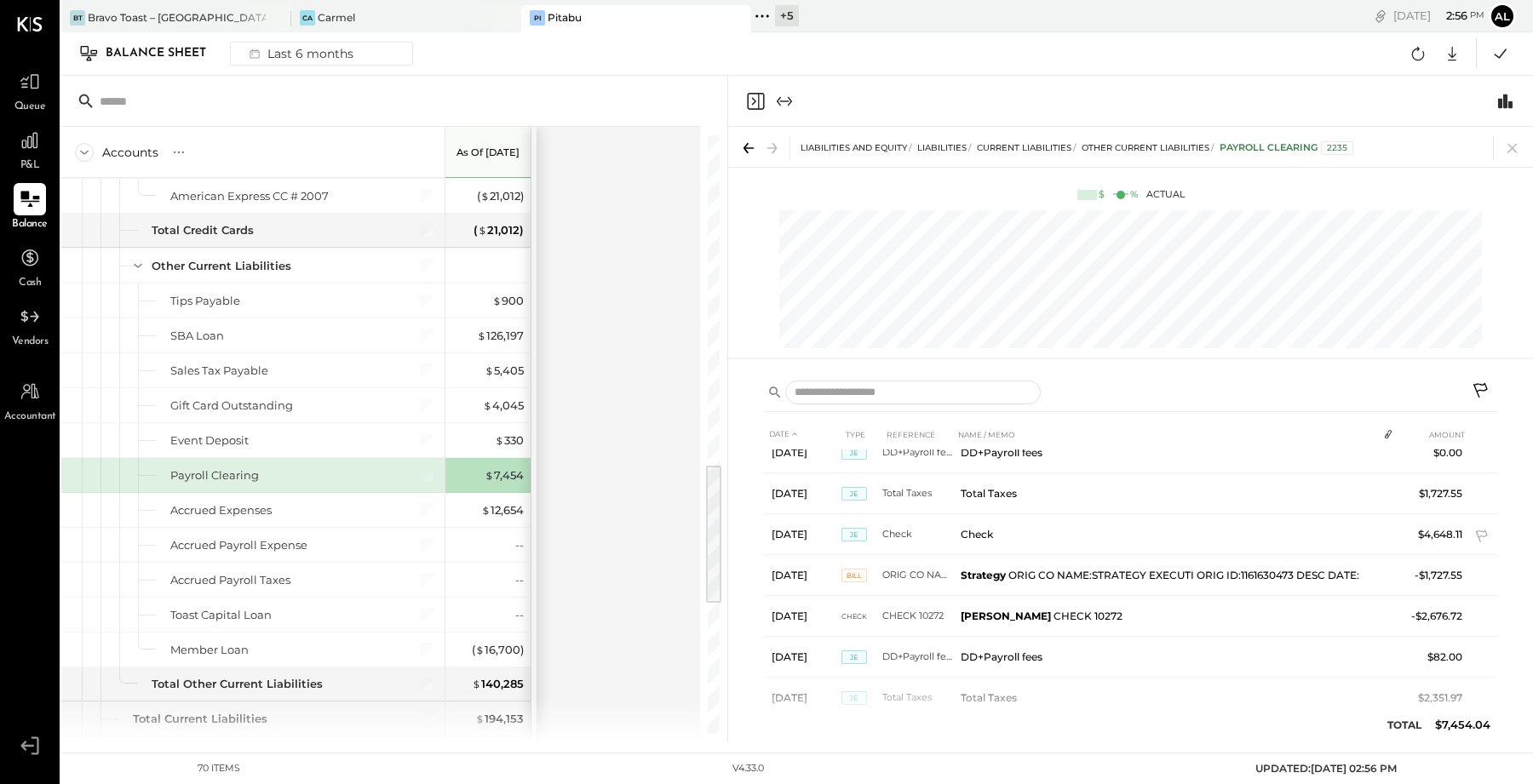
scroll to position [496, 0]
